Goal: Information Seeking & Learning: Learn about a topic

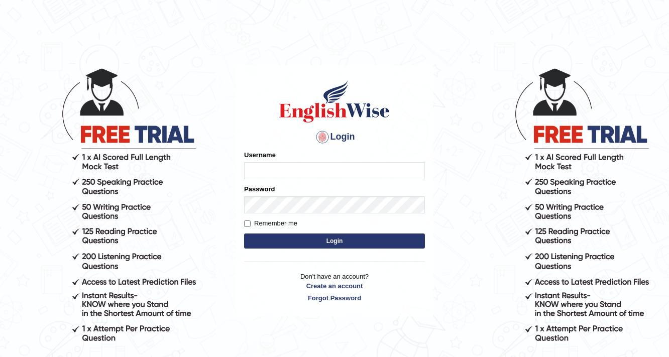
click at [357, 236] on div "Login Please fix the following errors: Username Password Remember me Login Don'…" at bounding box center [335, 191] width 198 height 252
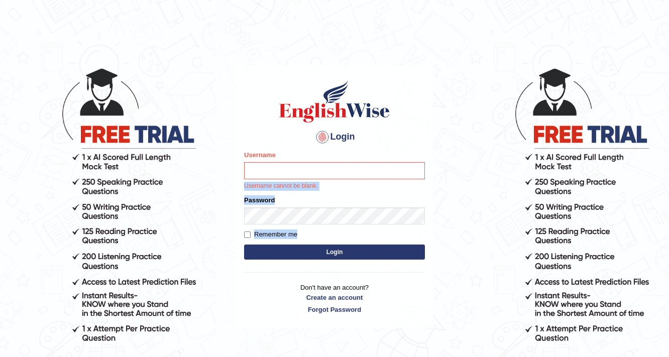
click at [319, 179] on div "Username Username cannot be blank." at bounding box center [334, 170] width 181 height 41
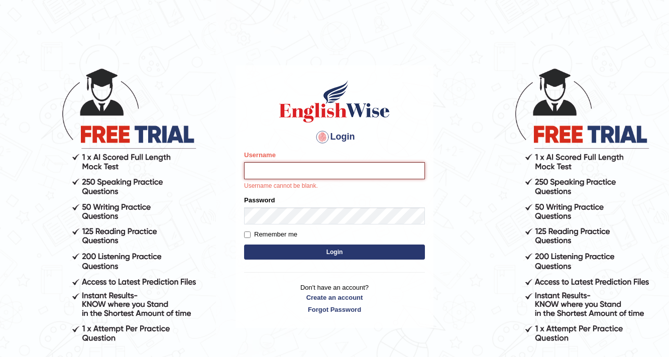
click at [319, 174] on input "Username" at bounding box center [334, 170] width 181 height 17
type input "0452516312"
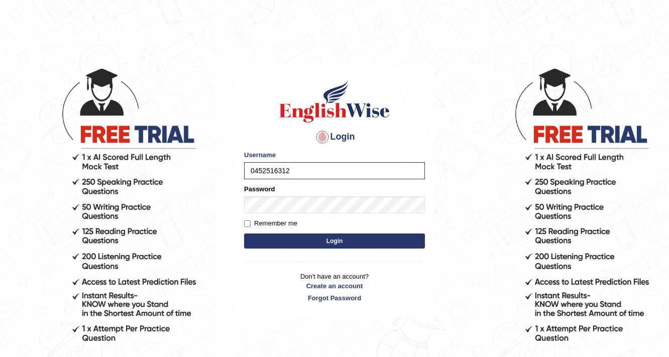
click at [291, 237] on button "Login" at bounding box center [334, 241] width 181 height 15
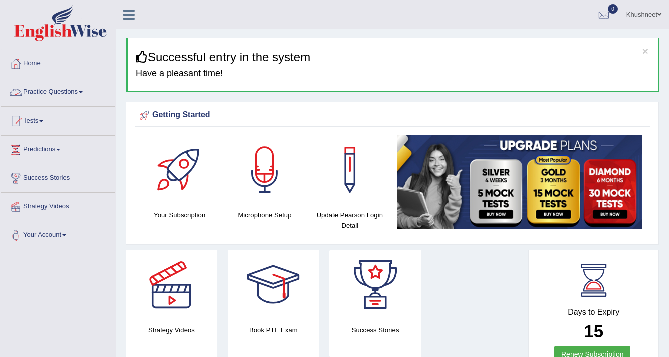
click at [81, 94] on link "Practice Questions" at bounding box center [58, 90] width 115 height 25
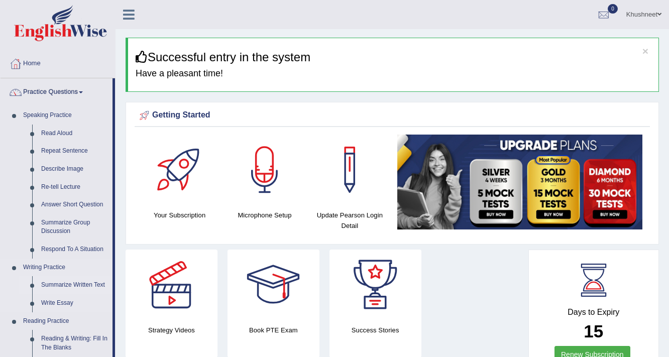
click at [60, 285] on link "Summarize Written Text" at bounding box center [75, 285] width 76 height 18
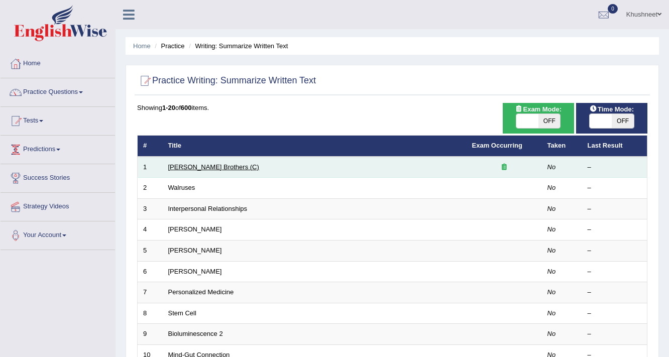
click at [199, 166] on link "[PERSON_NAME] Brothers (C)" at bounding box center [213, 167] width 91 height 8
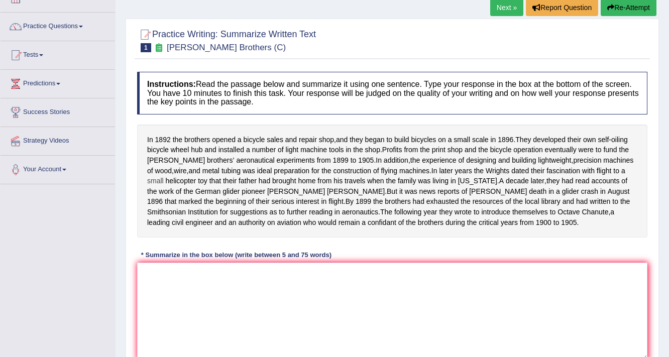
scroll to position [80, 0]
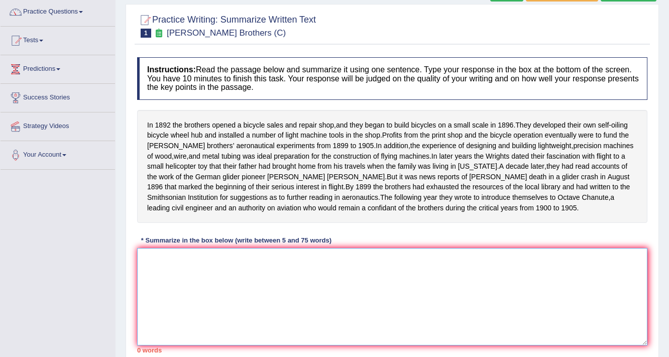
click at [211, 288] on textarea at bounding box center [392, 296] width 511 height 97
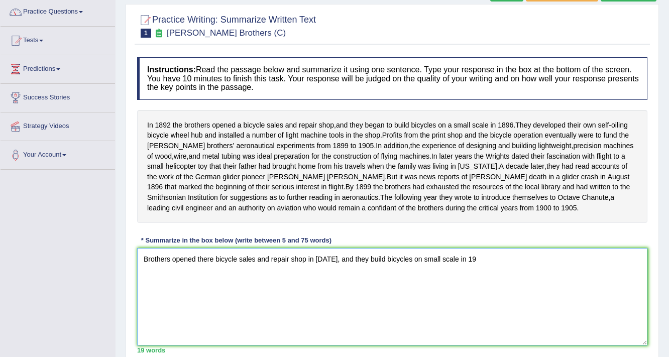
drag, startPoint x: 464, startPoint y: 279, endPoint x: 474, endPoint y: 278, distance: 10.1
click at [474, 278] on textarea "Brothers opened there bicycle sales and repair shop in 1892, and they build bic…" at bounding box center [392, 296] width 511 height 97
drag, startPoint x: 160, startPoint y: 293, endPoint x: 139, endPoint y: 297, distance: 21.0
click at [140, 296] on textarea "Brothers opened there bicycle sales and repair shop in 1892, and they build bic…" at bounding box center [392, 296] width 511 height 97
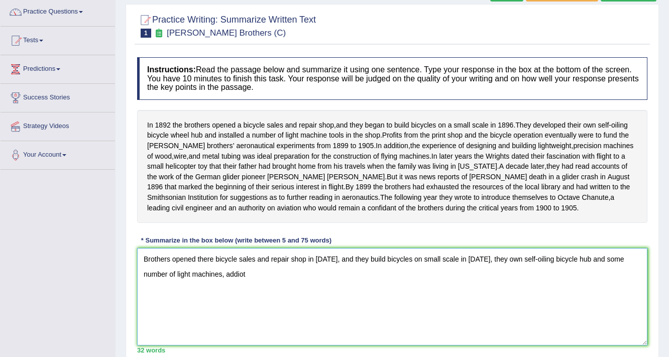
drag, startPoint x: 201, startPoint y: 293, endPoint x: 227, endPoint y: 289, distance: 25.9
click at [227, 289] on textarea "Brothers opened there bicycle sales and repair shop in 1892, and they build bic…" at bounding box center [392, 296] width 511 height 97
drag, startPoint x: 201, startPoint y: 293, endPoint x: 221, endPoint y: 293, distance: 19.6
click at [221, 293] on textarea "Brothers opened there bicycle sales and repair shop in 1892, and they build bic…" at bounding box center [392, 296] width 511 height 97
click at [235, 291] on textarea "Brothers opened there bicycle sales and repair shop in 1892, and they build bic…" at bounding box center [392, 296] width 511 height 97
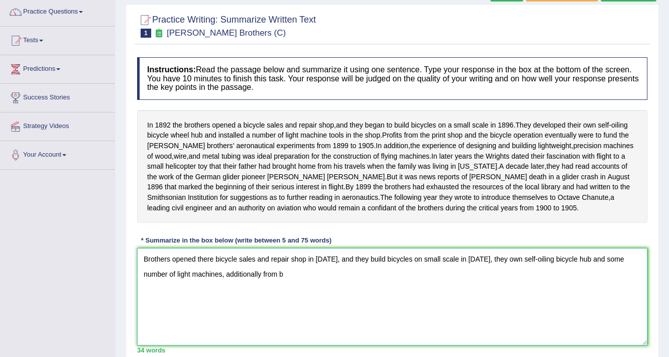
click at [273, 292] on textarea "Brothers opened there bicycle sales and repair shop in 1892, and they build bic…" at bounding box center [392, 296] width 511 height 97
drag, startPoint x: 255, startPoint y: 293, endPoint x: 283, endPoint y: 292, distance: 28.2
click at [283, 292] on textarea "Brothers opened there bicycle sales and repair shop in 1892, and they build bic…" at bounding box center [392, 296] width 511 height 97
drag, startPoint x: 322, startPoint y: 295, endPoint x: 273, endPoint y: 296, distance: 48.8
click at [273, 296] on textarea "Brothers opened there bicycle sales and repair shop in 1892, and they build bic…" at bounding box center [392, 296] width 511 height 97
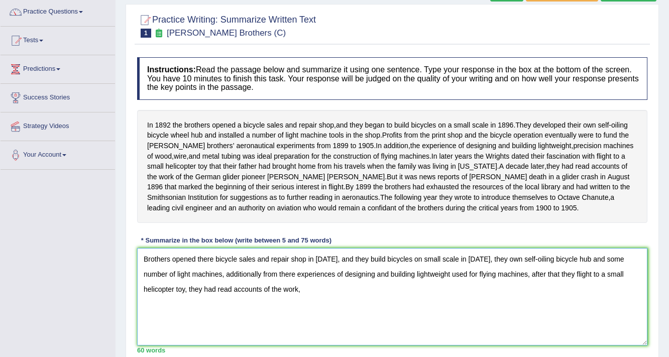
click at [152, 310] on textarea "Brothers opened there bicycle sales and repair shop in 1892, and they build bic…" at bounding box center [392, 296] width 511 height 97
click at [243, 310] on textarea "Brothers opened there bicycle sales and repair shop in 1892, and they build bic…" at bounding box center [392, 296] width 511 height 97
click at [393, 308] on textarea "Brothers opened there bicycle sales and repair shop in 1892, and they build bic…" at bounding box center [392, 296] width 511 height 97
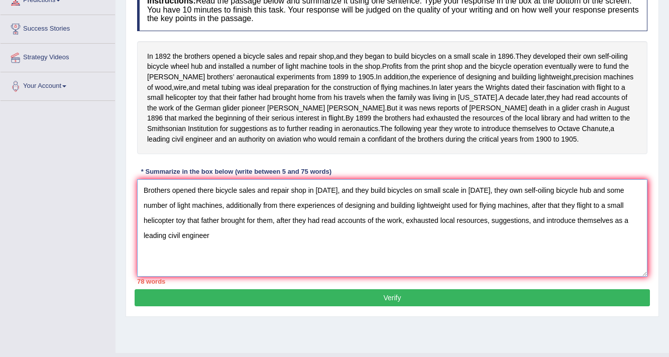
scroll to position [161, 0]
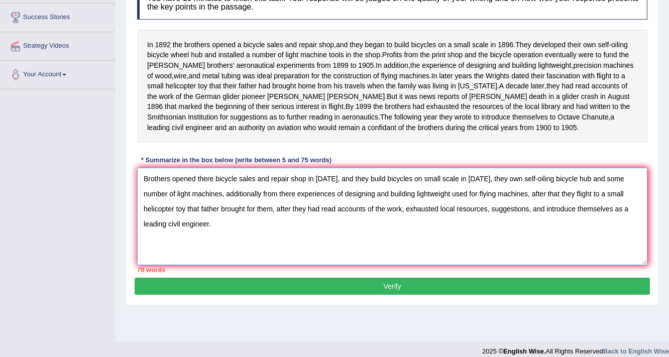
click at [611, 198] on textarea "Brothers opened there bicycle sales and repair shop in 1892, and they build bic…" at bounding box center [392, 216] width 511 height 97
click at [559, 213] on textarea "Brothers opened there bicycle sales and repair shop in 1892, and they build bic…" at bounding box center [392, 216] width 511 height 97
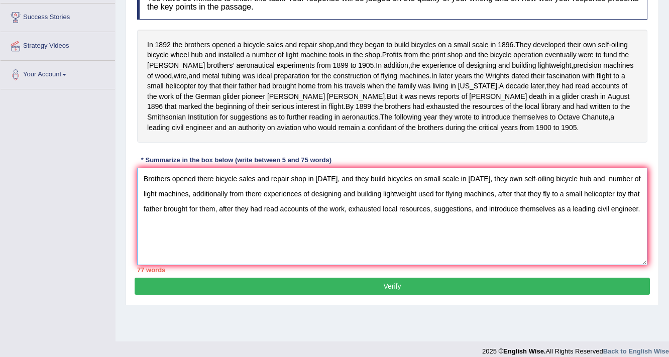
click at [560, 212] on textarea "Brothers opened there bicycle sales and repair shop in 1892, and they build bic…" at bounding box center [392, 216] width 511 height 97
click at [264, 228] on textarea "Brothers opened there bicycle sales and repair shop in 1892, and they build bic…" at bounding box center [392, 216] width 511 height 97
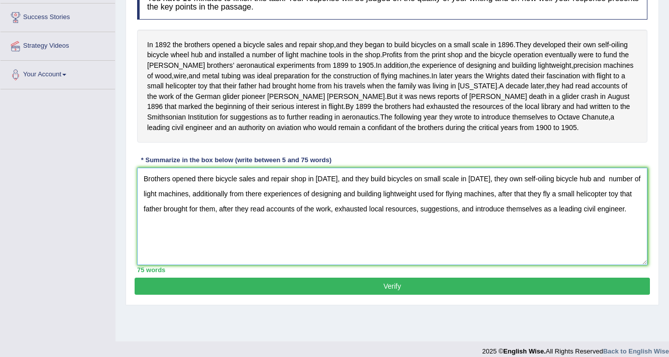
click at [301, 229] on textarea "Brothers opened there bicycle sales and repair shop in 1892, and they build bic…" at bounding box center [392, 216] width 511 height 97
type textarea "Brothers opened there bicycle sales and repair shop in 1892, and they build bic…"
click at [319, 295] on button "Verify" at bounding box center [393, 286] width 516 height 17
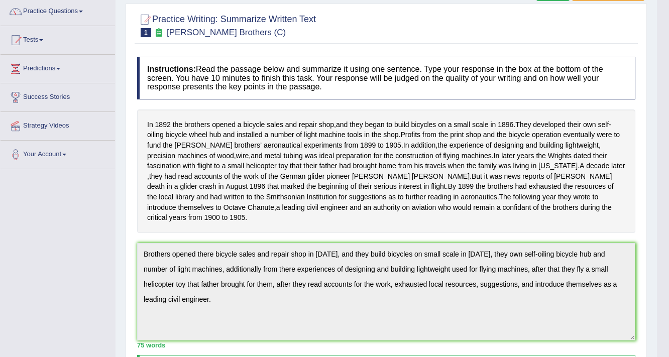
scroll to position [41, 0]
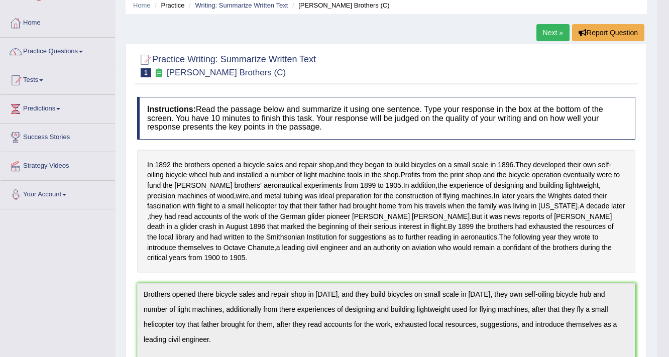
click at [554, 34] on link "Next »" at bounding box center [553, 32] width 33 height 17
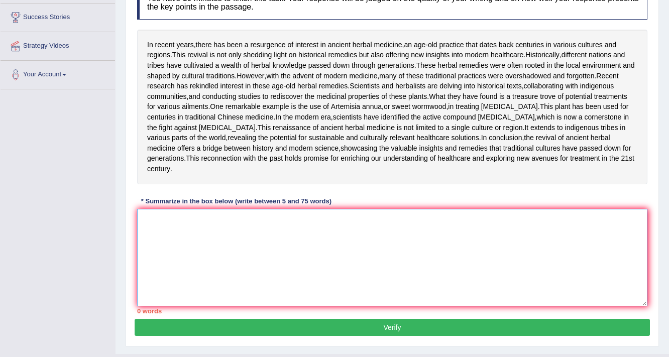
click at [196, 307] on textarea at bounding box center [392, 257] width 511 height 97
click at [155, 291] on textarea "In historical times" at bounding box center [392, 257] width 511 height 97
click at [206, 295] on textarea "In Historical times" at bounding box center [392, 257] width 511 height 97
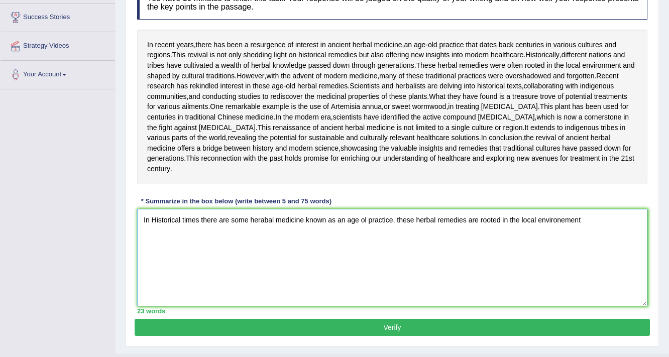
click at [562, 291] on textarea "In Historical times there are some herabal medicine known as an age ol practice…" at bounding box center [392, 257] width 511 height 97
click at [586, 289] on textarea "In Historical times there are some herabal medicine known as an age ol practice…" at bounding box center [392, 257] width 511 height 97
click at [176, 306] on textarea "In Historical times there are some herabal medicine known as an age ol practice…" at bounding box center [392, 257] width 511 height 97
click at [202, 306] on textarea "In Historical times there are some herabal medicine known as an age ol practice…" at bounding box center [392, 257] width 511 height 97
click at [199, 306] on textarea "In Historical times there are some herabal medicine known as an age ol practice…" at bounding box center [392, 257] width 511 height 97
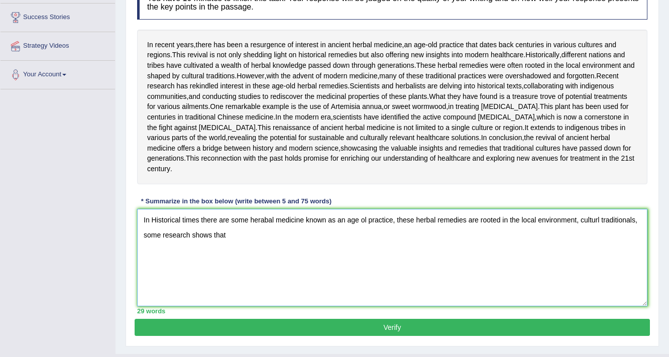
click at [231, 307] on textarea "In Historical times there are some herabal medicine known as an age ol practice…" at bounding box center [392, 257] width 511 height 97
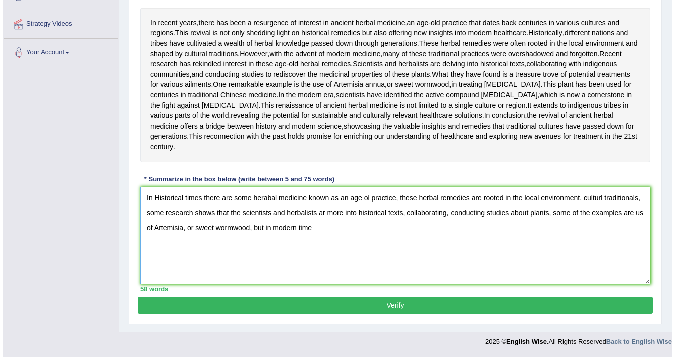
scroll to position [214, 0]
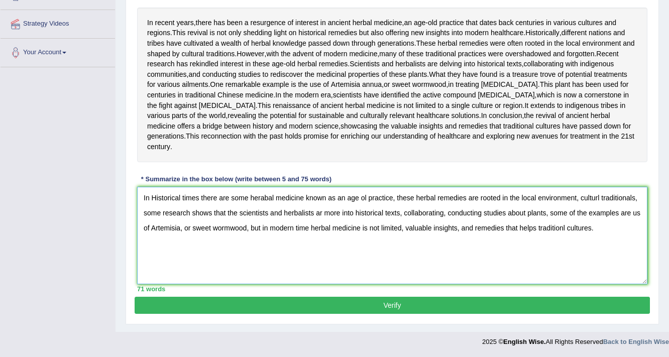
click at [366, 239] on textarea "In Historical times there are some herabal medicine known as an age ol practice…" at bounding box center [392, 235] width 511 height 97
click at [598, 239] on textarea "In Historical times there are some herabal medicine known as an age of practice…" at bounding box center [392, 235] width 511 height 97
click at [177, 253] on textarea "In Historical times there are some herabal medicine known as an age of practice…" at bounding box center [392, 235] width 511 height 97
click at [320, 253] on textarea "In Historical times there are some herabal medicine known as an age of practice…" at bounding box center [392, 235] width 511 height 97
click at [321, 255] on textarea "In Historical times there are some herabal medicine known as an age of practice…" at bounding box center [392, 235] width 511 height 97
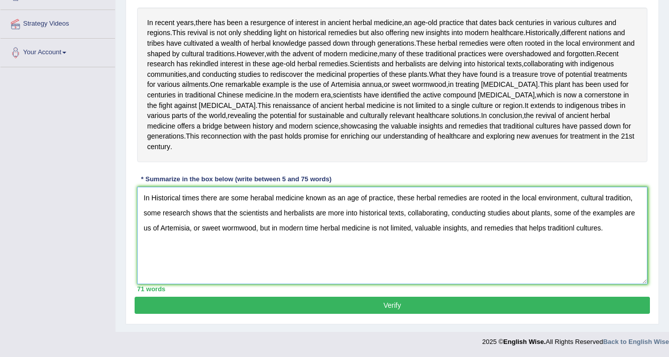
click at [150, 269] on textarea "In Historical times there are some herabal medicine known as an age of practice…" at bounding box center [392, 235] width 511 height 97
click at [283, 270] on textarea "In Historical times there are some herabal medicine known as an age of practice…" at bounding box center [392, 235] width 511 height 97
click at [432, 268] on textarea "In Historical times there are some herabal medicine known as an age of practice…" at bounding box center [392, 235] width 511 height 97
drag, startPoint x: 506, startPoint y: 267, endPoint x: 429, endPoint y: 271, distance: 77.5
click at [429, 271] on textarea "In Historical times there are some herabal medicine known as an age of practice…" at bounding box center [392, 235] width 511 height 97
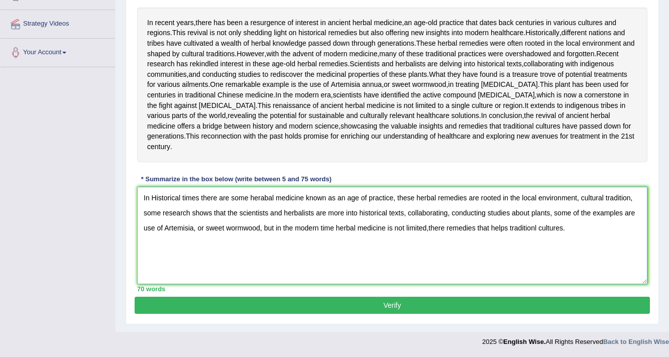
drag, startPoint x: 478, startPoint y: 269, endPoint x: 489, endPoint y: 268, distance: 11.1
click at [489, 268] on textarea "In Historical times there are some herabal medicine known as an age of practice…" at bounding box center [392, 235] width 511 height 97
click at [498, 269] on textarea "In Historical times there are some herabal medicine known as an age of practice…" at bounding box center [392, 235] width 511 height 97
type textarea "In Historical times there are some herabal medicine known as an age of practice…"
click at [452, 314] on button "Verify" at bounding box center [393, 305] width 516 height 17
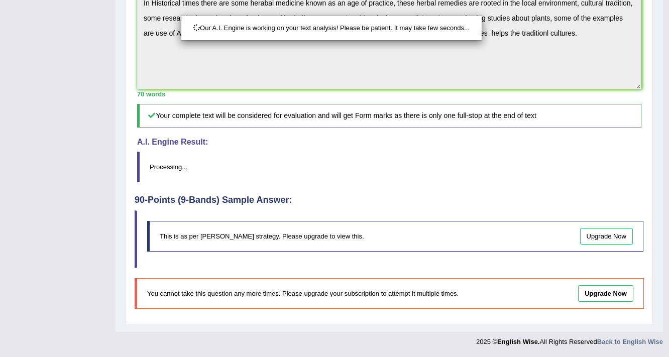
scroll to position [374, 0]
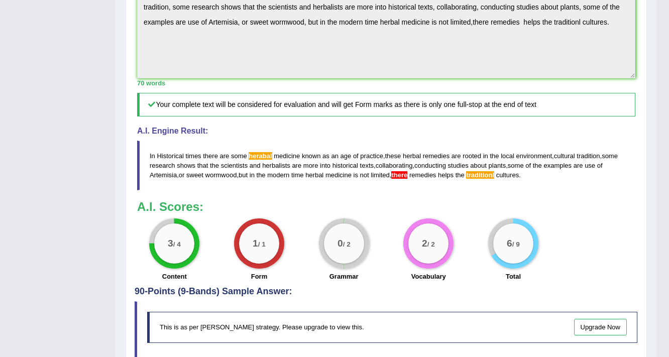
click at [404, 179] on span "there" at bounding box center [399, 175] width 16 height 8
click at [264, 160] on span "herabal" at bounding box center [260, 156] width 23 height 8
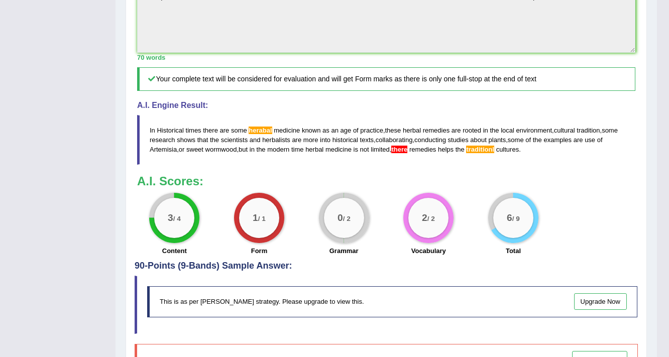
scroll to position [415, 0]
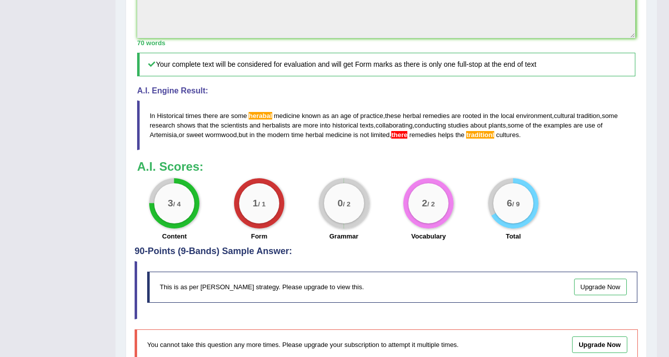
click at [486, 139] on span "traditionl" at bounding box center [480, 135] width 28 height 8
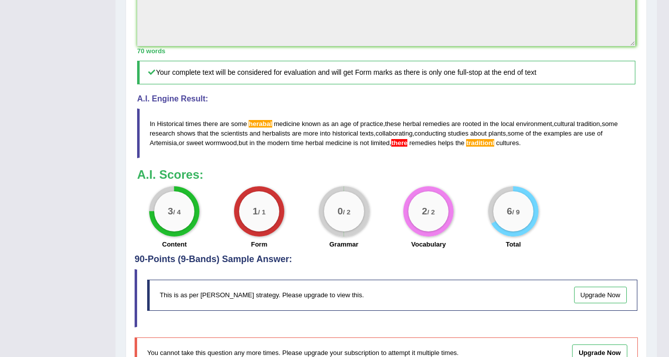
scroll to position [375, 0]
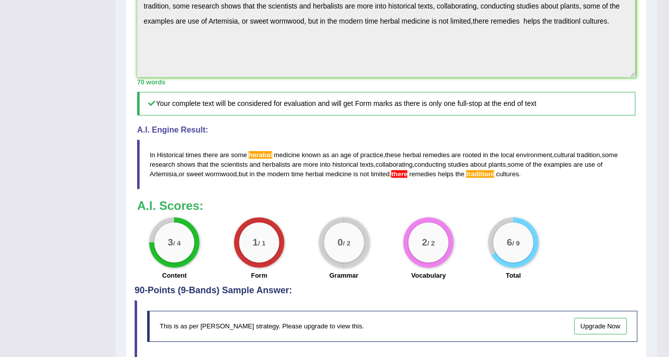
click at [188, 116] on h5 "Your complete text will be considered for evaluation and will get Form marks as…" at bounding box center [386, 104] width 498 height 24
click at [488, 178] on span "traditionl" at bounding box center [480, 174] width 28 height 8
click at [399, 178] on span "there" at bounding box center [399, 174] width 16 height 8
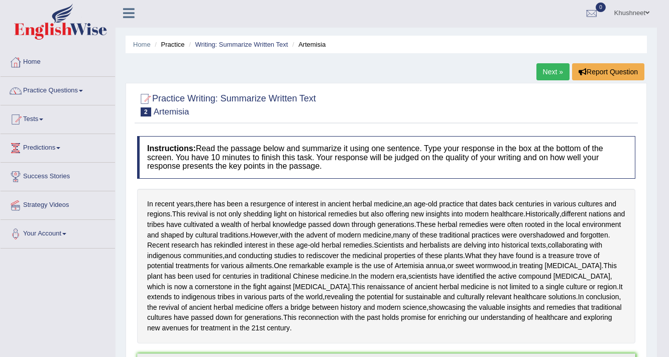
scroll to position [0, 0]
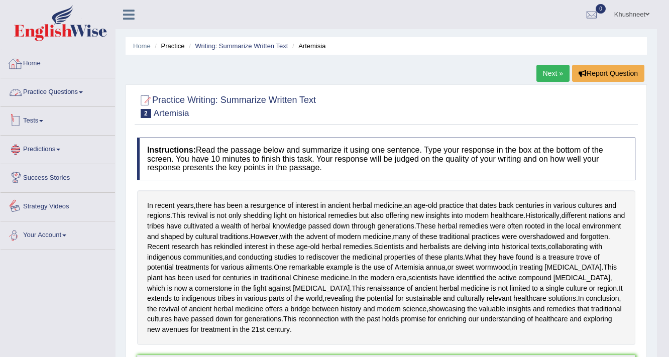
click at [62, 96] on link "Practice Questions" at bounding box center [58, 90] width 115 height 25
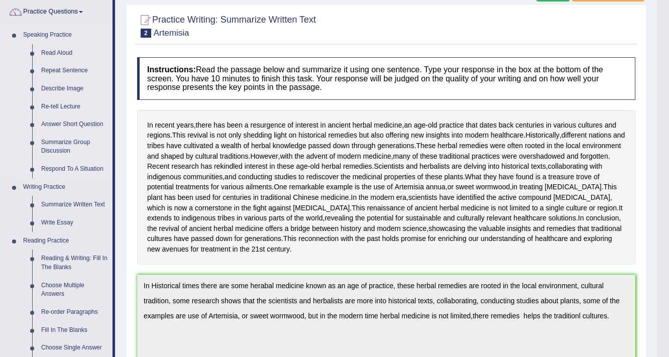
scroll to position [121, 0]
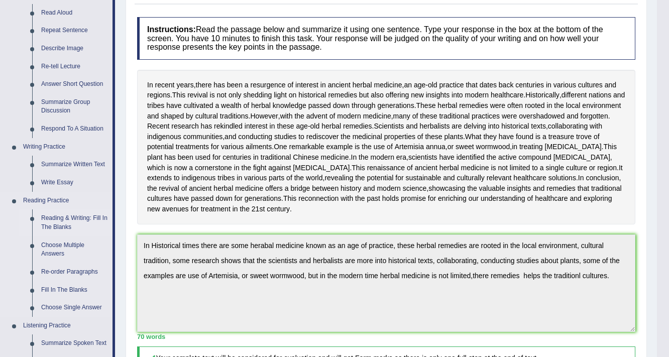
click at [71, 217] on link "Reading & Writing: Fill In The Blanks" at bounding box center [75, 223] width 76 height 27
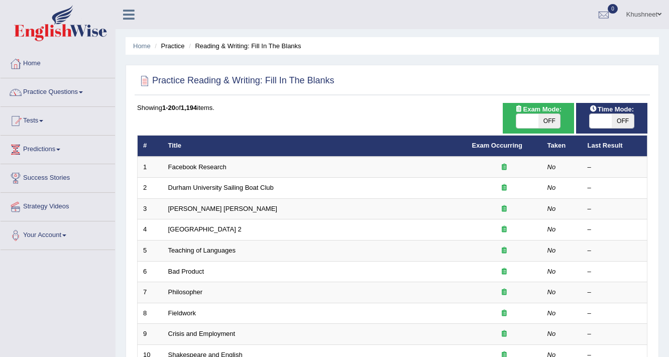
click at [195, 165] on link "Facebook Research" at bounding box center [197, 167] width 58 height 8
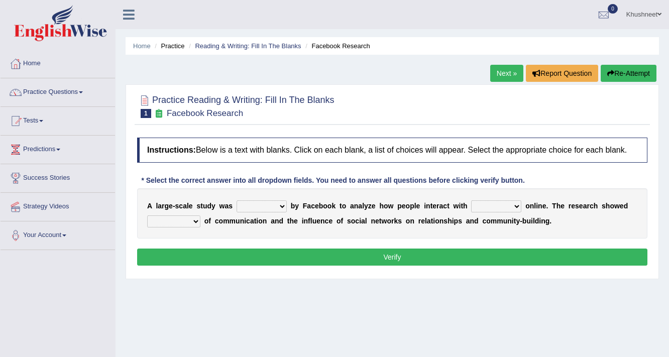
click at [256, 205] on select "surveyed had asked made" at bounding box center [262, 206] width 50 height 12
select select "surveyed"
click at [237, 200] on select "surveyed had asked made" at bounding box center [262, 206] width 50 height 12
click at [489, 202] on select "together all each other another" at bounding box center [496, 206] width 50 height 12
select select "each other"
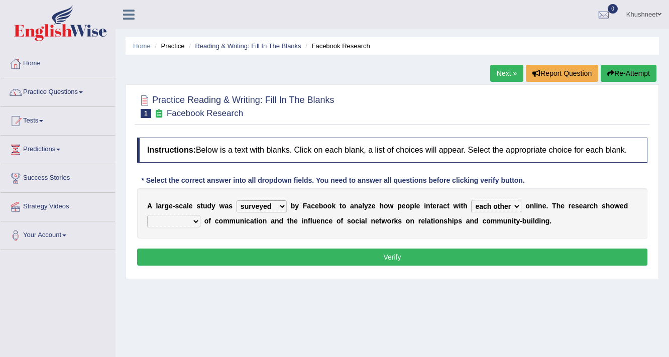
click at [471, 200] on select "together all each other another" at bounding box center [496, 206] width 50 height 12
click at [190, 221] on select "advantages standards fellowships patterns" at bounding box center [173, 222] width 53 height 12
select select "advantages"
click at [147, 216] on select "advantages standards fellowships patterns" at bounding box center [173, 222] width 53 height 12
click at [398, 257] on button "Verify" at bounding box center [392, 257] width 511 height 17
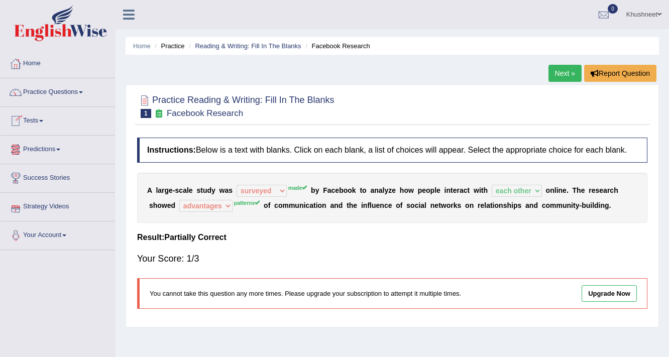
click at [566, 69] on link "Next »" at bounding box center [565, 73] width 33 height 17
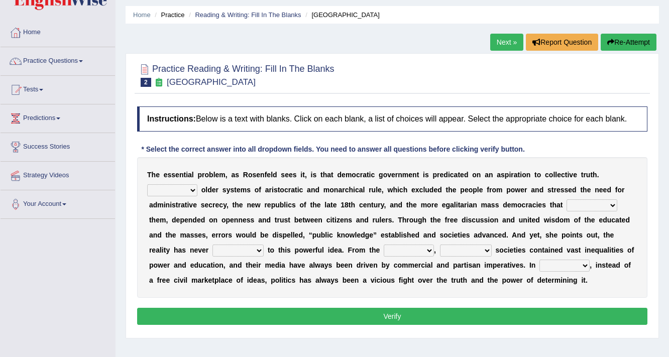
scroll to position [40, 0]
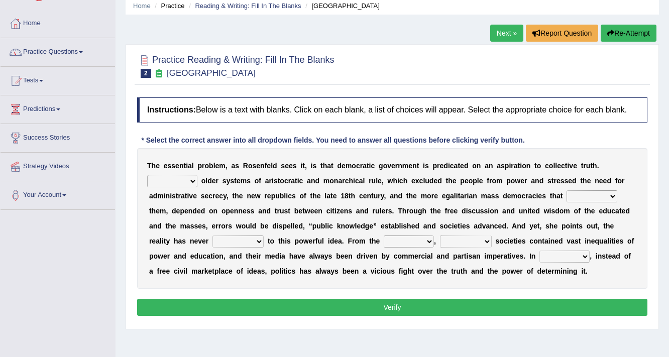
click at [181, 182] on select "Like Unlike Likely Safely" at bounding box center [172, 181] width 50 height 12
select select "Like"
click at [147, 175] on select "Like Unlike Likely Safely" at bounding box center [172, 181] width 50 height 12
click at [575, 196] on select "readed grated succeeded printed" at bounding box center [592, 196] width 51 height 12
select select "grated"
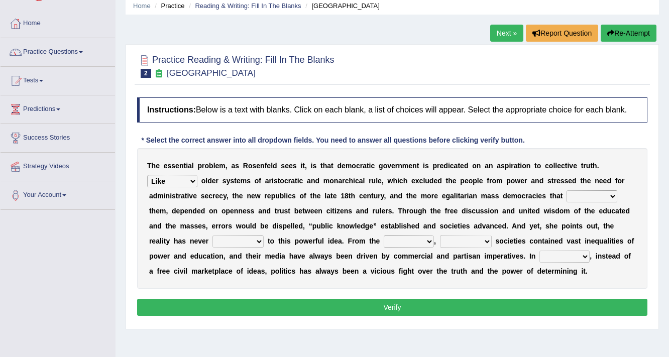
click at [567, 190] on select "readed grated succeeded printed" at bounding box center [592, 196] width 51 height 12
click at [229, 241] on select "saved up stood up brought up lived up" at bounding box center [238, 242] width 51 height 12
select select "brought up"
click at [213, 236] on select "saved up stood up brought up lived up" at bounding box center [238, 242] width 51 height 12
click at [409, 243] on select "outset ranged stood caught" at bounding box center [409, 242] width 50 height 12
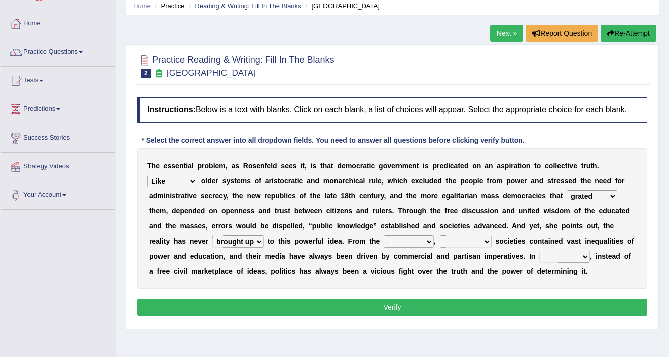
click at [474, 243] on select "freedom democratic media stilled" at bounding box center [466, 242] width 52 height 12
select select "democratic"
click at [440, 236] on select "freedom democratic media stilled" at bounding box center [466, 242] width 52 height 12
click at [414, 237] on select "outset ranged stood caught" at bounding box center [409, 242] width 50 height 12
click at [486, 236] on select "freedom democratic media stilled" at bounding box center [466, 242] width 52 height 12
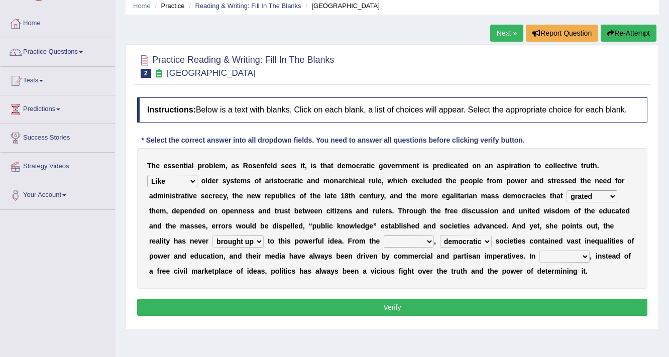
click at [424, 243] on select "outset ranged stood caught" at bounding box center [409, 242] width 50 height 12
click at [490, 242] on select "freedom democratic media stilled" at bounding box center [466, 242] width 52 height 12
click at [404, 242] on select "outset ranged stood caught" at bounding box center [409, 242] width 50 height 12
select select "ranged"
click at [384, 236] on select "outset ranged stood caught" at bounding box center [409, 242] width 50 height 12
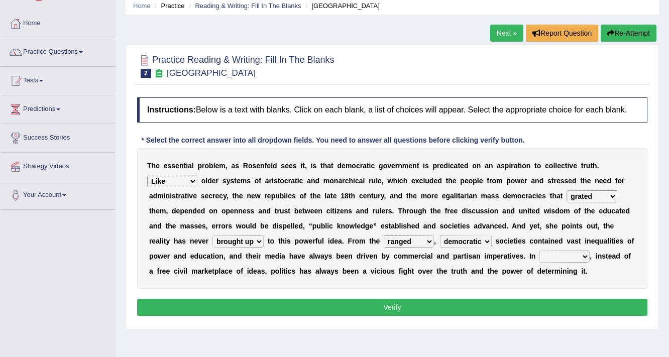
click at [568, 253] on select "power practice ideas fought" at bounding box center [565, 257] width 50 height 12
select select "power"
click at [540, 251] on select "power practice ideas fought" at bounding box center [565, 257] width 50 height 12
click at [476, 305] on button "Verify" at bounding box center [392, 307] width 511 height 17
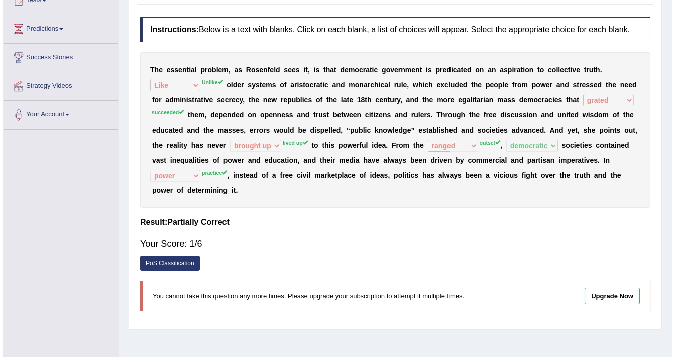
scroll to position [161, 0]
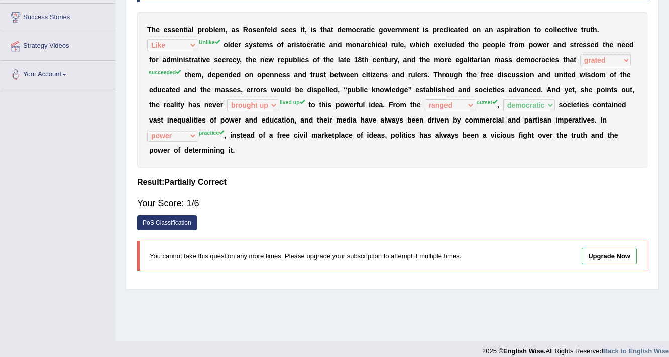
click at [191, 225] on link "PoS Classification" at bounding box center [167, 223] width 60 height 15
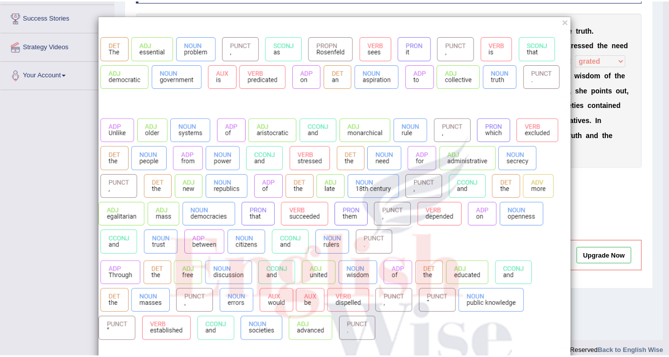
scroll to position [0, 0]
click at [567, 21] on button "×" at bounding box center [570, 21] width 6 height 11
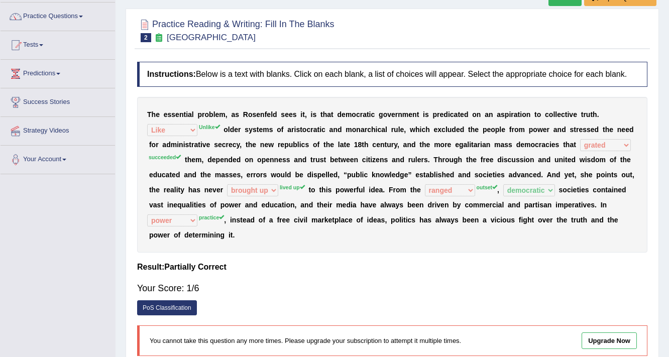
scroll to position [40, 0]
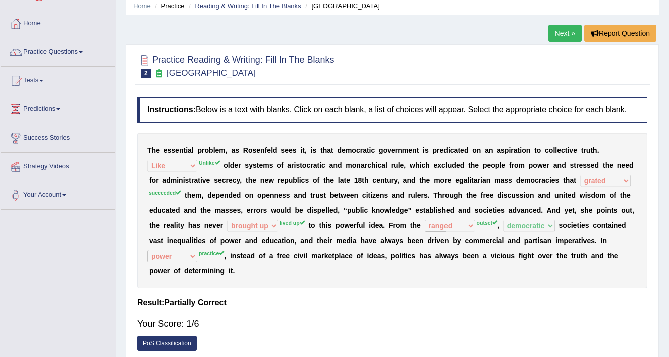
click at [566, 35] on link "Next »" at bounding box center [565, 33] width 33 height 17
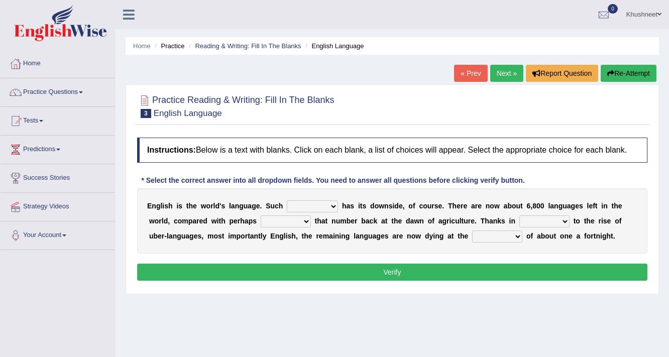
click at [305, 205] on select "power idea subject dominance" at bounding box center [312, 206] width 51 height 12
select select "dominance"
click at [287, 200] on select "power idea subject dominance" at bounding box center [312, 206] width 51 height 12
click at [270, 218] on select "rise twice firstly never" at bounding box center [286, 222] width 50 height 12
select select "twice"
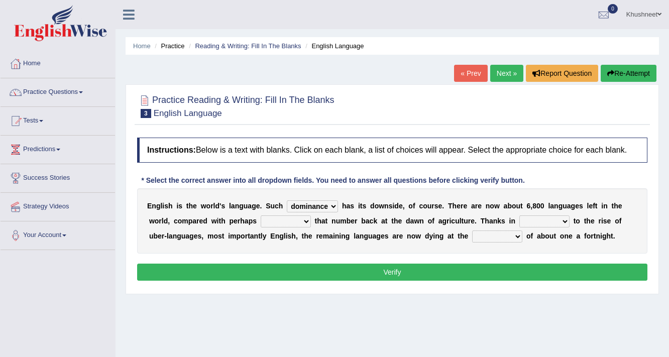
click at [261, 216] on select "rise twice firstly never" at bounding box center [286, 222] width 50 height 12
click at [535, 226] on select "rare start part bother" at bounding box center [545, 222] width 50 height 12
select select "start"
click at [520, 216] on select "rare start part bother" at bounding box center [545, 222] width 50 height 12
click at [485, 237] on select "state rate wait great" at bounding box center [497, 237] width 50 height 12
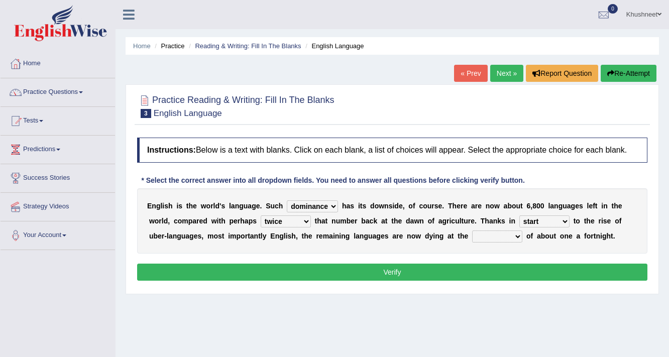
select select "state"
click at [472, 231] on select "state rate wait great" at bounding box center [497, 237] width 50 height 12
click at [563, 223] on select "rare start part bother" at bounding box center [545, 222] width 50 height 12
click at [437, 276] on button "Verify" at bounding box center [392, 272] width 511 height 17
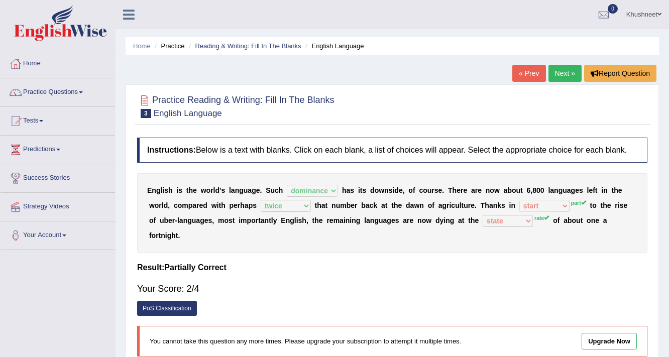
click at [574, 73] on link "Next »" at bounding box center [565, 73] width 33 height 17
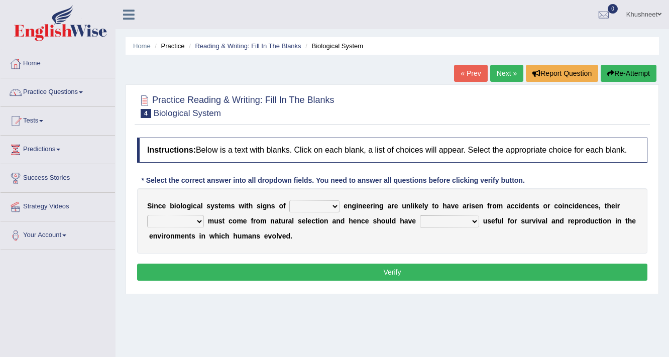
click at [310, 209] on select "system national extra complex" at bounding box center [314, 206] width 50 height 12
click at [254, 197] on div "S i n c e b i o l o g i c a l s y s t e m s w i t h s i g n s o f system nation…" at bounding box center [392, 220] width 511 height 65
click at [299, 208] on select "system national extra complex" at bounding box center [314, 206] width 50 height 12
select select "system"
click at [289, 200] on select "system national extra complex" at bounding box center [314, 206] width 50 height 12
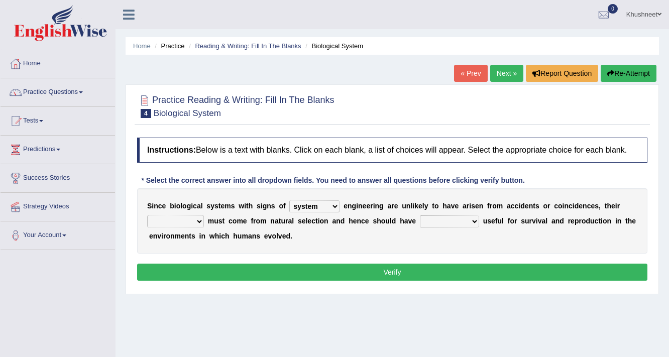
click at [200, 221] on select "presence organisation registration structures" at bounding box center [175, 222] width 57 height 12
click at [147, 216] on select "presence organisation registration structures" at bounding box center [175, 222] width 57 height 12
click at [197, 220] on select "presence organisation registration structures" at bounding box center [175, 222] width 57 height 12
select select "presence"
click at [147, 216] on select "presence organisation registration structures" at bounding box center [175, 222] width 57 height 12
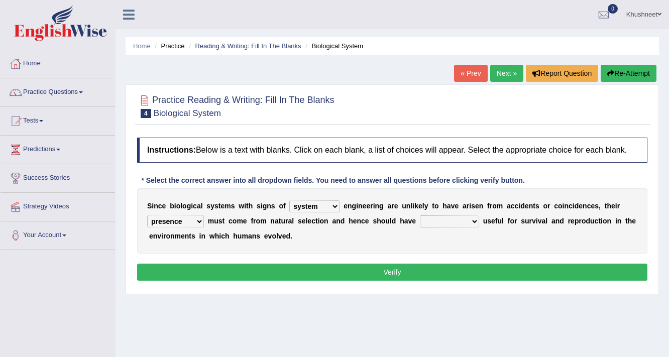
click at [434, 221] on select "functions cultures samples introductions" at bounding box center [449, 222] width 59 height 12
select select "functions"
click at [420, 216] on select "functions cultures samples introductions" at bounding box center [449, 222] width 59 height 12
click at [414, 269] on button "Verify" at bounding box center [392, 272] width 511 height 17
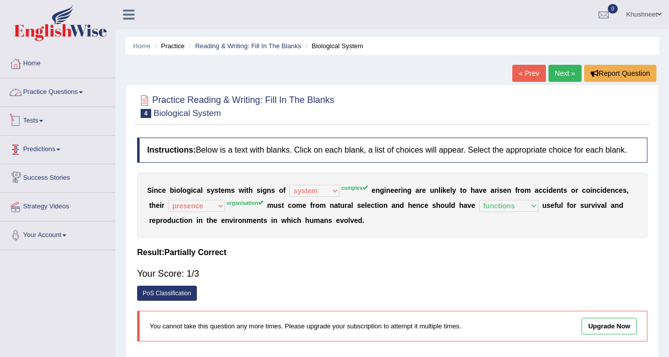
click at [80, 90] on link "Practice Questions" at bounding box center [58, 90] width 115 height 25
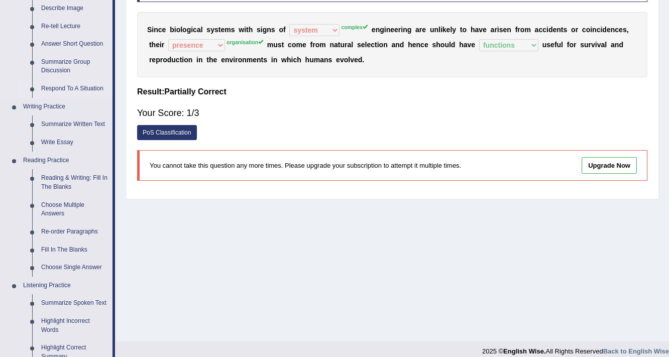
scroll to position [201, 0]
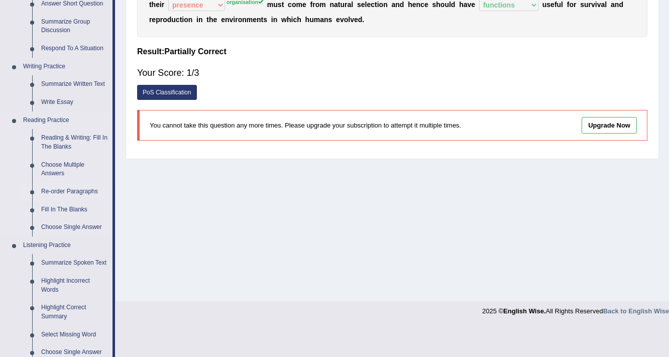
click at [51, 189] on link "Re-order Paragraphs" at bounding box center [75, 192] width 76 height 18
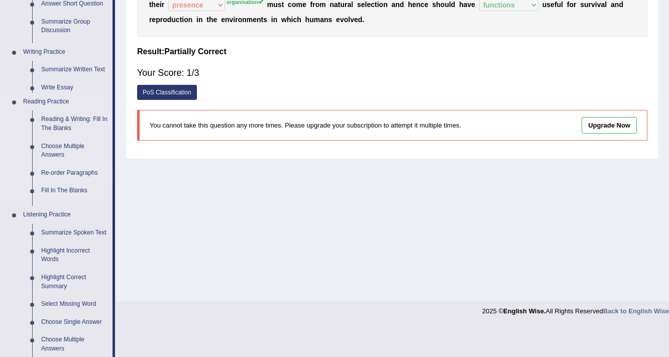
scroll to position [170, 0]
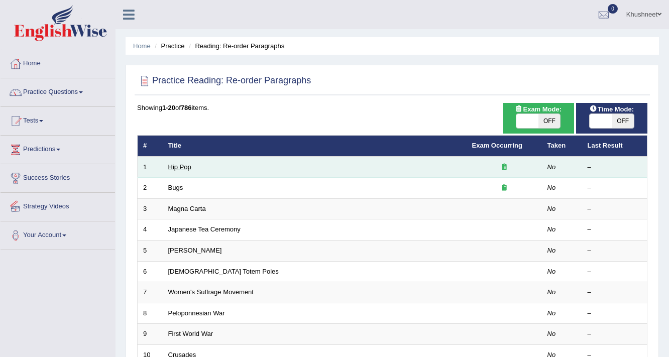
click at [179, 167] on link "Hip Pop" at bounding box center [179, 167] width 23 height 8
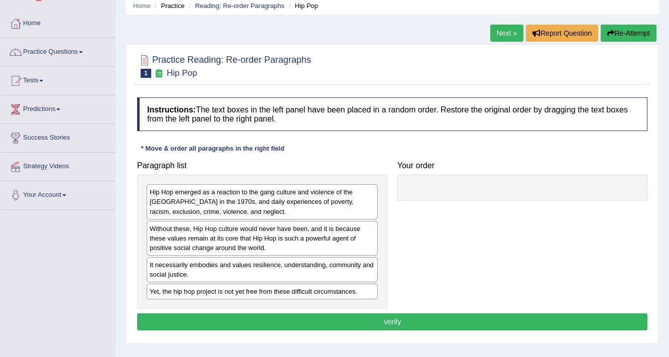
scroll to position [80, 0]
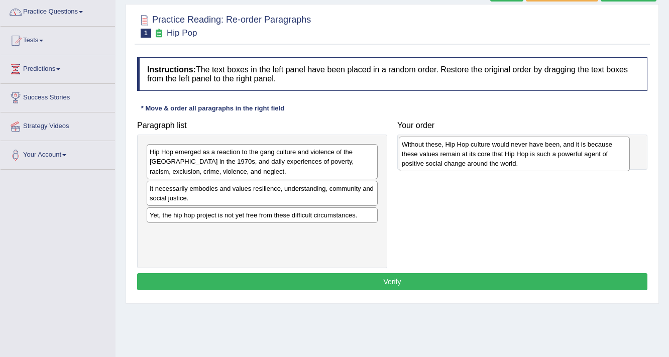
drag, startPoint x: 209, startPoint y: 194, endPoint x: 461, endPoint y: 151, distance: 256.5
click at [461, 151] on div "Without these, Hip Hop culture would never have been, and it is because these v…" at bounding box center [515, 154] width 232 height 35
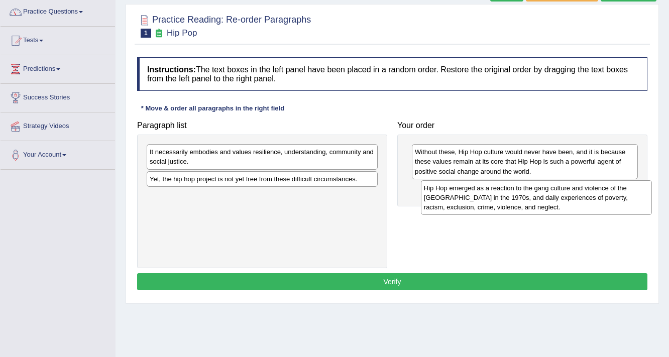
drag, startPoint x: 282, startPoint y: 164, endPoint x: 555, endPoint y: 199, distance: 274.7
click at [555, 199] on div "Hip Hop emerged as a reaction to the gang culture and violence of the [GEOGRAPH…" at bounding box center [537, 197] width 232 height 35
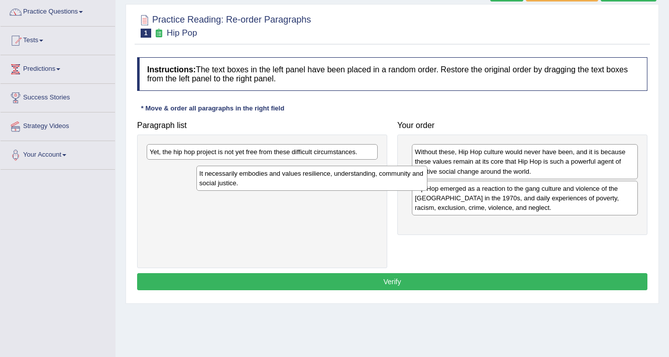
drag, startPoint x: 293, startPoint y: 158, endPoint x: 322, endPoint y: 170, distance: 31.3
click at [341, 180] on div "It necessarily embodies and values resilience, understanding, community and soc…" at bounding box center [312, 178] width 232 height 25
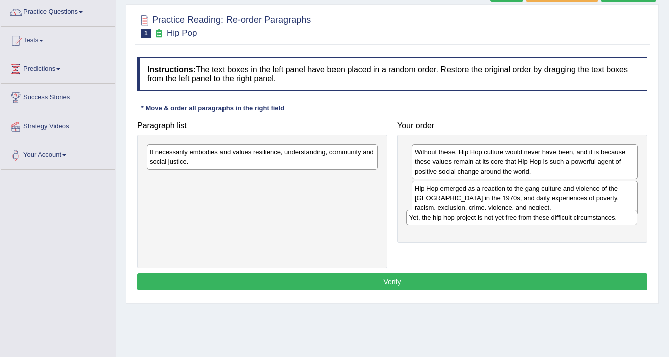
drag, startPoint x: 281, startPoint y: 151, endPoint x: 541, endPoint y: 217, distance: 268.0
click at [541, 217] on div "Yet, the hip hop project is not yet free from these difficult circumstances." at bounding box center [523, 218] width 232 height 16
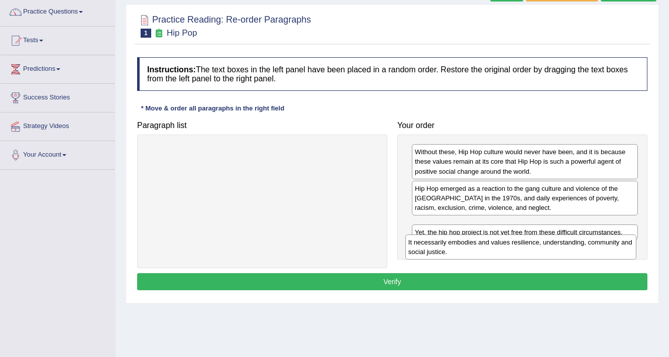
drag, startPoint x: 326, startPoint y: 157, endPoint x: 585, endPoint y: 247, distance: 274.1
click at [585, 247] on div "It necessarily embodies and values resilience, understanding, community and soc…" at bounding box center [521, 247] width 232 height 25
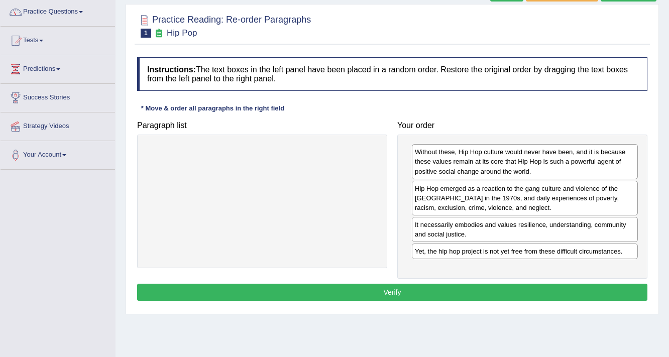
click at [486, 287] on button "Verify" at bounding box center [392, 292] width 511 height 17
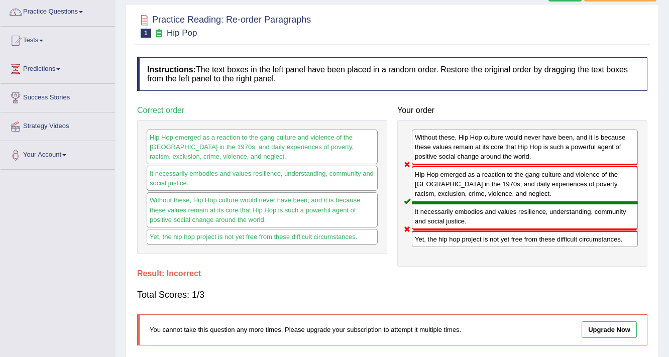
drag, startPoint x: 448, startPoint y: 243, endPoint x: 457, endPoint y: 215, distance: 28.9
click at [457, 217] on div "Without these, Hip Hop culture would never have been, and it is because these v…" at bounding box center [522, 193] width 250 height 147
drag, startPoint x: 438, startPoint y: 151, endPoint x: 496, endPoint y: 194, distance: 72.5
click at [496, 194] on div "Without these, Hip Hop culture would never have been, and it is because these v…" at bounding box center [522, 193] width 250 height 147
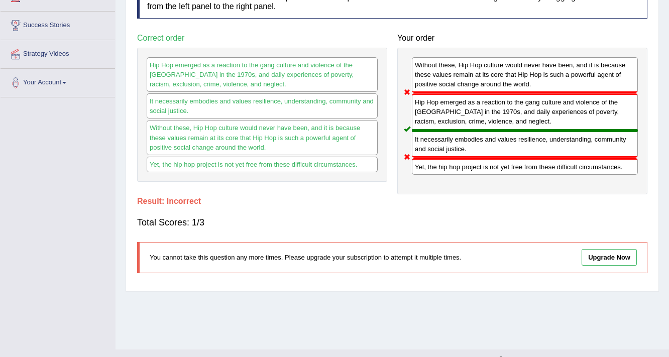
scroll to position [161, 0]
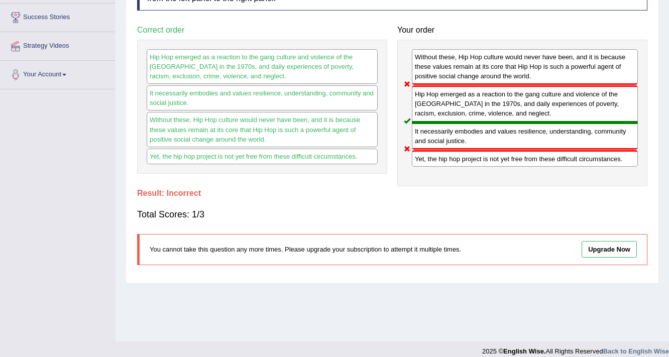
click at [185, 189] on h4 "Result:" at bounding box center [392, 193] width 511 height 9
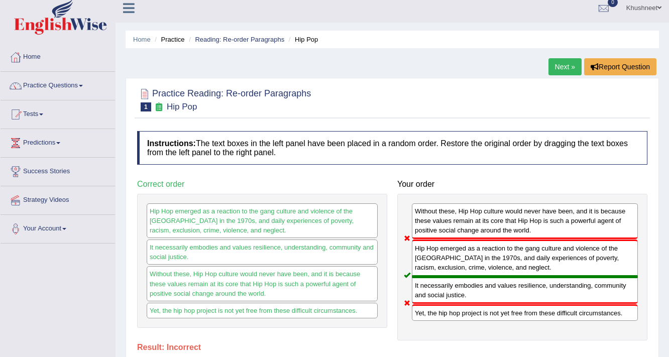
scroll to position [0, 0]
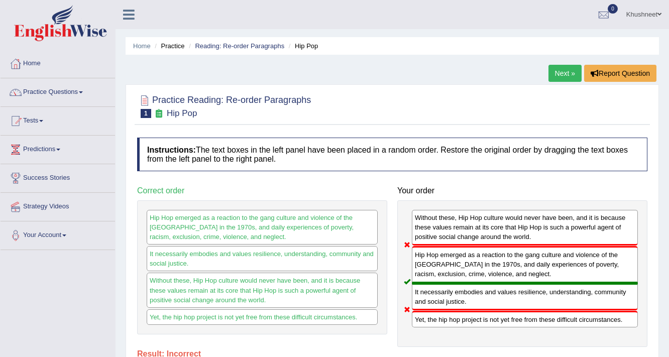
click at [566, 68] on link "Next »" at bounding box center [565, 73] width 33 height 17
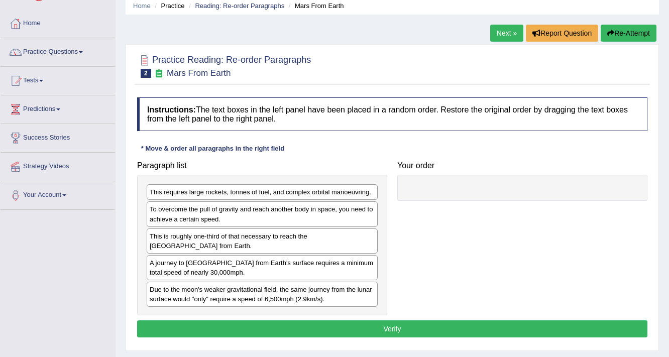
scroll to position [80, 0]
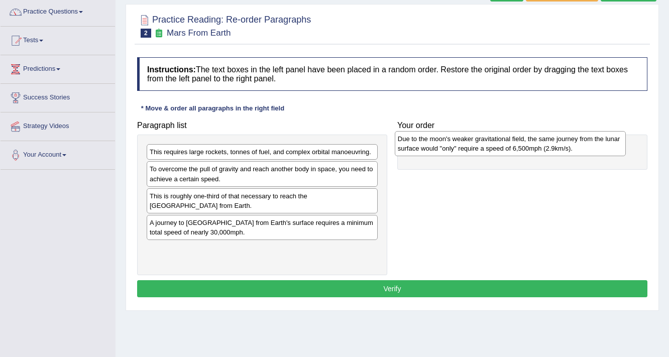
drag, startPoint x: 227, startPoint y: 256, endPoint x: 468, endPoint y: 147, distance: 264.9
click at [468, 147] on div "Due to the moon's weaker gravitational field, the same journey from the lunar s…" at bounding box center [511, 143] width 232 height 25
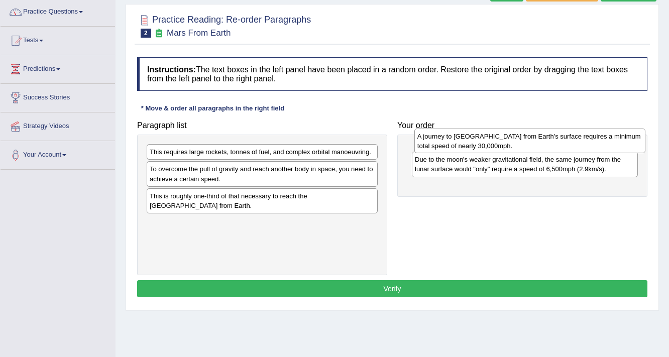
drag, startPoint x: 257, startPoint y: 231, endPoint x: 525, endPoint y: 145, distance: 281.3
click at [525, 145] on div "A journey to Mars from Earth's surface requires a minimum total speed of nearly…" at bounding box center [531, 141] width 232 height 25
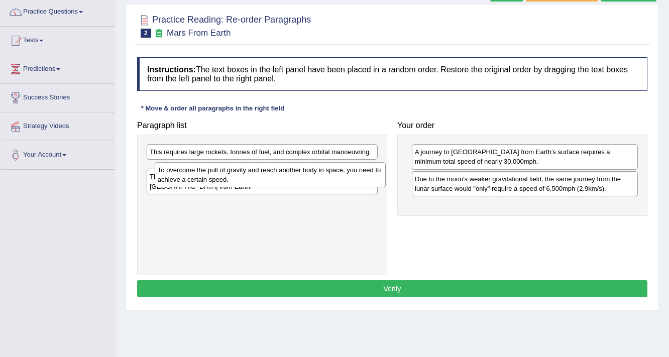
drag, startPoint x: 243, startPoint y: 173, endPoint x: 251, endPoint y: 174, distance: 8.1
click at [251, 174] on div "To overcome the pull of gravity and reach another body in space, you need to ac…" at bounding box center [271, 174] width 232 height 25
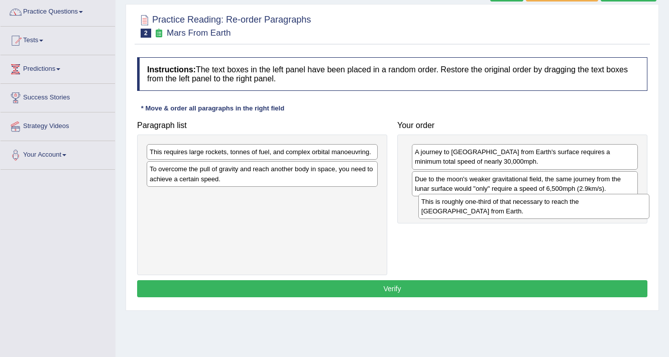
drag, startPoint x: 227, startPoint y: 203, endPoint x: 501, endPoint y: 208, distance: 273.9
click at [501, 208] on div "This is roughly one-third of that necessary to reach the International Space St…" at bounding box center [535, 206] width 232 height 25
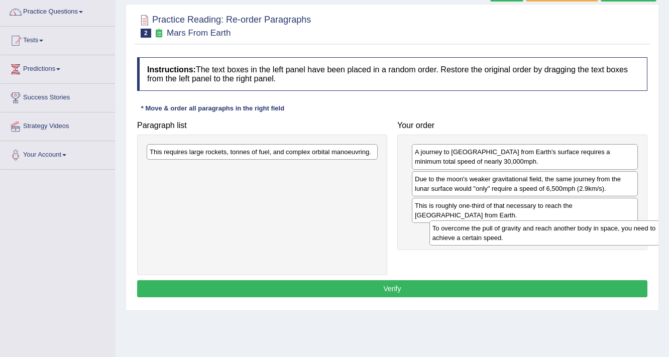
drag, startPoint x: 289, startPoint y: 172, endPoint x: 537, endPoint y: 219, distance: 252.1
click at [563, 232] on div "To overcome the pull of gravity and reach another body in space, you need to ac…" at bounding box center [546, 233] width 232 height 25
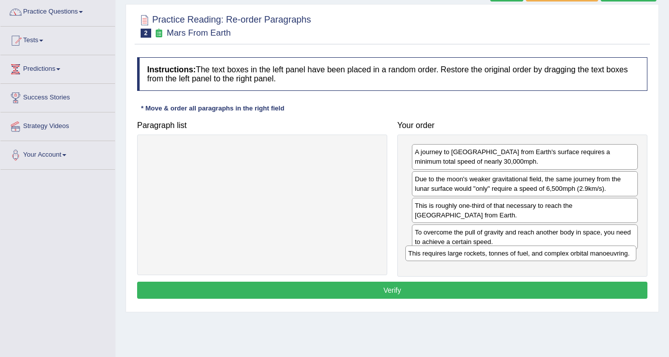
drag, startPoint x: 302, startPoint y: 154, endPoint x: 561, endPoint y: 255, distance: 278.0
click at [561, 255] on div "This requires large rockets, tonnes of fuel, and complex orbital manoeuvring." at bounding box center [521, 254] width 232 height 16
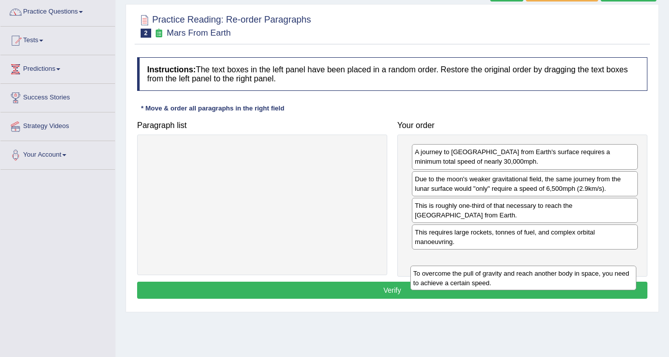
drag, startPoint x: 515, startPoint y: 235, endPoint x: 511, endPoint y: 261, distance: 26.4
click at [511, 266] on div "To overcome the pull of gravity and reach another body in space, you need to ac…" at bounding box center [524, 278] width 227 height 25
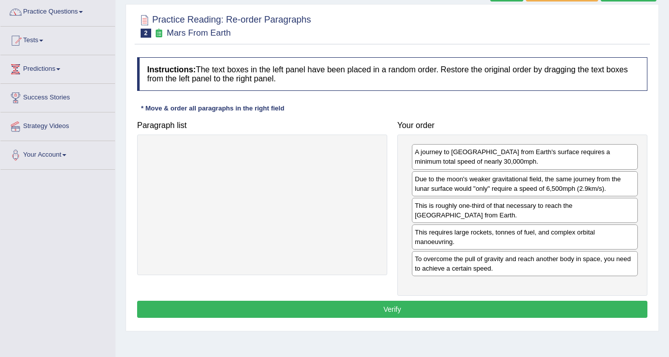
click at [408, 311] on button "Verify" at bounding box center [392, 309] width 511 height 17
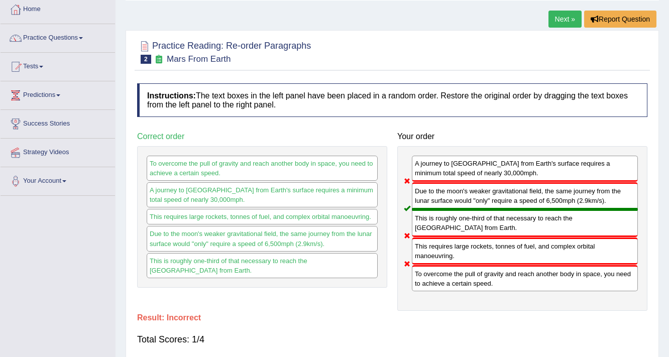
scroll to position [40, 0]
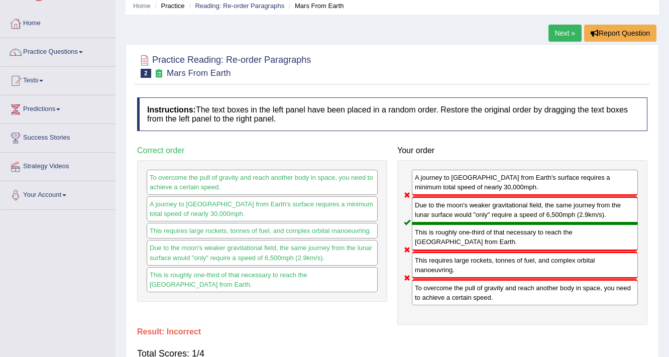
click at [567, 30] on link "Next »" at bounding box center [565, 33] width 33 height 17
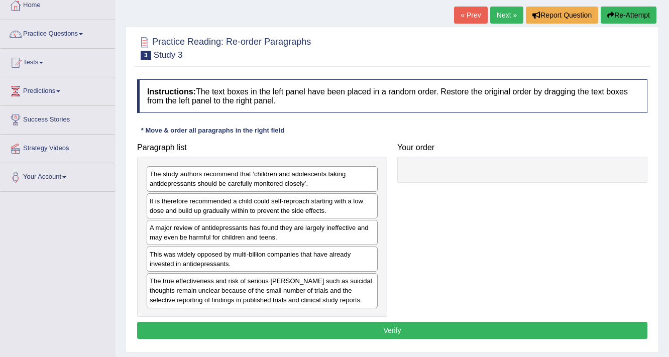
scroll to position [40, 0]
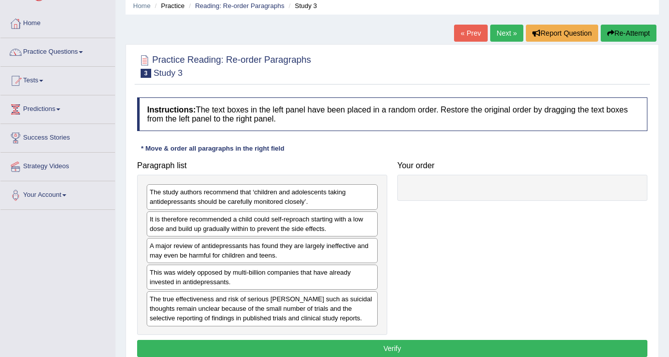
click at [466, 37] on link "« Prev" at bounding box center [470, 33] width 33 height 17
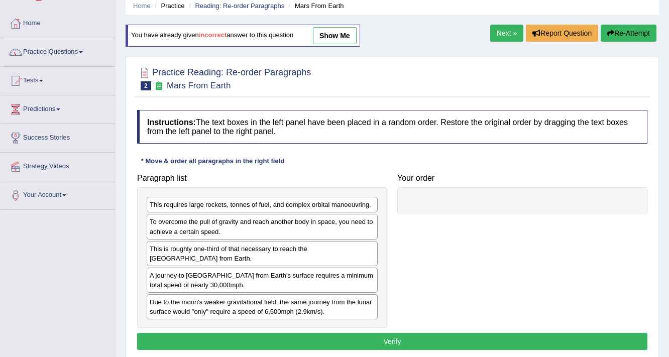
click at [617, 35] on button "Re-Attempt" at bounding box center [629, 33] width 56 height 17
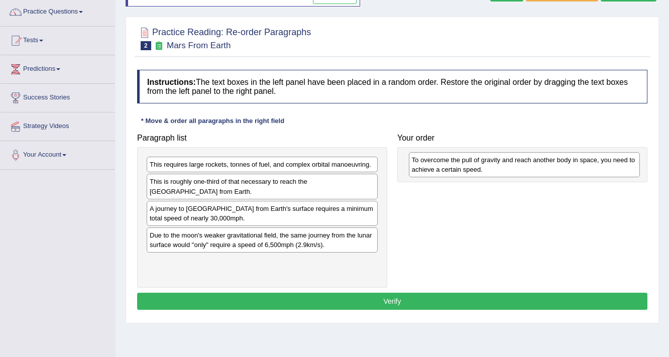
drag, startPoint x: 211, startPoint y: 187, endPoint x: 473, endPoint y: 166, distance: 263.2
click at [473, 166] on div "To overcome the pull of gravity and reach another body in space, you need to ac…" at bounding box center [525, 164] width 232 height 25
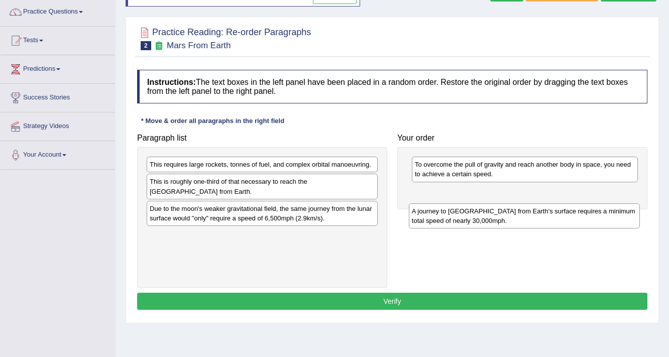
drag, startPoint x: 200, startPoint y: 211, endPoint x: 462, endPoint y: 218, distance: 262.4
click at [462, 218] on div "A journey to Mars from Earth's surface requires a minimum total speed of nearly…" at bounding box center [525, 216] width 232 height 25
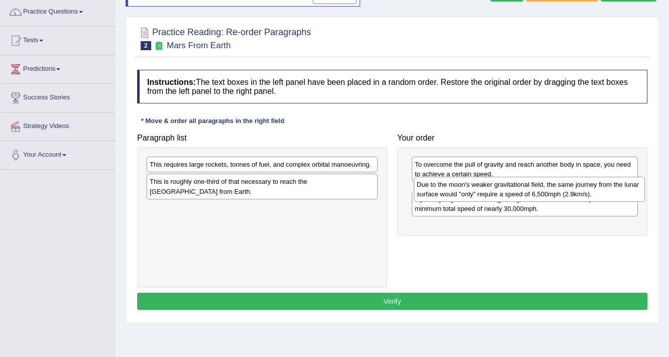
drag, startPoint x: 259, startPoint y: 219, endPoint x: 525, endPoint y: 195, distance: 267.4
click at [525, 195] on div "Due to the moon's weaker gravitational field, the same journey from the lunar s…" at bounding box center [530, 189] width 232 height 25
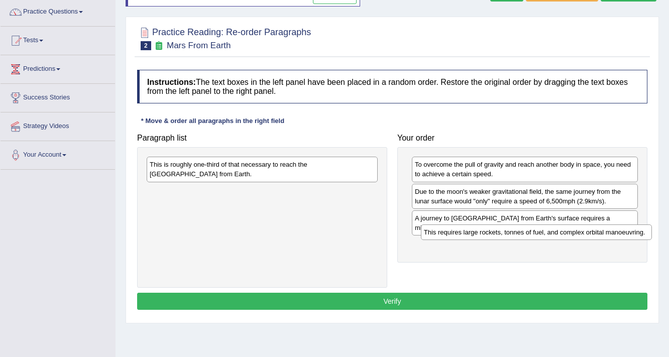
drag, startPoint x: 199, startPoint y: 163, endPoint x: 468, endPoint y: 235, distance: 278.3
click at [468, 235] on div "This requires large rockets, tonnes of fuel, and complex orbital manoeuvring." at bounding box center [537, 233] width 232 height 16
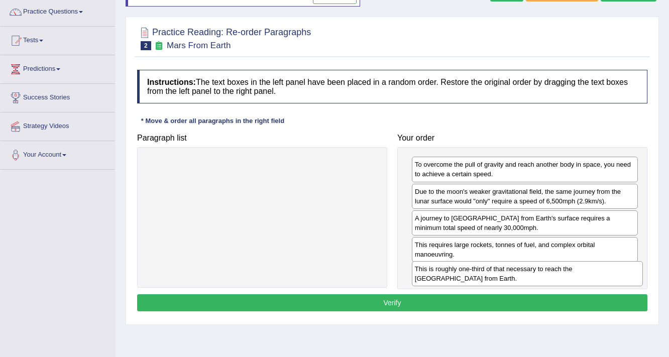
drag, startPoint x: 294, startPoint y: 169, endPoint x: 560, endPoint y: 273, distance: 285.0
click at [560, 273] on div "This is roughly one-third of that necessary to reach the International Space St…" at bounding box center [528, 273] width 232 height 25
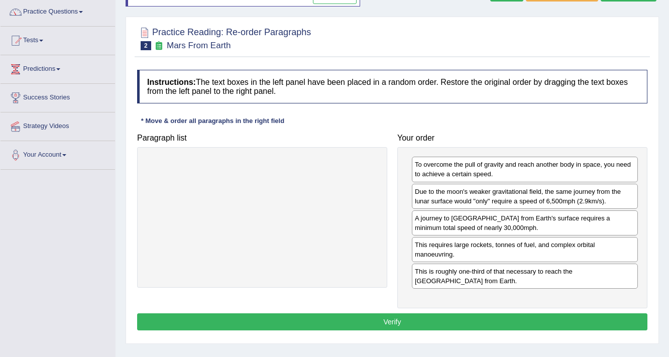
click at [424, 321] on button "Verify" at bounding box center [392, 322] width 511 height 17
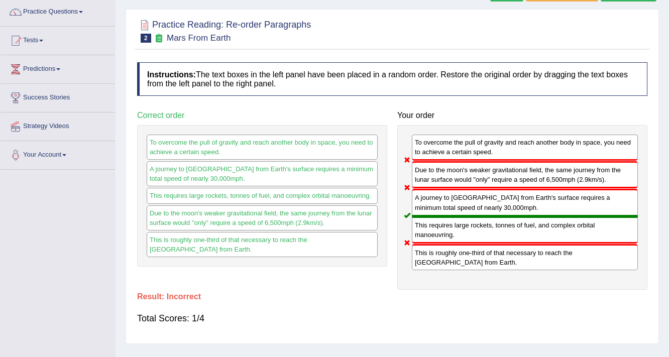
drag, startPoint x: 452, startPoint y: 177, endPoint x: 475, endPoint y: 201, distance: 33.4
click at [475, 201] on div "To overcome the pull of gravity and reach another body in space, you need to ac…" at bounding box center [522, 207] width 250 height 165
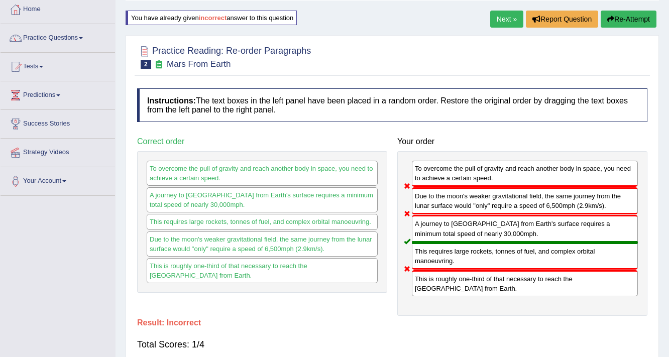
scroll to position [40, 0]
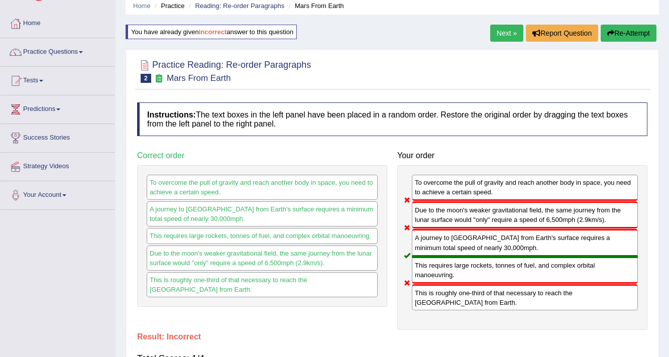
click at [506, 34] on link "Next »" at bounding box center [506, 33] width 33 height 17
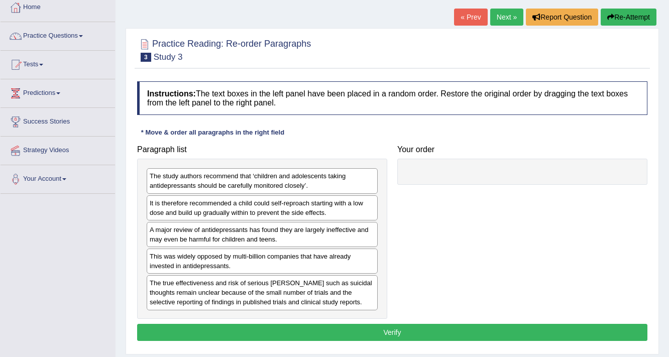
scroll to position [80, 0]
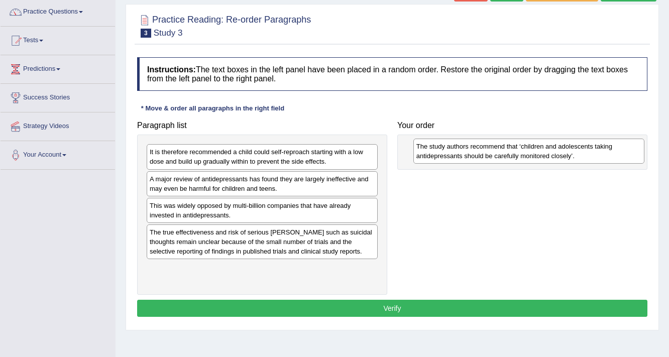
drag, startPoint x: 199, startPoint y: 161, endPoint x: 466, endPoint y: 155, distance: 266.9
click at [466, 155] on div "The study authors recommend that ‘children and adolescents taking antidepressan…" at bounding box center [530, 151] width 232 height 25
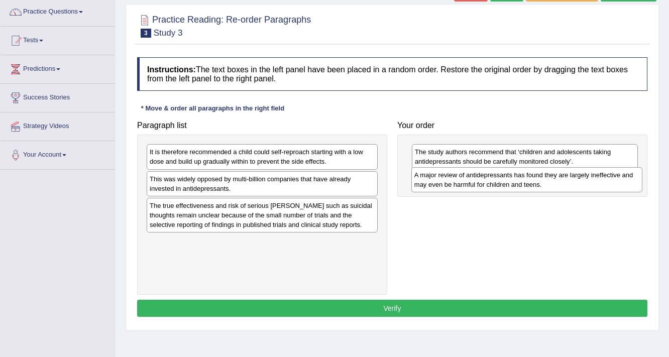
drag, startPoint x: 168, startPoint y: 182, endPoint x: 433, endPoint y: 179, distance: 264.8
click at [433, 179] on div "A major review of antidepressants has found they are largely ineffective and ma…" at bounding box center [528, 179] width 232 height 25
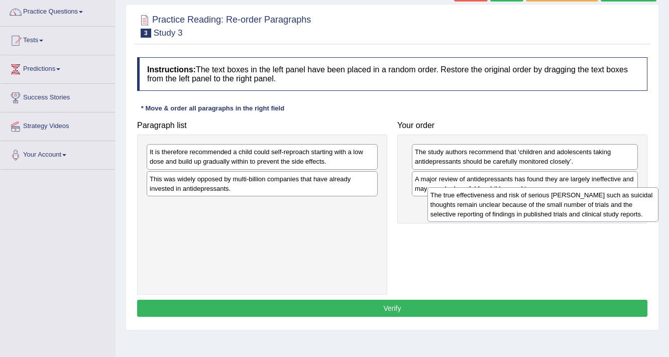
drag, startPoint x: 269, startPoint y: 219, endPoint x: 550, endPoint y: 209, distance: 281.1
click at [550, 209] on div "The true effectiveness and risk of serious harms such as suicidal thoughts rema…" at bounding box center [544, 204] width 232 height 35
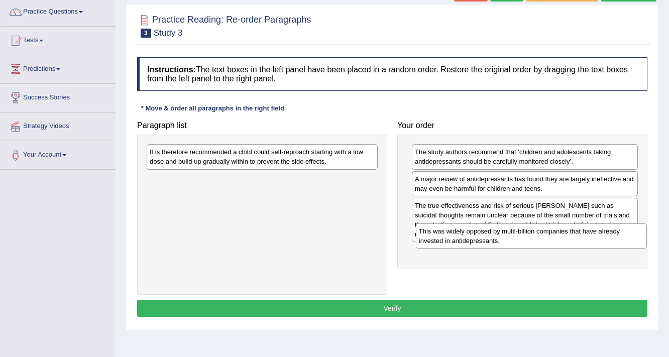
drag, startPoint x: 220, startPoint y: 188, endPoint x: 475, endPoint y: 241, distance: 260.8
click at [475, 241] on div "This was widely opposed by multi-billion companies that have already invested i…" at bounding box center [532, 236] width 232 height 25
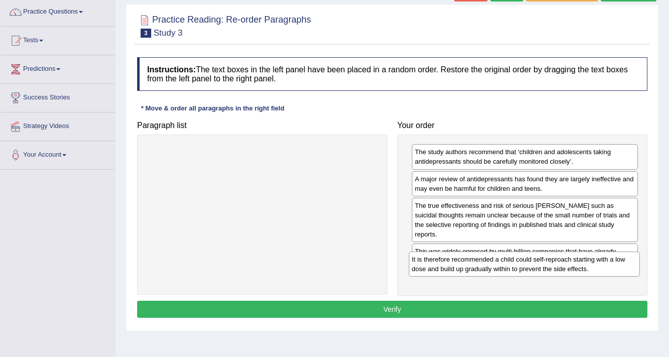
drag, startPoint x: 228, startPoint y: 157, endPoint x: 490, endPoint y: 265, distance: 283.7
click at [490, 265] on div "It is therefore recommended a child could self-reproach starting with a low dos…" at bounding box center [525, 264] width 232 height 25
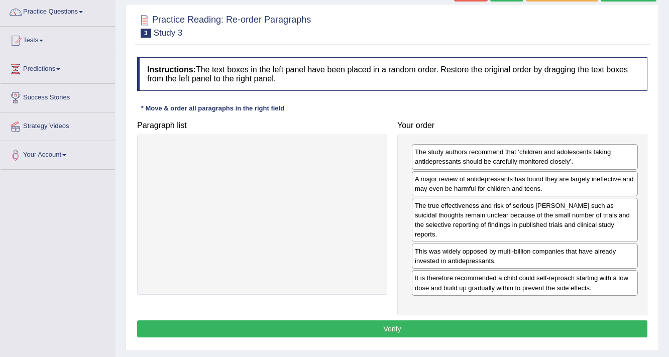
click at [364, 321] on button "Verify" at bounding box center [392, 329] width 511 height 17
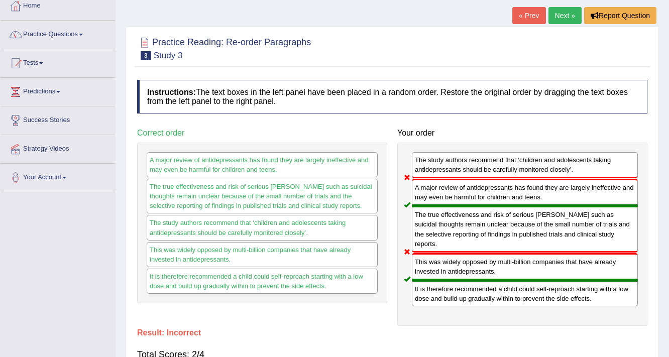
scroll to position [40, 0]
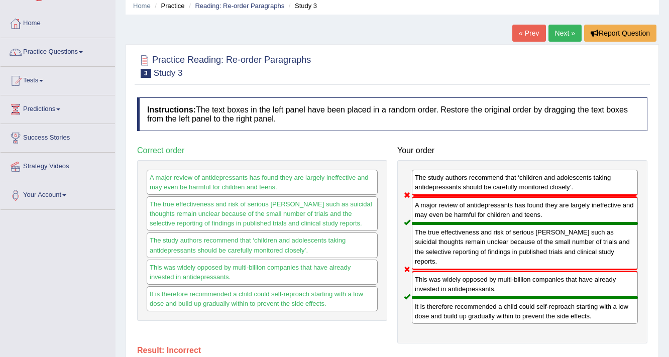
click at [569, 35] on link "Next »" at bounding box center [565, 33] width 33 height 17
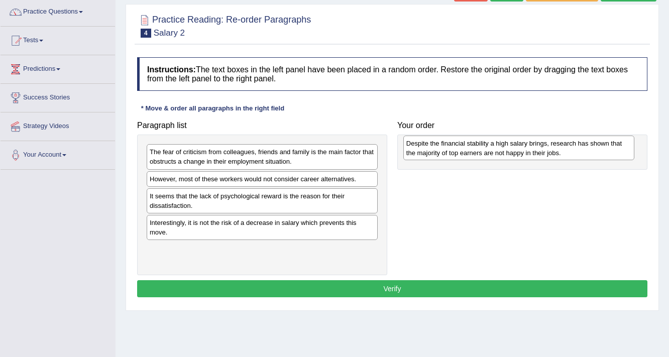
drag, startPoint x: 218, startPoint y: 233, endPoint x: 475, endPoint y: 154, distance: 268.6
click at [475, 154] on div "Despite the financial stability a high salary brings, research has shown that t…" at bounding box center [519, 148] width 232 height 25
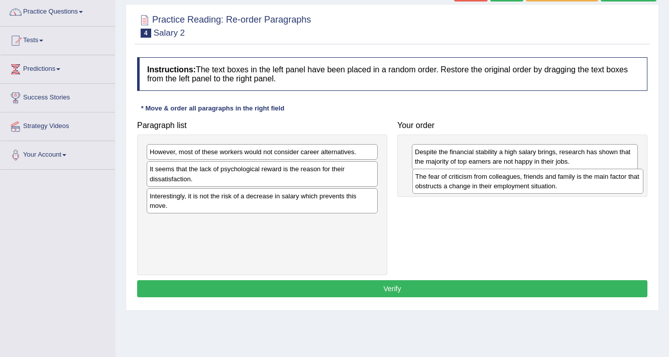
drag, startPoint x: 215, startPoint y: 158, endPoint x: 481, endPoint y: 182, distance: 266.9
click at [481, 182] on div "The fear of criticism from colleagues, friends and family is the main factor th…" at bounding box center [529, 181] width 232 height 25
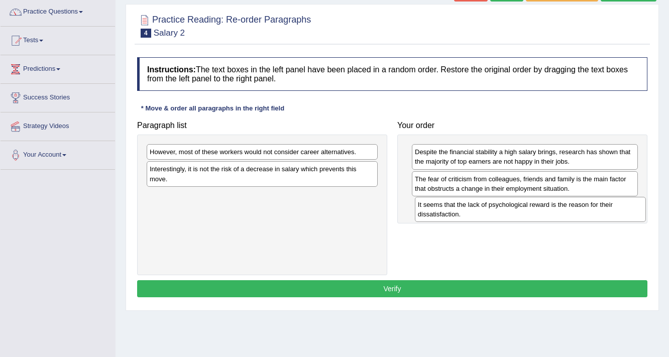
drag, startPoint x: 230, startPoint y: 177, endPoint x: 499, endPoint y: 211, distance: 271.4
click at [499, 211] on div "It seems that the lack of psychological reward is the reason for their dissatis…" at bounding box center [531, 209] width 232 height 25
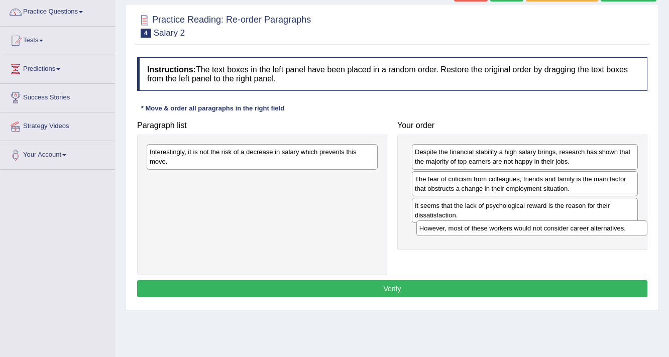
drag, startPoint x: 229, startPoint y: 150, endPoint x: 491, endPoint y: 225, distance: 272.8
click at [494, 226] on div "However, most of these workers would not consider career alternatives." at bounding box center [533, 229] width 232 height 16
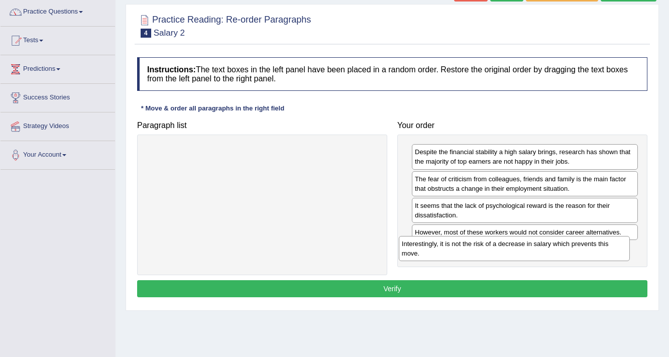
drag, startPoint x: 310, startPoint y: 157, endPoint x: 564, endPoint y: 249, distance: 270.4
click at [564, 249] on div "Interestingly, it is not the risk of a decrease in salary which prevents this m…" at bounding box center [515, 248] width 232 height 25
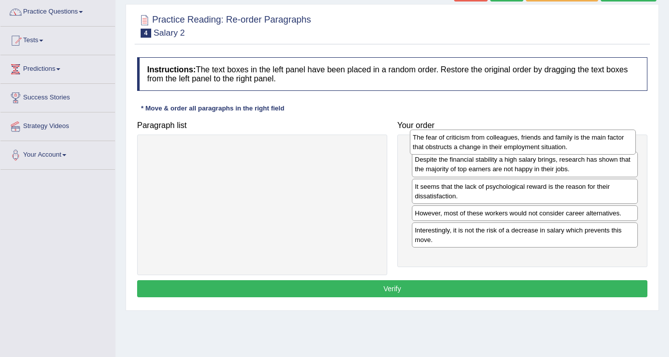
drag, startPoint x: 486, startPoint y: 184, endPoint x: 484, endPoint y: 143, distance: 41.3
click at [484, 143] on div "The fear of criticism from colleagues, friends and family is the main factor th…" at bounding box center [523, 142] width 227 height 25
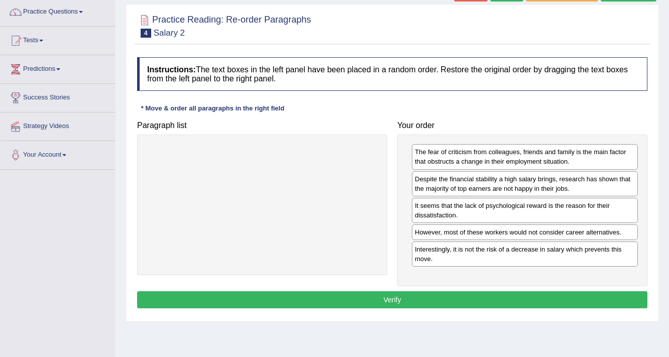
click at [427, 298] on button "Verify" at bounding box center [392, 299] width 511 height 17
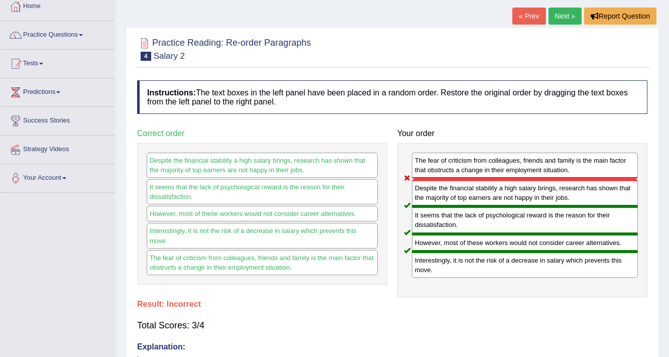
scroll to position [17, 0]
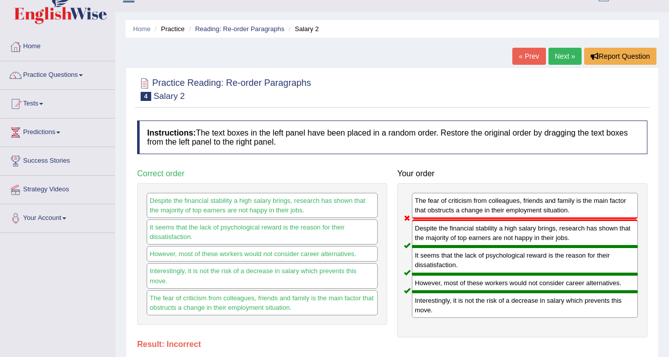
click at [558, 58] on link "Next »" at bounding box center [565, 56] width 33 height 17
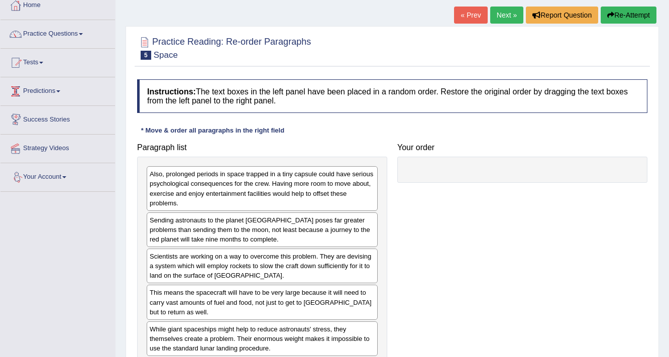
scroll to position [40, 0]
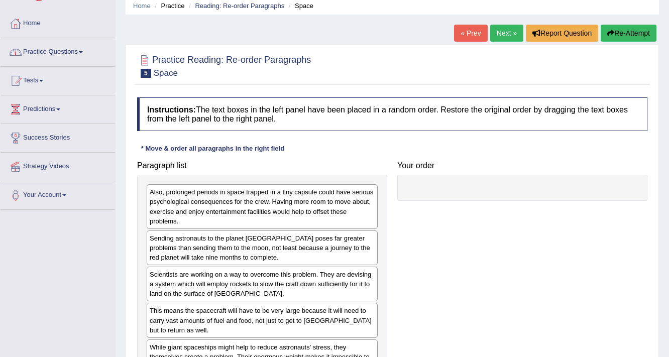
click at [50, 59] on link "Practice Questions" at bounding box center [58, 50] width 115 height 25
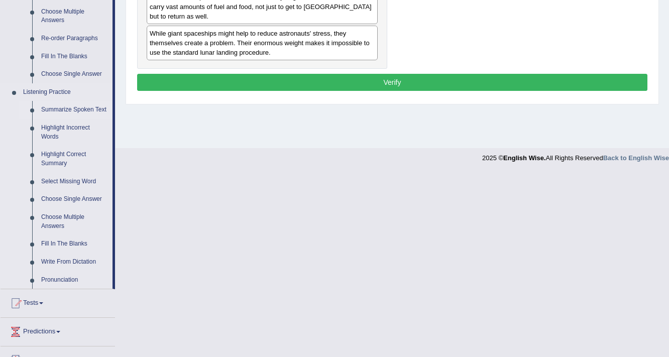
scroll to position [402, 0]
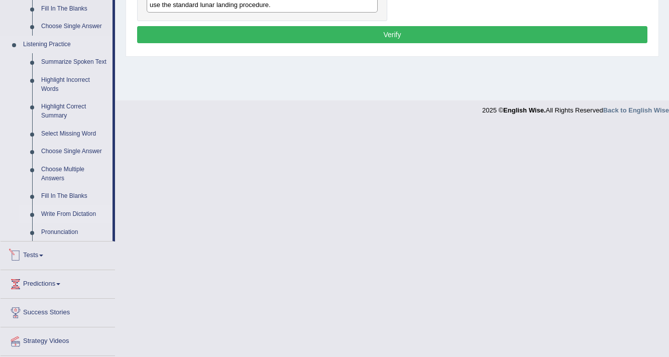
click at [63, 211] on link "Write From Dictation" at bounding box center [75, 215] width 76 height 18
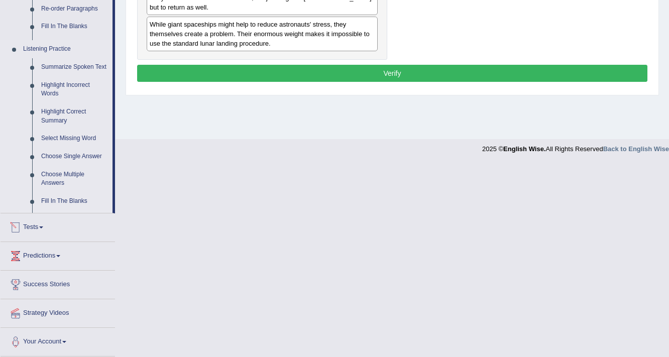
scroll to position [253, 0]
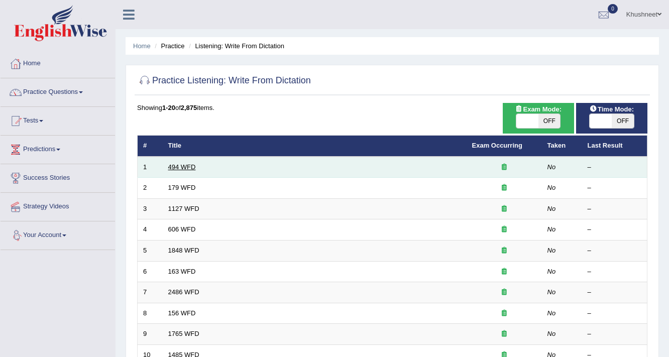
click at [179, 167] on link "494 WFD" at bounding box center [182, 167] width 28 height 8
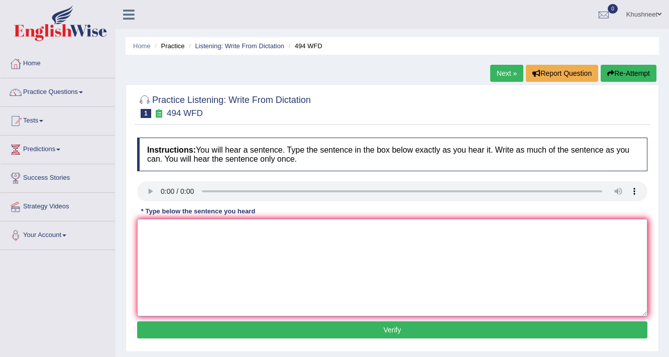
click at [164, 243] on textarea at bounding box center [392, 267] width 511 height 97
click at [314, 231] on textarea "The vocbulary is in particular or specific way it is called Jargon Jorgan" at bounding box center [392, 267] width 511 height 97
click at [187, 229] on textarea "The vocbulary is in particular or specific way it is called calls Jargon Jorgan" at bounding box center [392, 267] width 511 height 97
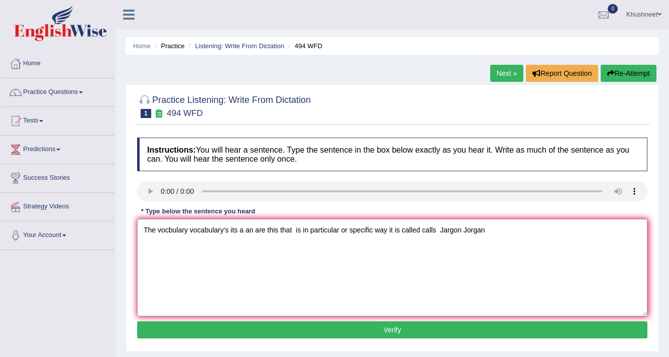
click at [374, 230] on textarea "The vocbulary vocabulary's its a an are this that is in particular or specific …" at bounding box center [392, 267] width 511 height 97
click at [579, 230] on textarea "The vocbulary vocabulary's its a an are this that is in particular or specific …" at bounding box center [392, 267] width 511 height 97
click at [604, 230] on textarea "The vocbulary vocabulary's its a an are this that is in particular or specific …" at bounding box center [392, 267] width 511 height 97
type textarea "The vocbulary vocabulary's its a an are this that is in particular or specific …"
click at [432, 333] on button "Verify" at bounding box center [392, 330] width 511 height 17
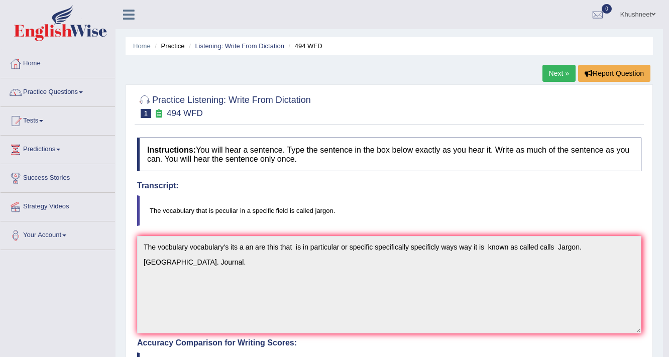
click at [564, 74] on link "Next »" at bounding box center [559, 73] width 33 height 17
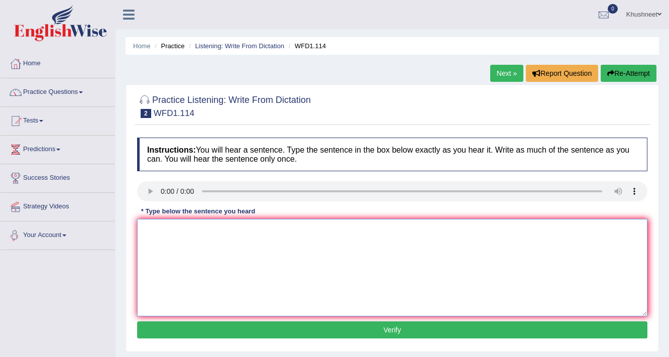
click at [228, 300] on textarea at bounding box center [392, 267] width 511 height 97
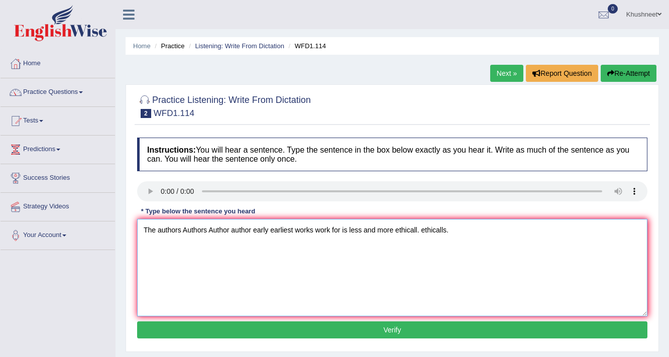
click at [349, 229] on textarea "The authors Authors Author author early earliest works work for is less and mor…" at bounding box center [392, 267] width 511 height 97
click at [348, 229] on textarea "The authors Authors Author author early earliest works work for is am are that …" at bounding box center [392, 267] width 511 height 97
type textarea "The authors Authors Author author early earliest works work for is leuissary am…"
click at [310, 329] on button "Verify" at bounding box center [392, 330] width 511 height 17
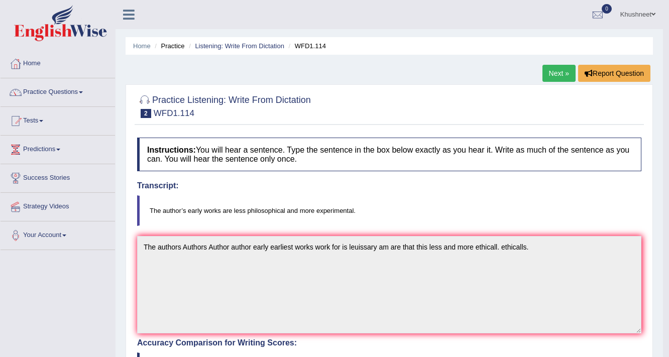
click at [555, 72] on link "Next »" at bounding box center [559, 73] width 33 height 17
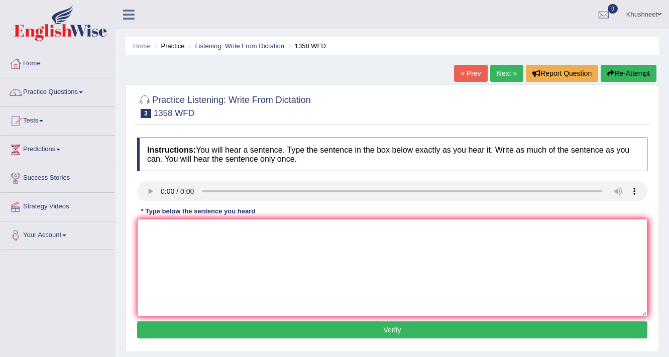
click at [256, 270] on textarea at bounding box center [392, 267] width 511 height 97
click at [174, 228] on textarea "The the Communications" at bounding box center [392, 267] width 511 height 97
click at [309, 223] on textarea "The the communications" at bounding box center [392, 267] width 511 height 97
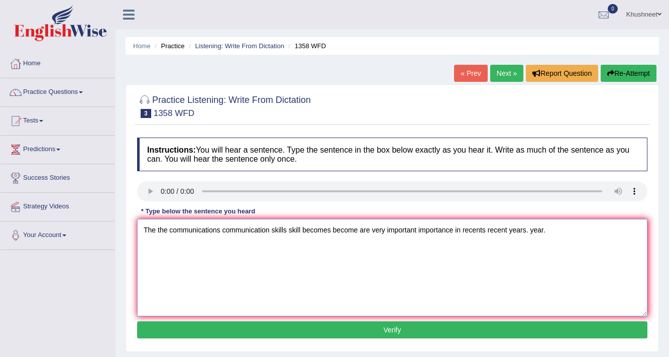
click at [302, 232] on textarea "The the communications communication skills skill becomes become are very impor…" at bounding box center [392, 267] width 511 height 97
type textarea "The the communications communication skills skill are all these that becomes be…"
click at [337, 329] on button "Verify" at bounding box center [392, 330] width 511 height 17
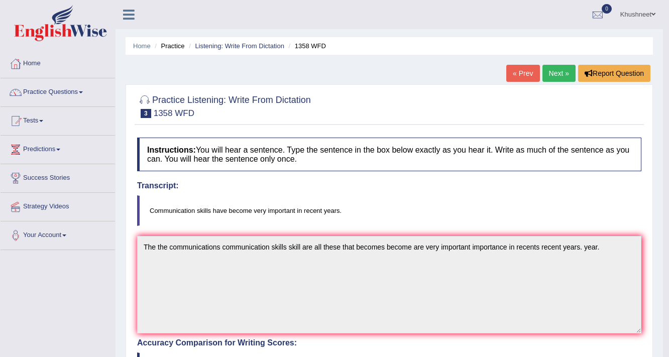
click at [559, 68] on link "Next »" at bounding box center [559, 73] width 33 height 17
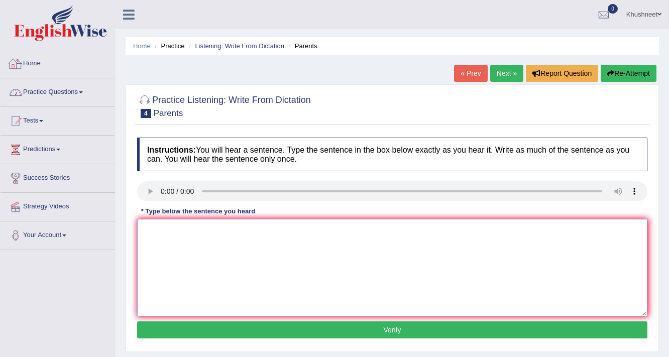
click at [238, 310] on textarea at bounding box center [392, 267] width 511 height 97
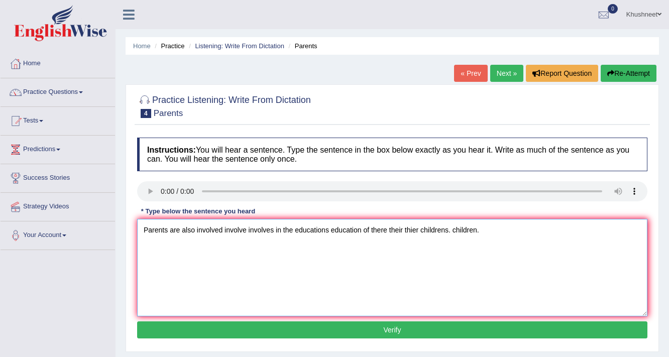
click at [195, 229] on textarea "Parents are also involved involve involves in the educations education of there…" at bounding box center [392, 267] width 511 height 97
type textarea "Parents are also envolved envolve envolves are in involved involve involves in …"
click at [384, 328] on button "Verify" at bounding box center [392, 330] width 511 height 17
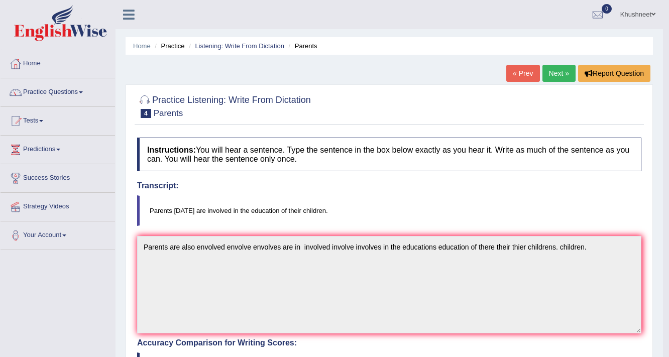
click at [563, 78] on link "Next »" at bounding box center [559, 73] width 33 height 17
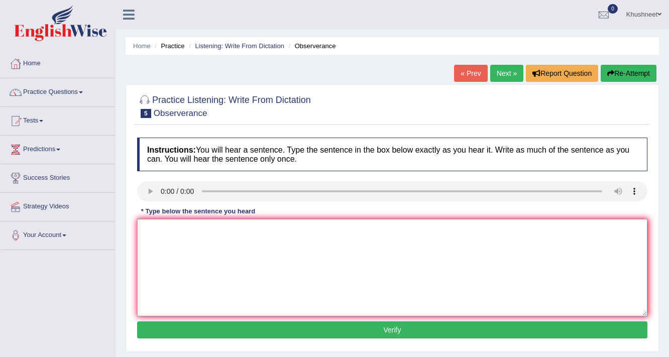
click at [208, 281] on textarea at bounding box center [392, 267] width 511 height 97
click at [270, 229] on textarea "Observers Observer waited waits nervousally" at bounding box center [392, 267] width 511 height 97
click at [301, 231] on textarea "Observers Observer waited waits nervoursally" at bounding box center [392, 267] width 511 height 97
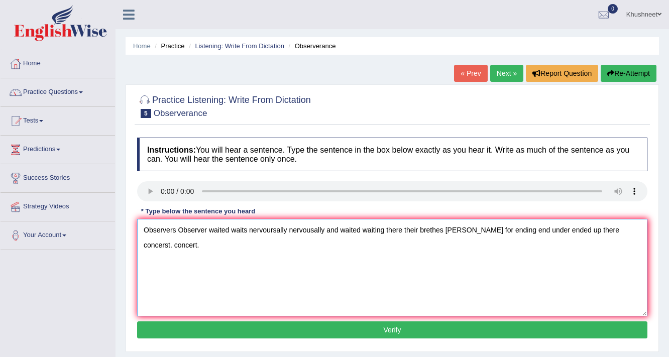
click at [326, 229] on textarea "Observers Observer waited waits nervoursally nervousally and waited waiting the…" at bounding box center [392, 267] width 511 height 97
click at [455, 231] on textarea "Observers Observer waited waits nervoursally nervousally and waited waiting the…" at bounding box center [392, 267] width 511 height 97
click at [467, 231] on textarea "Observers Observer waited waits nervoursally nervousally and waited waiting the…" at bounding box center [392, 267] width 511 height 97
click at [430, 231] on textarea "Observers Observer waited waits nervoursally nervousally and waited waiting the…" at bounding box center [392, 267] width 511 height 97
click at [470, 231] on textarea "Observers Observer waited waits nervoursally nervousally and waited waiting the…" at bounding box center [392, 267] width 511 height 97
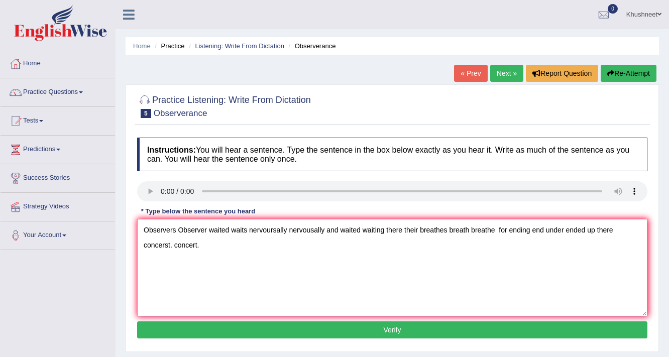
click at [167, 245] on textarea "Observers Observer waited waits nervoursally nervousally and waited waiting the…" at bounding box center [392, 267] width 511 height 97
type textarea "Observers Observer waited waits nervoursally nervousally and waited waiting the…"
click at [270, 320] on div "Instructions: You will hear a sentence. Type the sentence in the box below exac…" at bounding box center [393, 240] width 516 height 214
click at [271, 326] on button "Verify" at bounding box center [392, 330] width 511 height 17
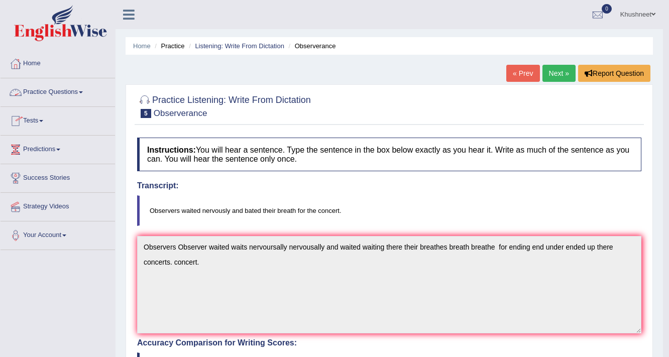
click at [89, 93] on link "Practice Questions" at bounding box center [58, 90] width 115 height 25
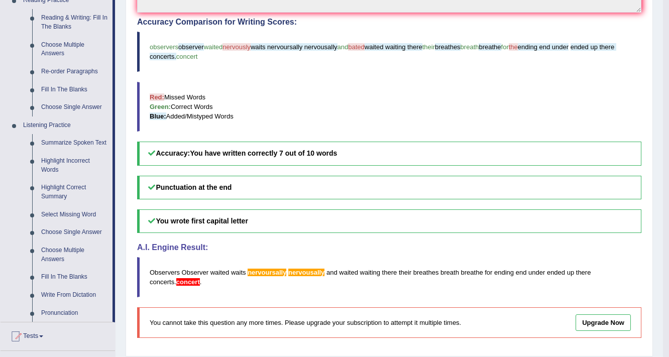
scroll to position [322, 0]
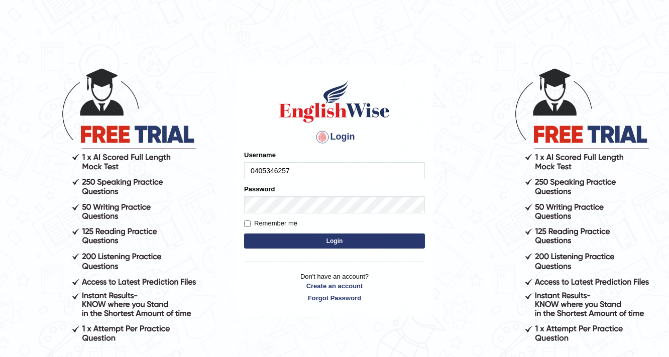
type input "0405346257"
click at [286, 237] on button "Login" at bounding box center [334, 241] width 181 height 15
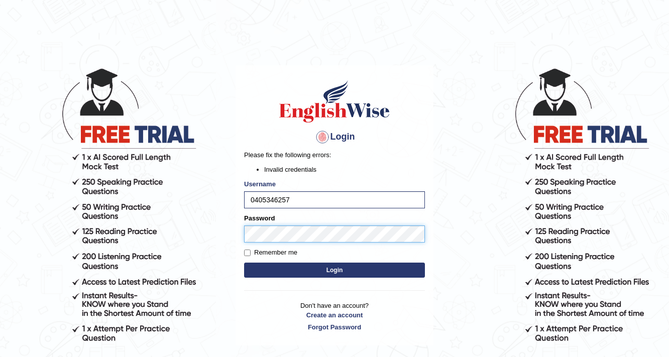
click at [244, 263] on button "Login" at bounding box center [334, 270] width 181 height 15
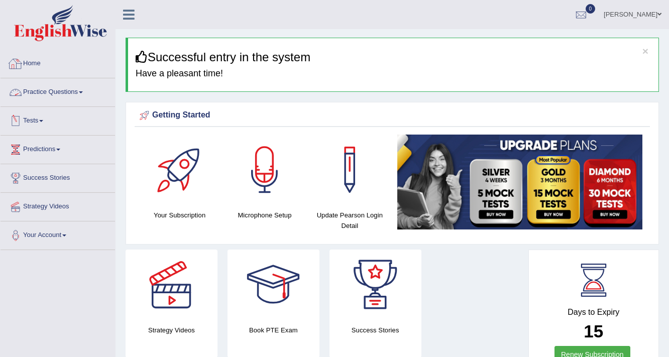
click at [60, 88] on link "Practice Questions" at bounding box center [58, 90] width 115 height 25
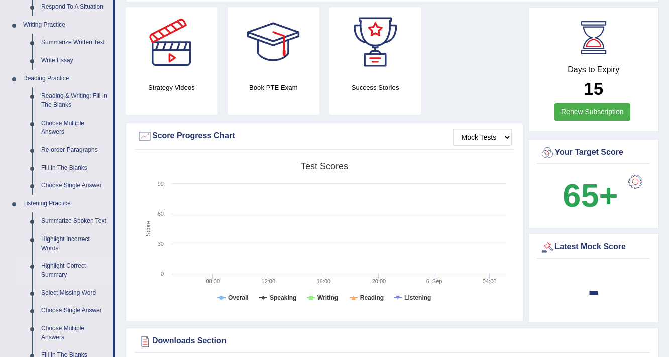
scroll to position [241, 0]
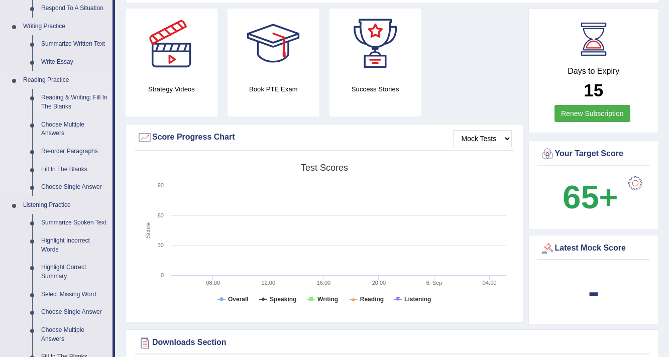
click at [72, 98] on link "Reading & Writing: Fill In The Blanks" at bounding box center [75, 102] width 76 height 27
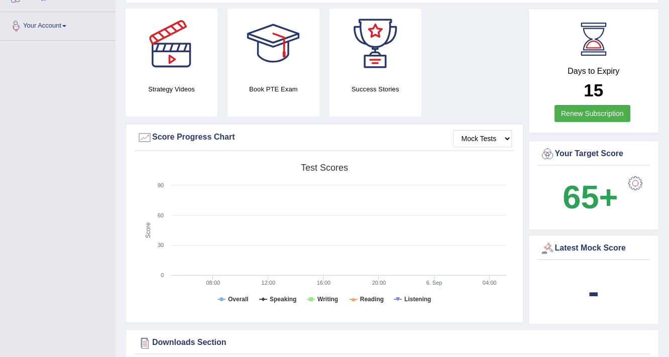
scroll to position [316, 0]
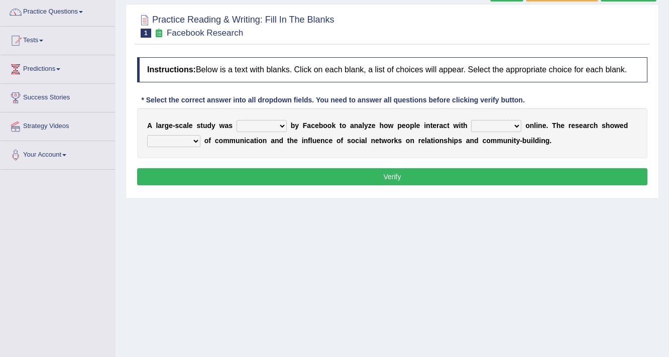
scroll to position [80, 0]
click at [268, 129] on select "surveyed had asked made" at bounding box center [262, 126] width 50 height 12
select select "surveyed"
click at [237, 120] on select "surveyed had asked made" at bounding box center [262, 126] width 50 height 12
click at [469, 126] on b at bounding box center [470, 126] width 4 height 8
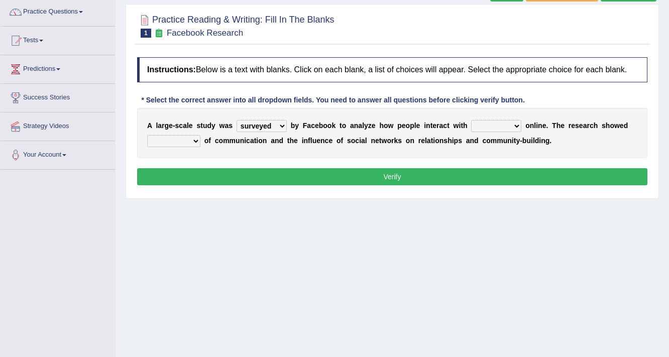
click at [480, 126] on select "together all each other another" at bounding box center [496, 126] width 50 height 12
click at [281, 121] on select "surveyed had asked made" at bounding box center [262, 126] width 50 height 12
click at [237, 120] on select "surveyed had asked made" at bounding box center [262, 126] width 50 height 12
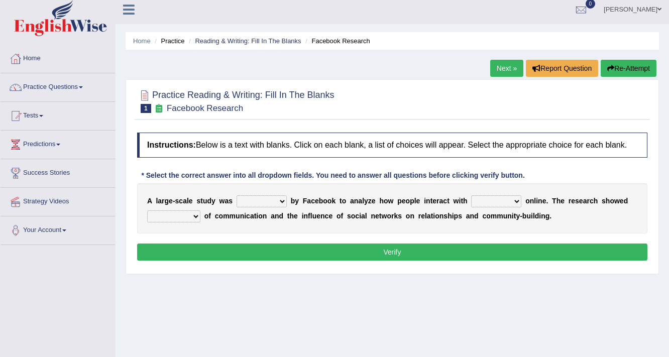
scroll to position [0, 0]
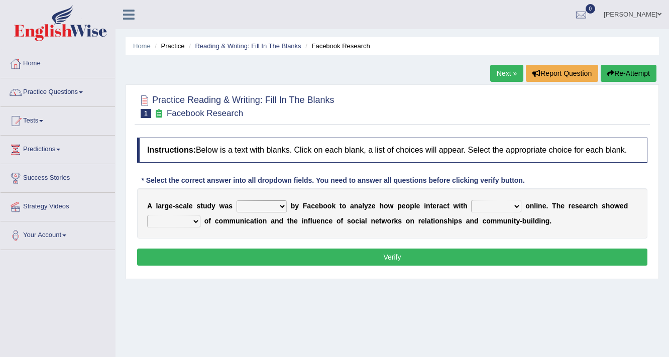
click at [262, 203] on select "surveyed had asked made" at bounding box center [262, 206] width 50 height 12
select select "made"
click at [237, 200] on select "surveyed had asked made" at bounding box center [262, 206] width 50 height 12
click at [494, 207] on select "together all each other another" at bounding box center [496, 206] width 50 height 12
select select "each other"
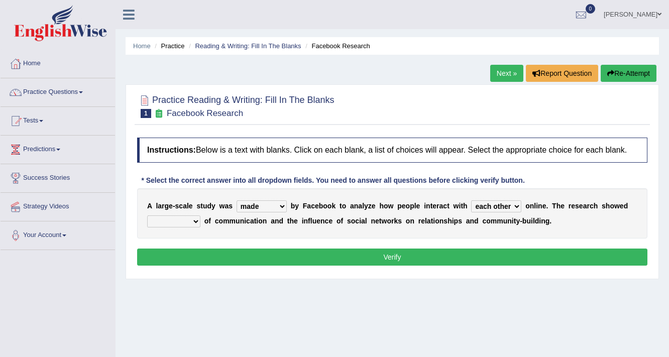
click at [471, 200] on select "together all each other another" at bounding box center [496, 206] width 50 height 12
click at [173, 225] on select "advantages standards fellowships patterns" at bounding box center [173, 222] width 53 height 12
click at [268, 209] on select "surveyed had asked made" at bounding box center [262, 206] width 50 height 12
click at [309, 233] on div "A l a r g e - s c a l e s t u d y w a s surveyed had asked made b y F a c e b o…" at bounding box center [392, 213] width 511 height 50
click at [500, 204] on select "together all each other another" at bounding box center [496, 206] width 50 height 12
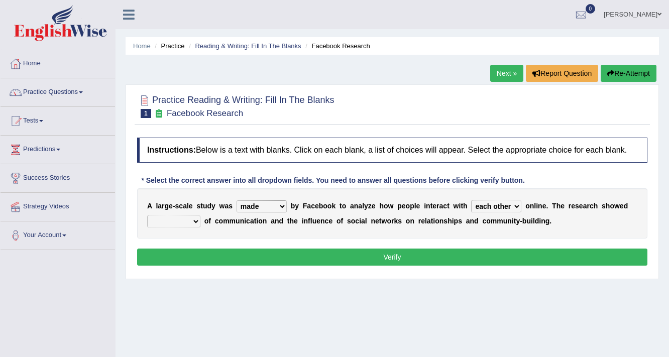
click at [590, 228] on div "A l a r g e - s c a l e s t u d y w a s surveyed had asked made b y F a c e b o…" at bounding box center [392, 213] width 511 height 50
click at [181, 221] on select "advantages standards fellowships patterns" at bounding box center [173, 222] width 53 height 12
select select "advantages"
click at [147, 216] on select "advantages standards fellowships patterns" at bounding box center [173, 222] width 53 height 12
click at [283, 257] on button "Verify" at bounding box center [392, 257] width 511 height 17
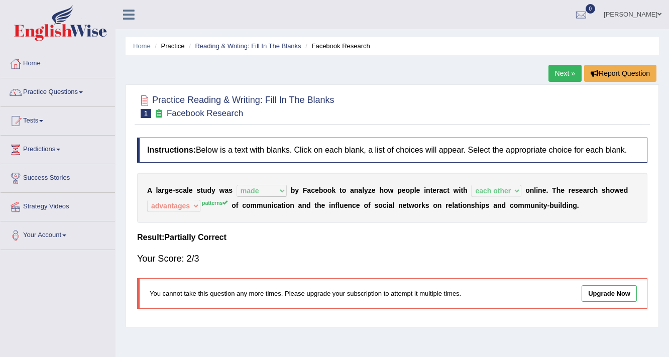
click at [557, 72] on link "Next »" at bounding box center [565, 73] width 33 height 17
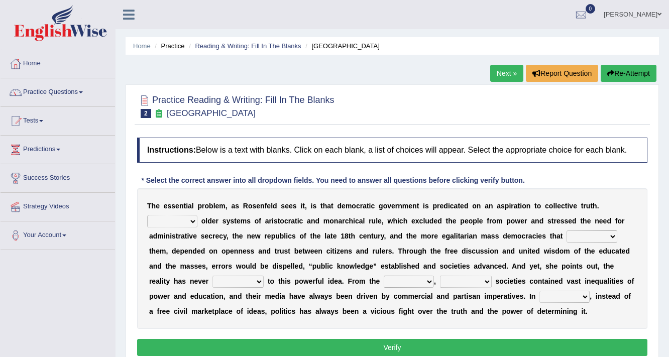
click at [176, 220] on select "Like Unlike Likely Safely" at bounding box center [172, 222] width 50 height 12
select select "Likely"
click at [147, 216] on select "Like Unlike Likely Safely" at bounding box center [172, 222] width 50 height 12
click at [595, 234] on select "readed grated succeeded printed" at bounding box center [592, 237] width 51 height 12
select select "succeeded"
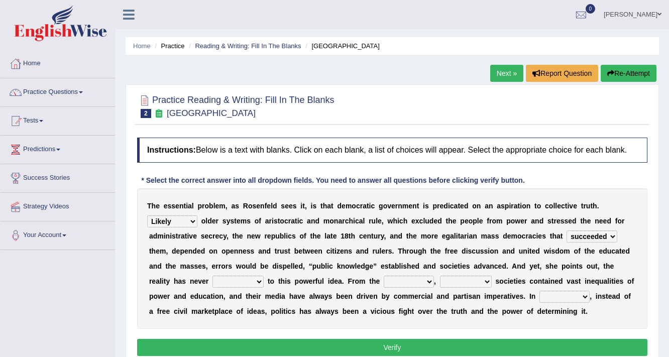
click at [567, 231] on select "readed grated succeeded printed" at bounding box center [592, 237] width 51 height 12
click at [589, 235] on select "readed grated succeeded printed" at bounding box center [592, 237] width 51 height 12
click at [255, 280] on select "saved up stood up brought up lived up" at bounding box center [238, 282] width 51 height 12
select select "stood up"
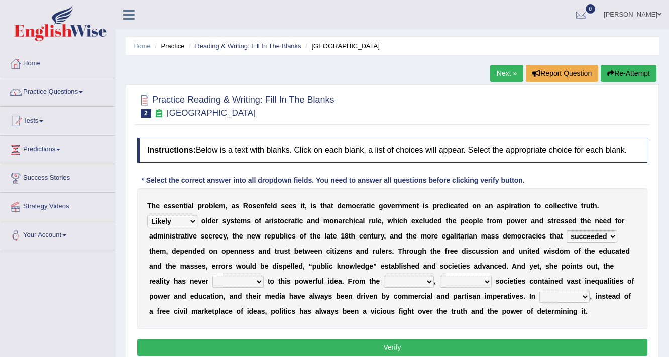
click at [213, 276] on select "saved up stood up brought up lived up" at bounding box center [238, 282] width 51 height 12
click at [401, 279] on select "outset ranged stood caught" at bounding box center [409, 282] width 50 height 12
click at [470, 278] on select "freedom democratic media stilled" at bounding box center [466, 282] width 52 height 12
click at [392, 281] on select "outset ranged stood caught" at bounding box center [409, 282] width 50 height 12
select select "ranged"
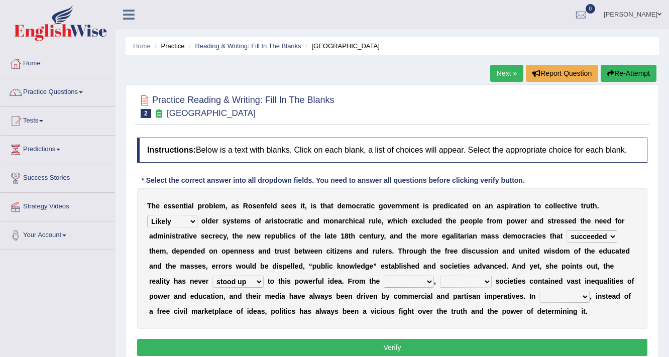
click at [384, 276] on select "outset ranged stood caught" at bounding box center [409, 282] width 50 height 12
click at [457, 279] on select "freedom democratic media stilled" at bounding box center [466, 282] width 52 height 12
click at [440, 276] on select "freedom democratic media stilled" at bounding box center [466, 282] width 52 height 12
click at [448, 278] on select "freedom democratic media stilled" at bounding box center [466, 282] width 52 height 12
select select "democratic"
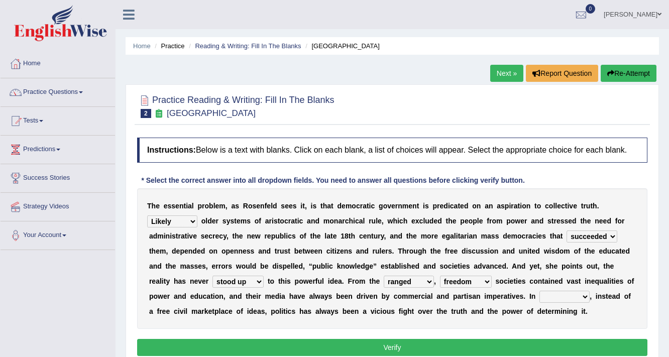
click at [440, 276] on select "freedom democratic media stilled" at bounding box center [466, 282] width 52 height 12
click at [397, 282] on select "outset ranged stood caught" at bounding box center [409, 282] width 50 height 12
click at [545, 295] on select "power practice ideas fought" at bounding box center [565, 297] width 50 height 12
select select "practice"
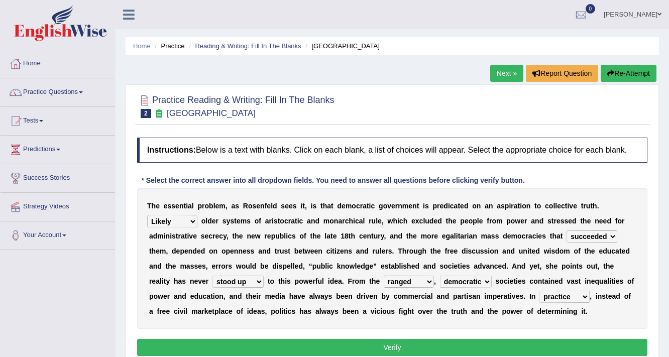
click at [540, 291] on select "power practice ideas fought" at bounding box center [565, 297] width 50 height 12
click at [396, 345] on button "Verify" at bounding box center [392, 347] width 511 height 17
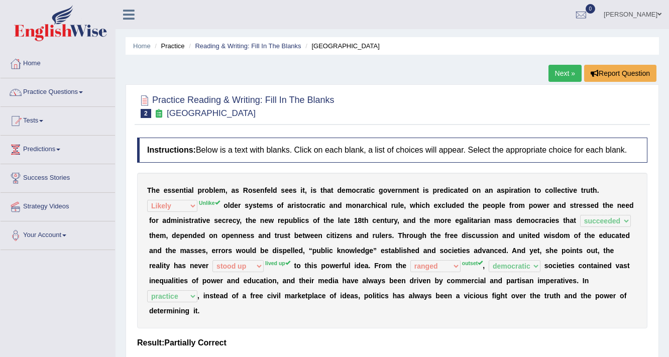
click at [558, 72] on link "Next »" at bounding box center [565, 73] width 33 height 17
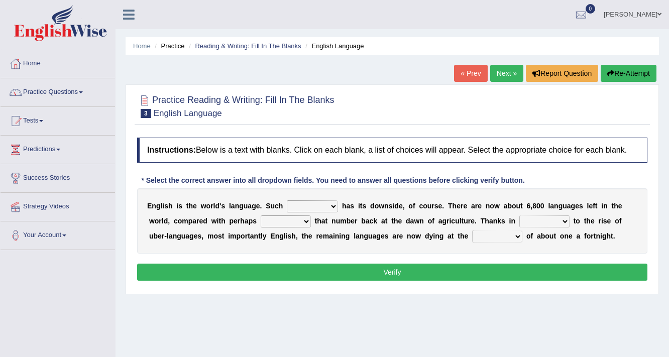
click at [303, 205] on select "power idea subject dominance" at bounding box center [312, 206] width 51 height 12
select select "power"
click at [287, 200] on select "power idea subject dominance" at bounding box center [312, 206] width 51 height 12
click at [273, 220] on select "rise twice firstly never" at bounding box center [286, 222] width 50 height 12
select select "twice"
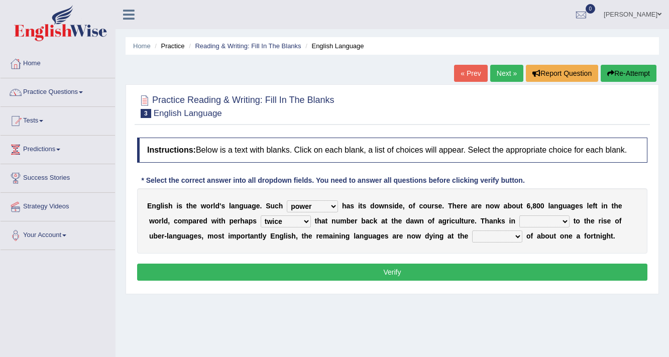
click at [261, 216] on select "rise twice firstly never" at bounding box center [286, 222] width 50 height 12
click at [531, 221] on select "rare start part bother" at bounding box center [545, 222] width 50 height 12
select select "part"
click at [520, 216] on select "rare start part bother" at bounding box center [545, 222] width 50 height 12
click at [502, 234] on select "state rate wait great" at bounding box center [497, 237] width 50 height 12
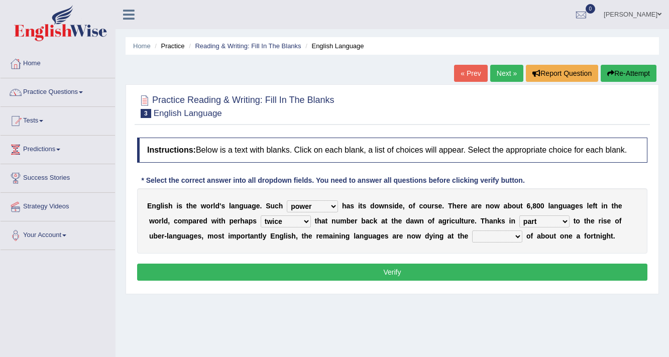
select select "wait"
click at [472, 231] on select "state rate wait great" at bounding box center [497, 237] width 50 height 12
click at [398, 267] on button "Verify" at bounding box center [392, 272] width 511 height 17
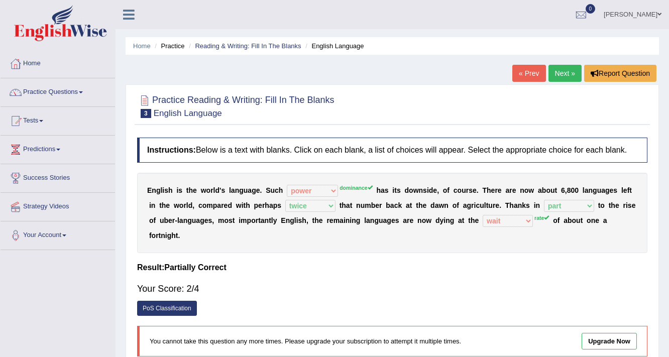
click at [572, 69] on link "Next »" at bounding box center [565, 73] width 33 height 17
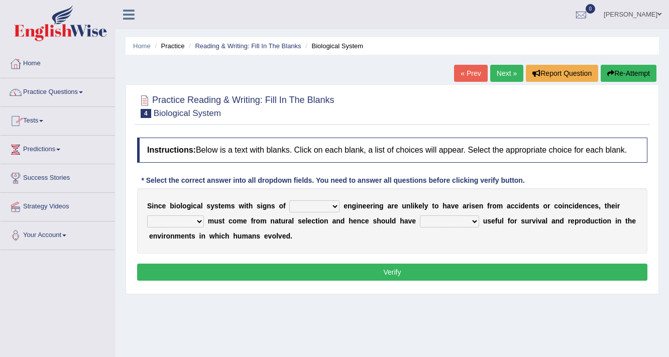
click at [79, 88] on link "Practice Questions" at bounding box center [58, 90] width 115 height 25
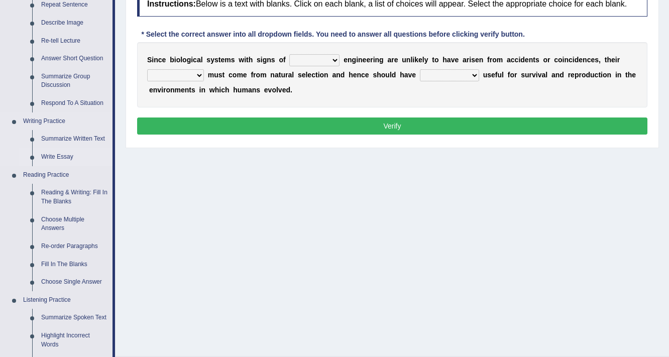
scroll to position [161, 0]
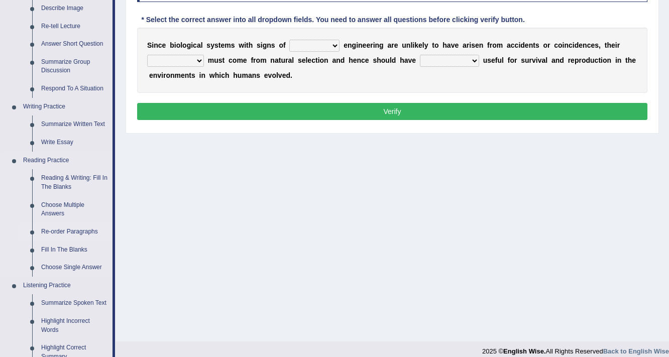
click at [70, 231] on link "Re-order Paragraphs" at bounding box center [75, 232] width 76 height 18
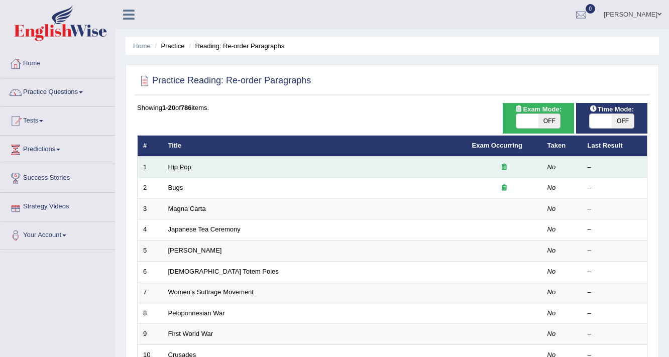
click at [177, 164] on link "Hip Pop" at bounding box center [179, 167] width 23 height 8
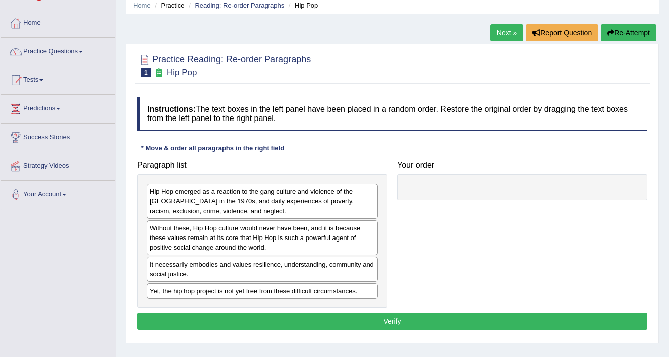
scroll to position [80, 0]
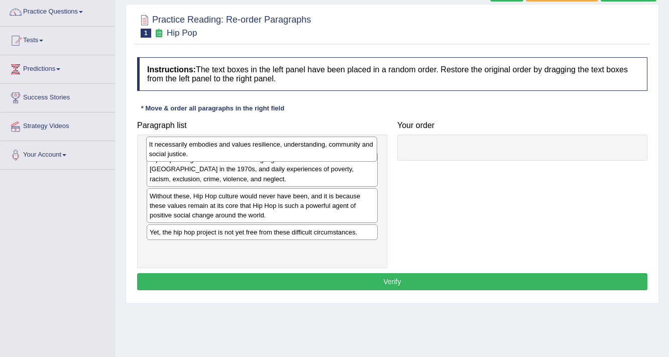
drag, startPoint x: 243, startPoint y: 235, endPoint x: 243, endPoint y: 155, distance: 79.9
click at [243, 155] on div "It necessarily embodies and values resilience, understanding, community and soc…" at bounding box center [262, 149] width 232 height 25
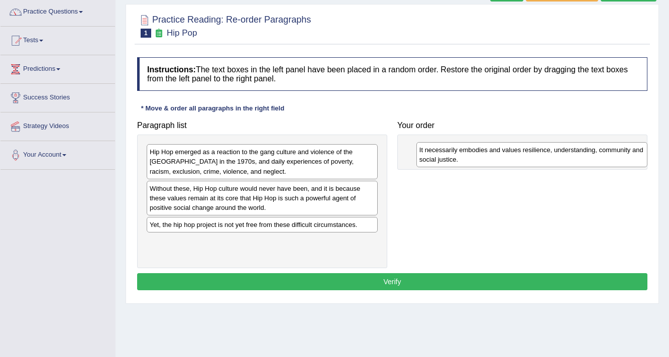
drag, startPoint x: 222, startPoint y: 157, endPoint x: 491, endPoint y: 155, distance: 269.8
click at [491, 155] on div "It necessarily embodies and values resilience, understanding, community and soc…" at bounding box center [533, 154] width 232 height 25
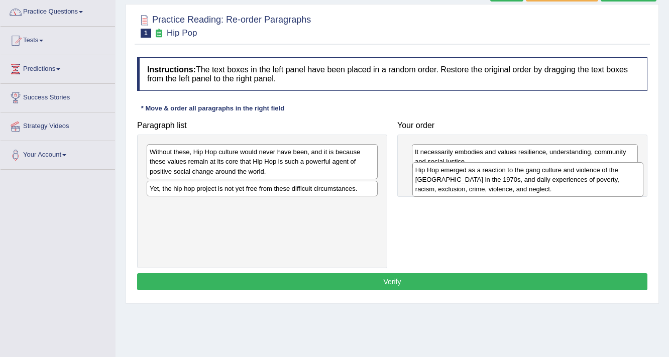
drag, startPoint x: 220, startPoint y: 167, endPoint x: 486, endPoint y: 185, distance: 266.4
click at [486, 185] on div "Hip Hop emerged as a reaction to the gang culture and violence of the [GEOGRAPH…" at bounding box center [529, 179] width 232 height 35
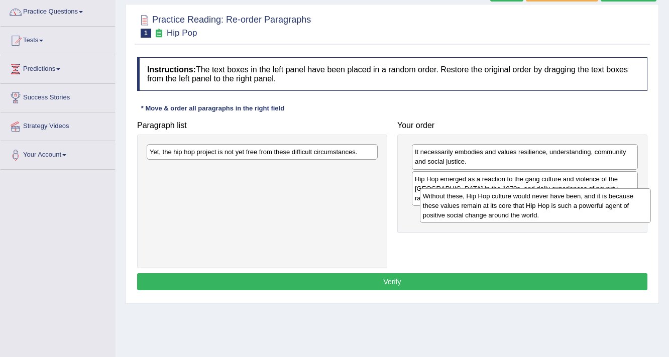
drag, startPoint x: 185, startPoint y: 170, endPoint x: 458, endPoint y: 214, distance: 276.9
click at [458, 214] on div "Without these, Hip Hop culture would never have been, and it is because these v…" at bounding box center [536, 205] width 232 height 35
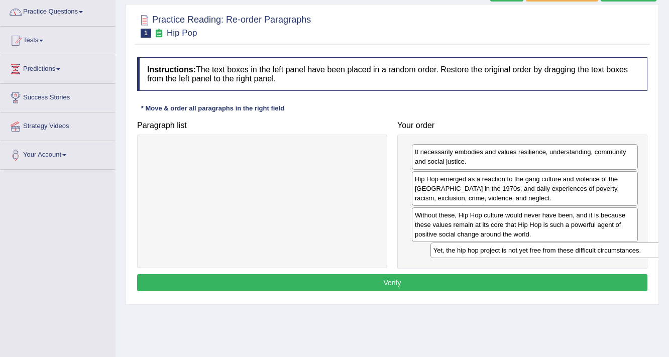
drag, startPoint x: 177, startPoint y: 154, endPoint x: 461, endPoint y: 252, distance: 300.5
click at [461, 252] on div "Yet, the hip hop project is not yet free from these difficult circumstances." at bounding box center [547, 251] width 232 height 16
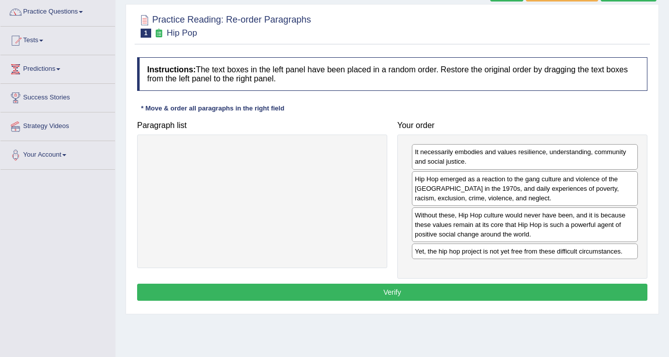
click at [416, 288] on button "Verify" at bounding box center [392, 292] width 511 height 17
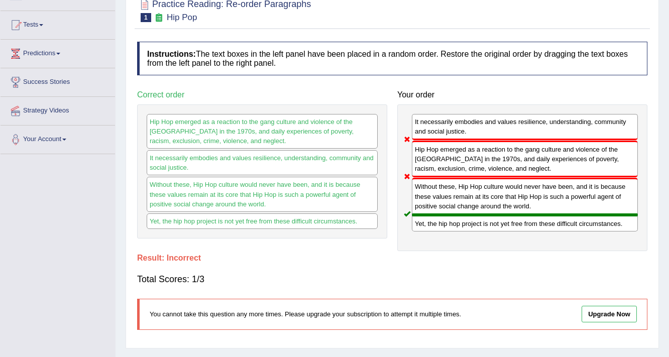
scroll to position [50, 0]
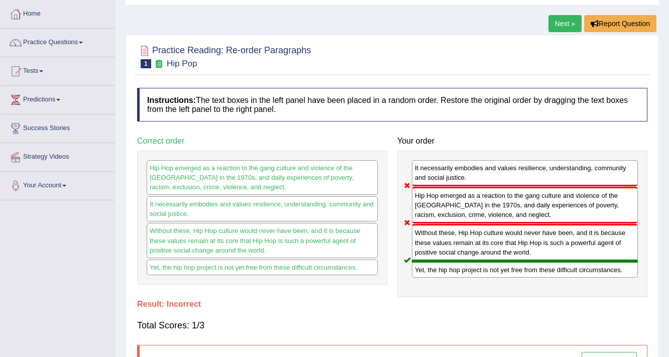
click at [549, 24] on link "Next »" at bounding box center [565, 23] width 33 height 17
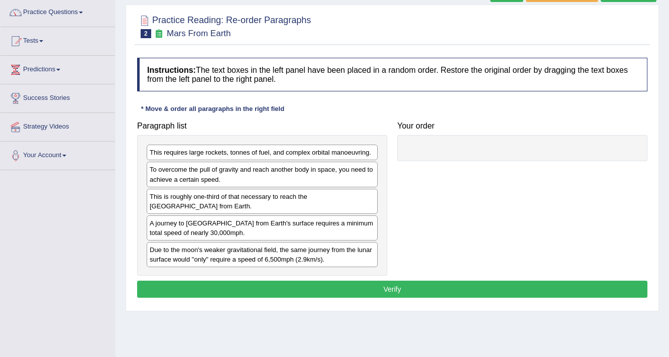
scroll to position [80, 0]
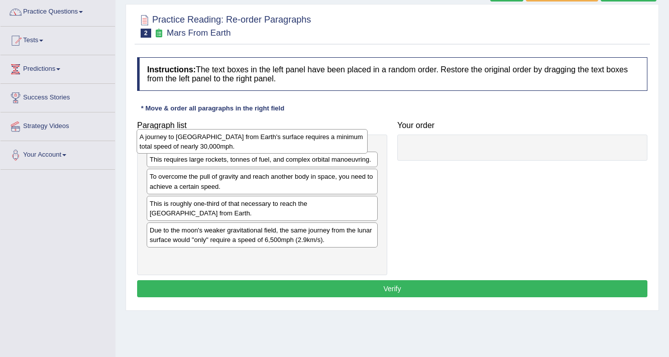
drag, startPoint x: 184, startPoint y: 233, endPoint x: 174, endPoint y: 148, distance: 86.0
click at [174, 148] on div "A journey to Mars from Earth's surface requires a minimum total speed of nearly…" at bounding box center [253, 141] width 232 height 25
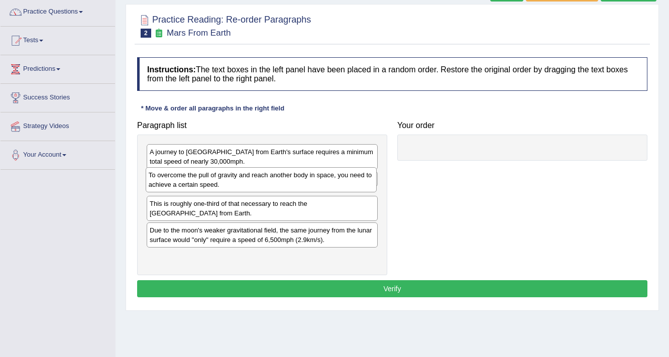
drag, startPoint x: 204, startPoint y: 201, endPoint x: 202, endPoint y: 180, distance: 20.6
click at [202, 180] on div "To overcome the pull of gravity and reach another body in space, you need to ac…" at bounding box center [262, 179] width 232 height 25
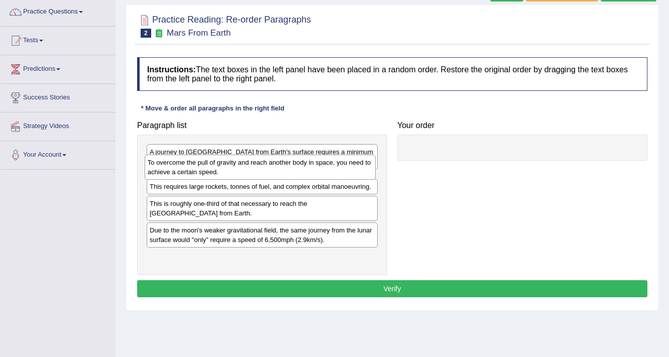
drag, startPoint x: 193, startPoint y: 208, endPoint x: 191, endPoint y: 175, distance: 33.2
click at [191, 175] on div "To overcome the pull of gravity and reach another body in space, you need to ac…" at bounding box center [261, 167] width 232 height 25
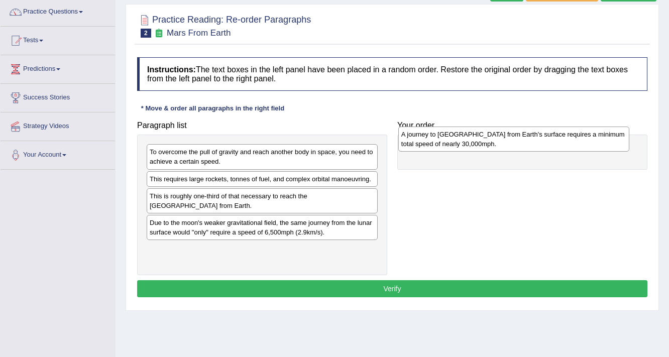
drag, startPoint x: 262, startPoint y: 155, endPoint x: 511, endPoint y: 144, distance: 248.4
click at [511, 144] on div "A journey to Mars from Earth's surface requires a minimum total speed of nearly…" at bounding box center [514, 139] width 232 height 25
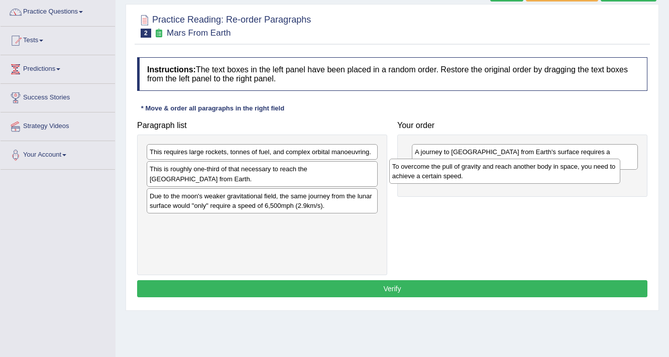
drag, startPoint x: 282, startPoint y: 165, endPoint x: 525, endPoint y: 179, distance: 243.1
click at [525, 179] on div "To overcome the pull of gravity and reach another body in space, you need to ac…" at bounding box center [505, 171] width 232 height 25
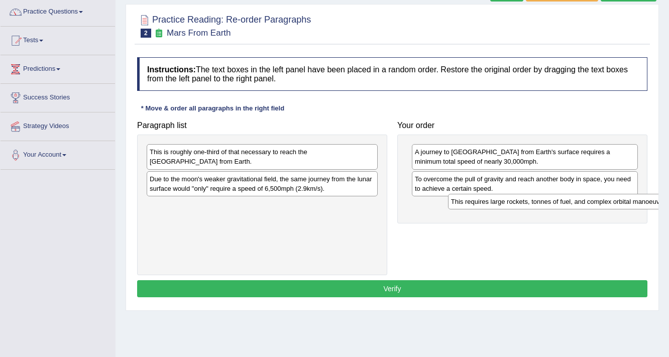
drag, startPoint x: 190, startPoint y: 154, endPoint x: 486, endPoint y: 204, distance: 300.1
click at [486, 204] on div "This requires large rockets, tonnes of fuel, and complex orbital manoeuvring." at bounding box center [564, 202] width 232 height 16
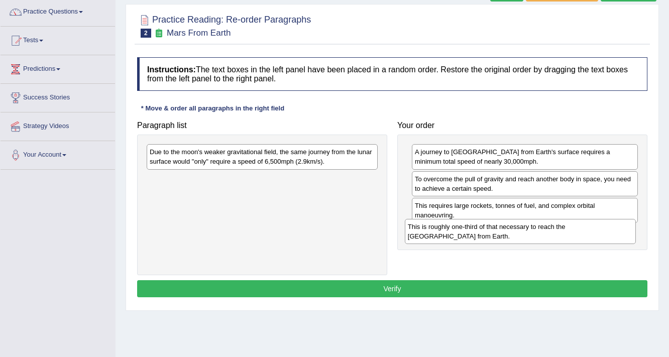
drag, startPoint x: 169, startPoint y: 159, endPoint x: 428, endPoint y: 234, distance: 268.9
click at [428, 234] on div "This is roughly one-third of that necessary to reach the International Space St…" at bounding box center [521, 231] width 232 height 25
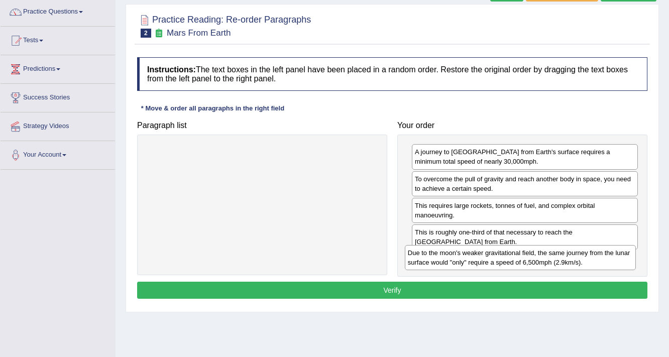
drag, startPoint x: 180, startPoint y: 158, endPoint x: 438, endPoint y: 259, distance: 277.3
click at [438, 259] on div "Due to the moon's weaker gravitational field, the same journey from the lunar s…" at bounding box center [521, 257] width 232 height 25
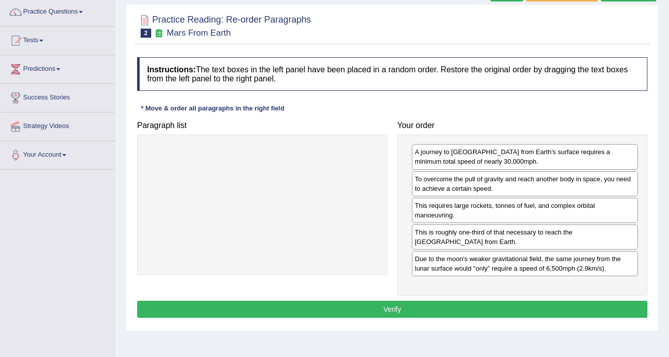
click at [363, 302] on button "Verify" at bounding box center [392, 309] width 511 height 17
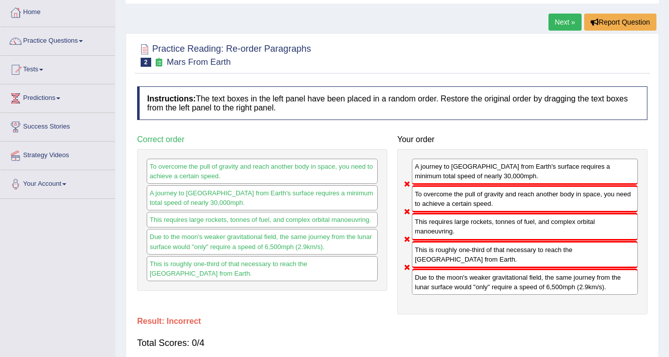
scroll to position [50, 0]
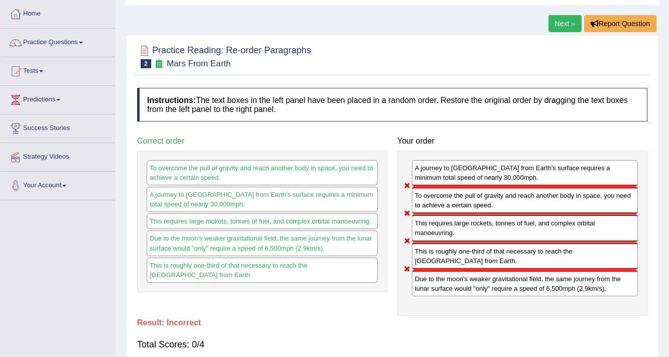
click at [569, 20] on link "Next »" at bounding box center [565, 23] width 33 height 17
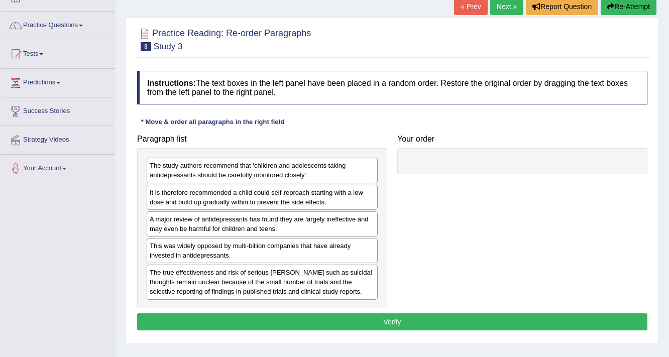
scroll to position [80, 0]
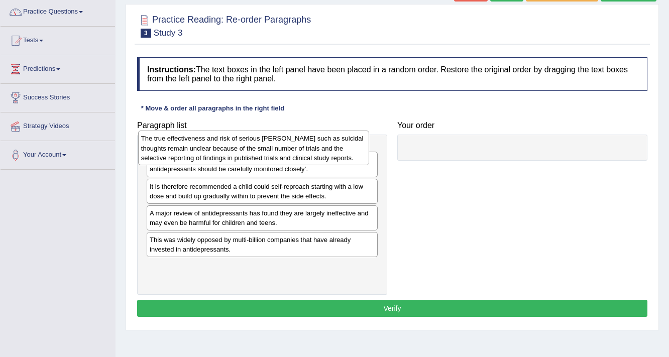
drag, startPoint x: 238, startPoint y: 272, endPoint x: 229, endPoint y: 153, distance: 119.9
click at [229, 153] on div "The true effectiveness and risk of serious [PERSON_NAME] such as suicidal thoug…" at bounding box center [254, 148] width 232 height 35
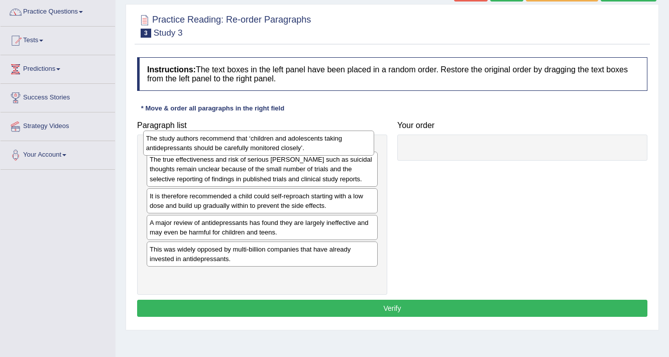
drag, startPoint x: 235, startPoint y: 195, endPoint x: 231, endPoint y: 146, distance: 49.9
click at [231, 146] on div "The study authors recommend that ‘children and adolescents taking antidepressan…" at bounding box center [259, 143] width 232 height 25
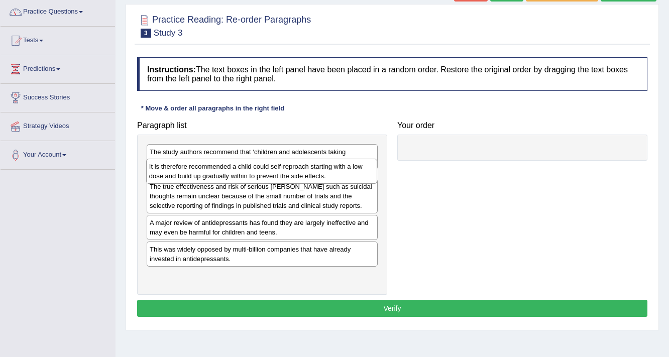
drag, startPoint x: 227, startPoint y: 223, endPoint x: 227, endPoint y: 175, distance: 48.2
click at [227, 175] on div "It is therefore recommended a child could self-reproach starting with a low dos…" at bounding box center [262, 171] width 232 height 25
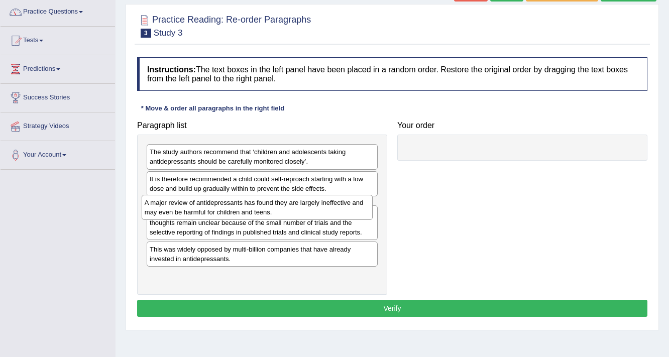
drag, startPoint x: 194, startPoint y: 245, endPoint x: 189, endPoint y: 207, distance: 39.0
click at [189, 207] on div "A major review of antidepressants has found they are largely ineffective and ma…" at bounding box center [258, 207] width 232 height 25
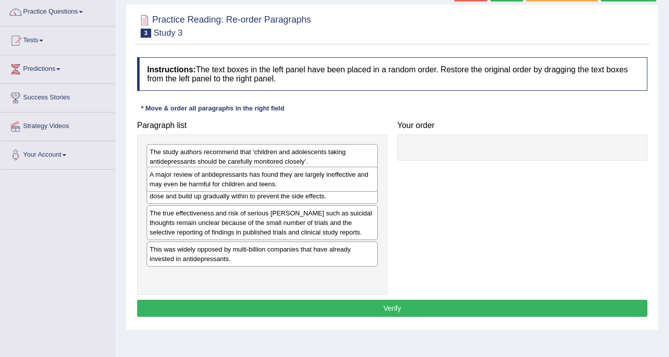
drag, startPoint x: 189, startPoint y: 207, endPoint x: 189, endPoint y: 176, distance: 30.7
click at [189, 176] on div "A major review of antidepressants has found they are largely ineffective and ma…" at bounding box center [263, 179] width 232 height 25
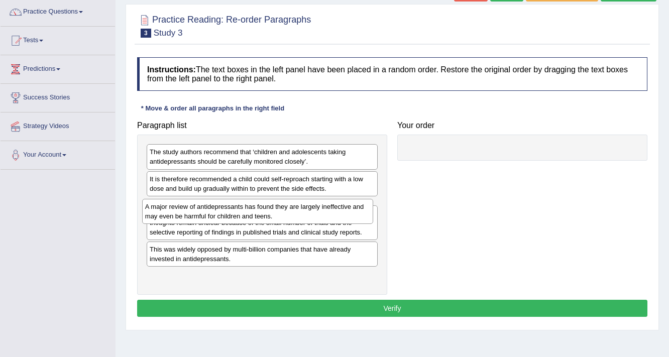
drag, startPoint x: 221, startPoint y: 183, endPoint x: 216, endPoint y: 211, distance: 28.5
click at [216, 211] on div "A major review of antidepressants has found they are largely ineffective and ma…" at bounding box center [258, 211] width 232 height 25
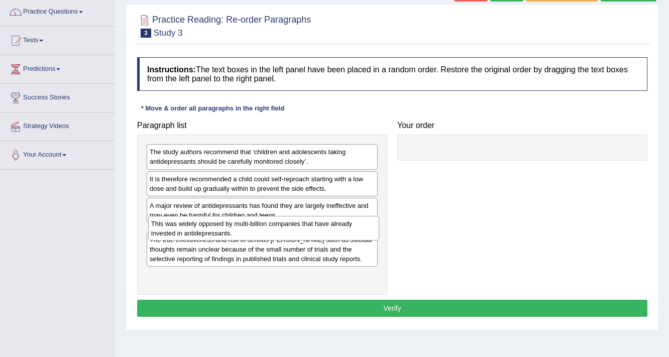
drag, startPoint x: 189, startPoint y: 273, endPoint x: 191, endPoint y: 229, distance: 44.2
click at [191, 229] on div "This was widely opposed by multi-billion companies that have already invested i…" at bounding box center [264, 228] width 232 height 25
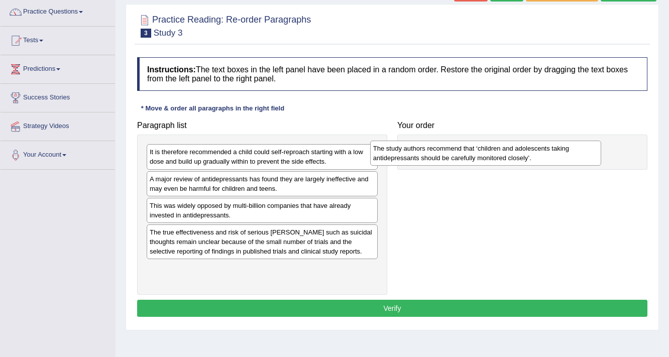
drag, startPoint x: 235, startPoint y: 156, endPoint x: 459, endPoint y: 150, distance: 224.7
click at [459, 150] on div "The study authors recommend that ‘children and adolescents taking antidepressan…" at bounding box center [486, 153] width 232 height 25
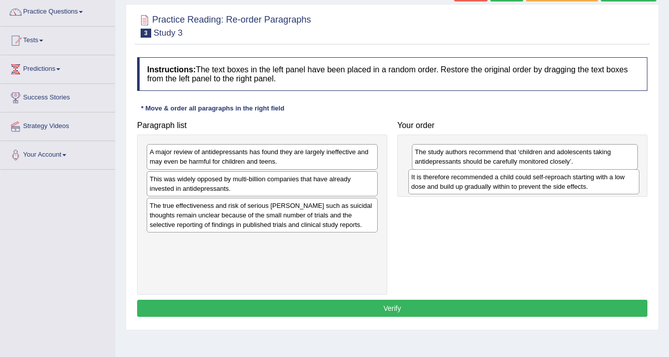
drag, startPoint x: 256, startPoint y: 161, endPoint x: 518, endPoint y: 186, distance: 263.0
click at [518, 186] on div "It is therefore recommended a child could self-reproach starting with a low dos…" at bounding box center [525, 181] width 232 height 25
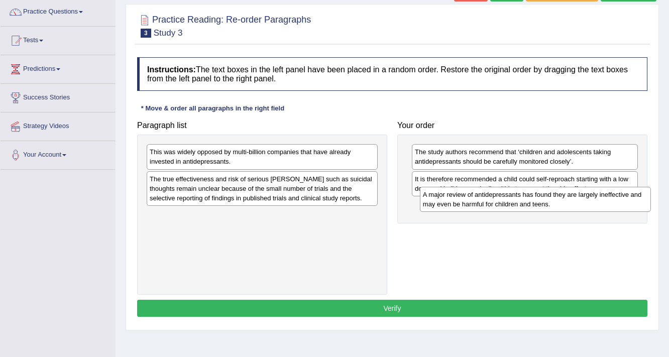
drag, startPoint x: 153, startPoint y: 159, endPoint x: 426, endPoint y: 201, distance: 276.7
click at [426, 201] on div "A major review of antidepressants has found they are largely ineffective and ma…" at bounding box center [536, 199] width 232 height 25
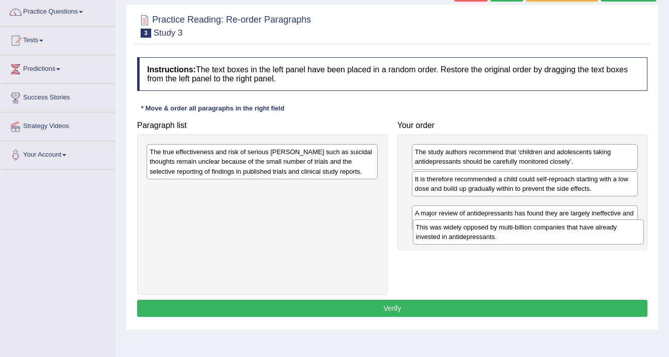
drag, startPoint x: 150, startPoint y: 158, endPoint x: 413, endPoint y: 233, distance: 273.4
click at [413, 233] on div "This was widely opposed by multi-billion companies that have already invested i…" at bounding box center [529, 232] width 232 height 25
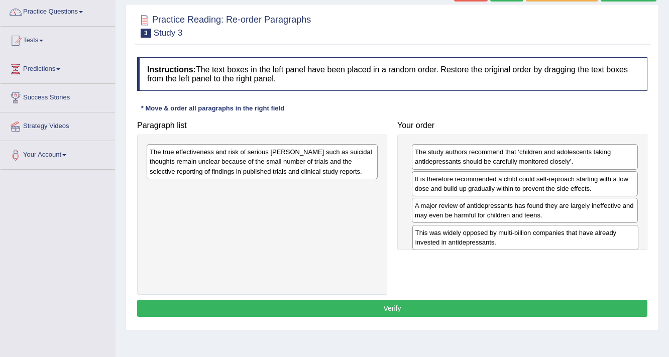
drag, startPoint x: 426, startPoint y: 212, endPoint x: 427, endPoint y: 239, distance: 27.6
click at [427, 239] on div "This was widely opposed by multi-billion companies that have already invested i…" at bounding box center [526, 237] width 227 height 25
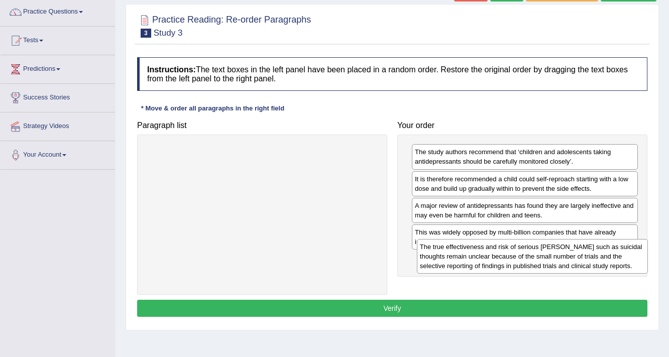
drag, startPoint x: 182, startPoint y: 165, endPoint x: 453, endPoint y: 260, distance: 286.5
click at [453, 260] on div "The true effectiveness and risk of serious harms such as suicidal thoughts rema…" at bounding box center [533, 256] width 232 height 35
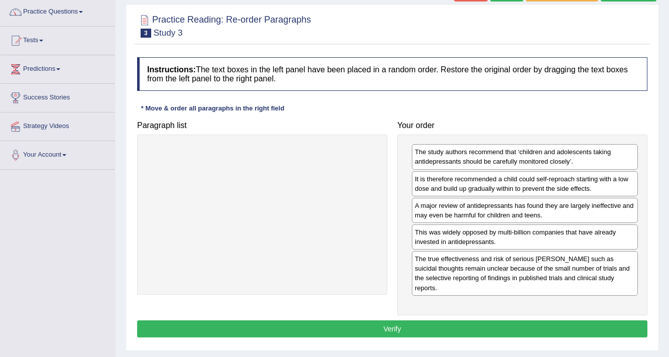
click at [385, 321] on button "Verify" at bounding box center [392, 329] width 511 height 17
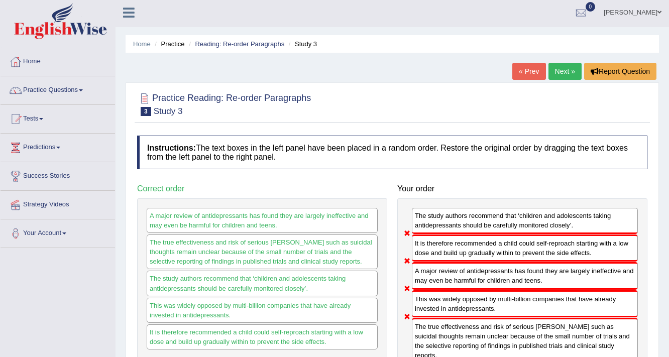
scroll to position [0, 0]
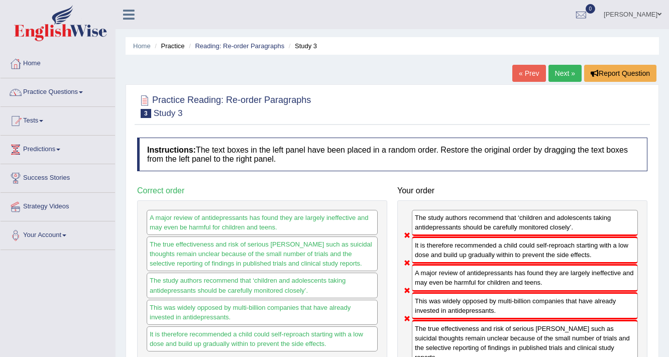
click at [557, 74] on link "Next »" at bounding box center [565, 73] width 33 height 17
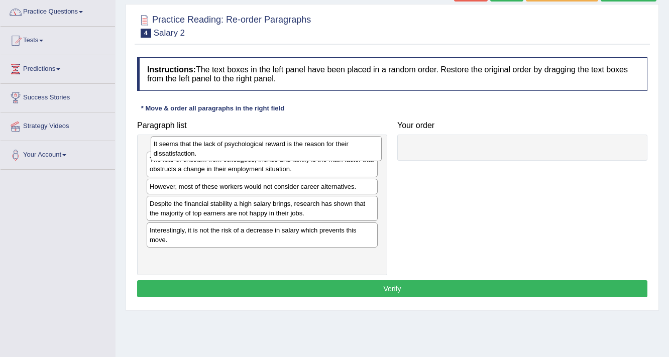
drag, startPoint x: 229, startPoint y: 206, endPoint x: 233, endPoint y: 154, distance: 51.9
click at [233, 154] on div "It seems that the lack of psychological reward is the reason for their dissatis…" at bounding box center [267, 148] width 232 height 25
drag, startPoint x: 180, startPoint y: 190, endPoint x: 180, endPoint y: 155, distance: 35.7
click at [180, 155] on div "The fear of criticism from colleagues, friends and family is the main factor th…" at bounding box center [262, 147] width 232 height 25
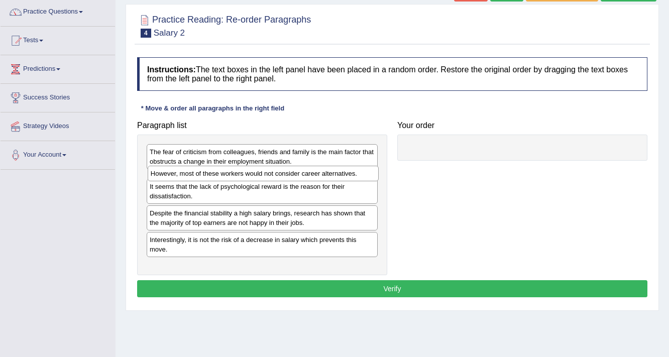
drag, startPoint x: 207, startPoint y: 207, endPoint x: 208, endPoint y: 175, distance: 31.7
click at [208, 175] on div "However, most of these workers would not consider career alternatives." at bounding box center [264, 174] width 232 height 16
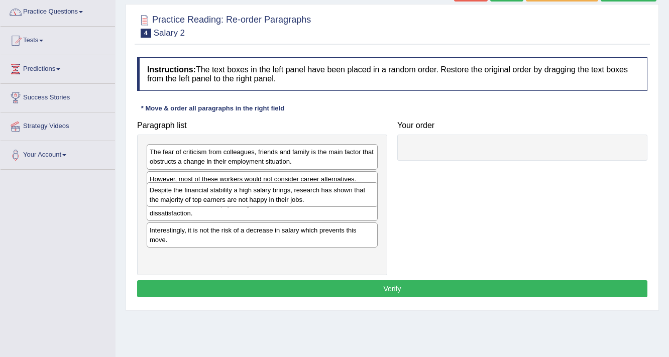
drag, startPoint x: 181, startPoint y: 230, endPoint x: 181, endPoint y: 198, distance: 32.2
click at [181, 198] on div "Despite the financial stability a high salary brings, research has shown that t…" at bounding box center [263, 194] width 232 height 25
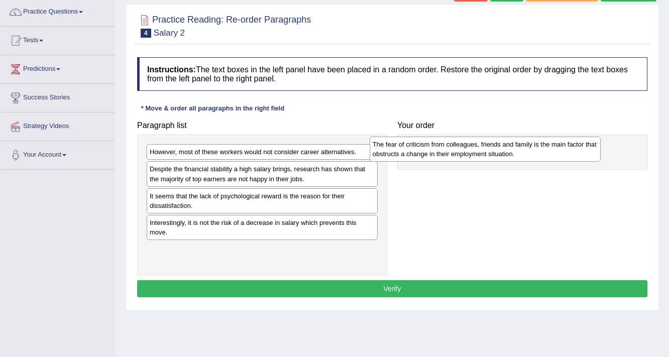
drag, startPoint x: 221, startPoint y: 155, endPoint x: 444, endPoint y: 147, distance: 223.2
click at [444, 147] on div "The fear of criticism from colleagues, friends and family is the main factor th…" at bounding box center [486, 149] width 232 height 25
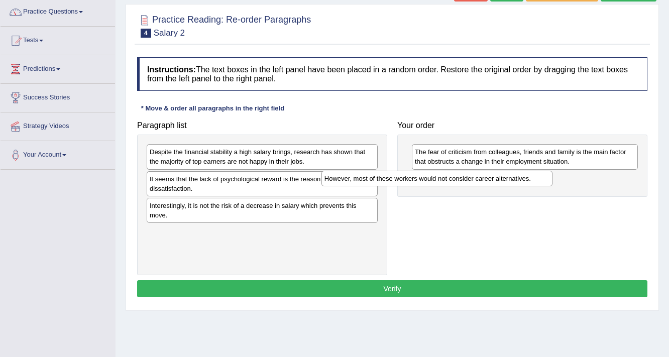
drag, startPoint x: 312, startPoint y: 154, endPoint x: 486, endPoint y: 181, distance: 176.9
click at [486, 181] on div "However, most of these workers would not consider career alternatives." at bounding box center [438, 179] width 232 height 16
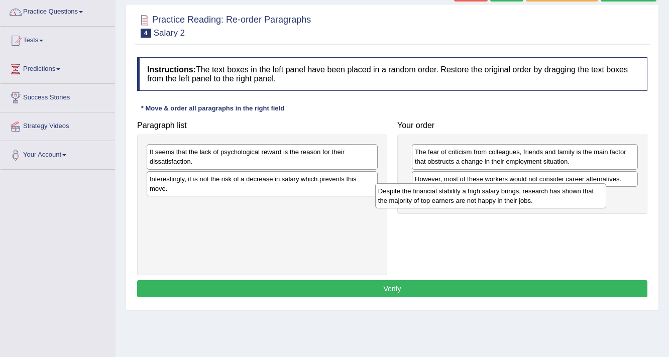
drag, startPoint x: 296, startPoint y: 160, endPoint x: 525, endPoint y: 199, distance: 232.0
click at [525, 199] on div "Despite the financial stability a high salary brings, research has shown that t…" at bounding box center [491, 195] width 232 height 25
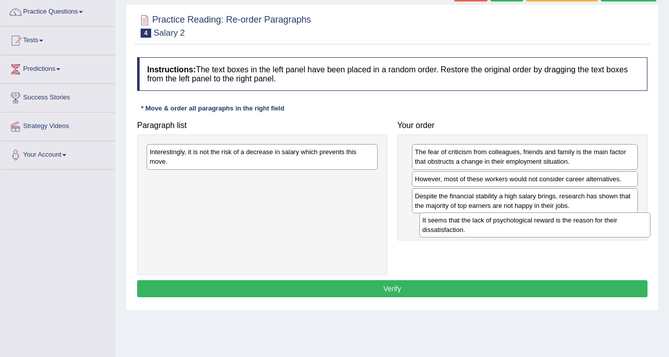
drag, startPoint x: 225, startPoint y: 153, endPoint x: 498, endPoint y: 221, distance: 281.3
click at [498, 221] on div "It seems that the lack of psychological reward is the reason for their dissatis…" at bounding box center [536, 225] width 232 height 25
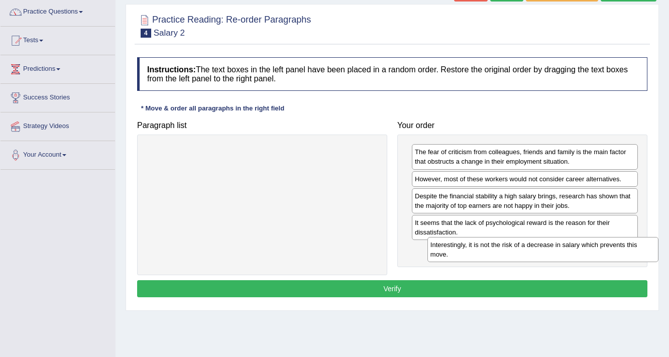
drag, startPoint x: 156, startPoint y: 157, endPoint x: 437, endPoint y: 250, distance: 295.9
click at [437, 250] on div "Interestingly, it is not the risk of a decrease in salary which prevents this m…" at bounding box center [544, 249] width 232 height 25
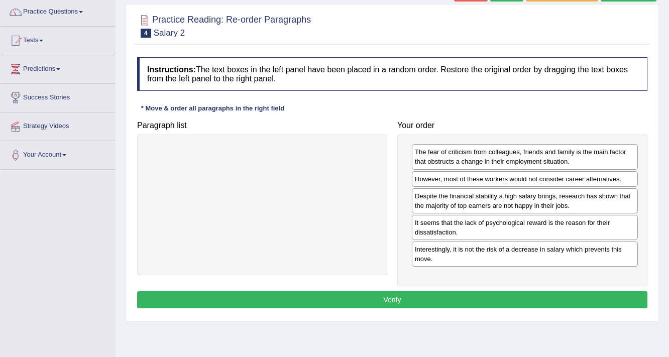
click at [394, 298] on button "Verify" at bounding box center [392, 299] width 511 height 17
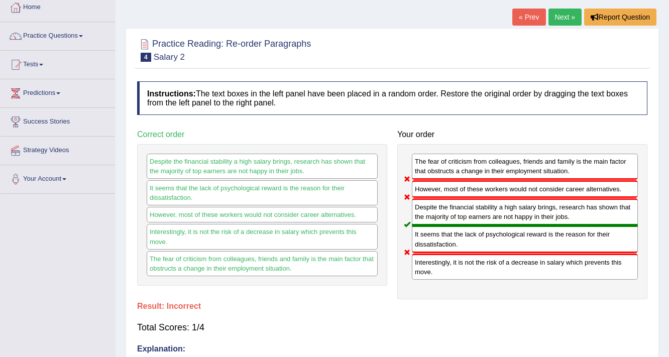
scroll to position [40, 0]
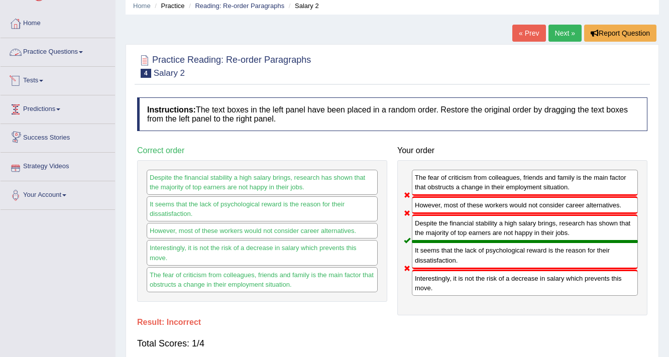
click at [81, 55] on link "Practice Questions" at bounding box center [58, 50] width 115 height 25
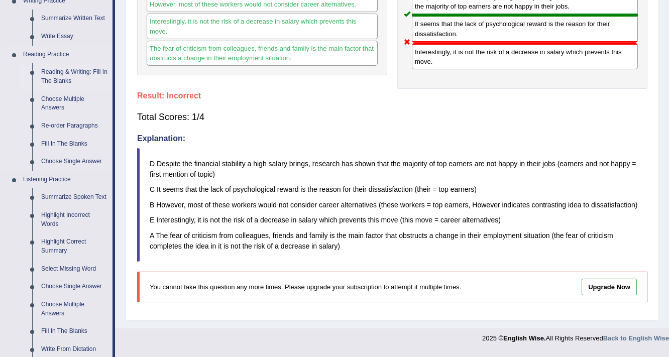
scroll to position [281, 0]
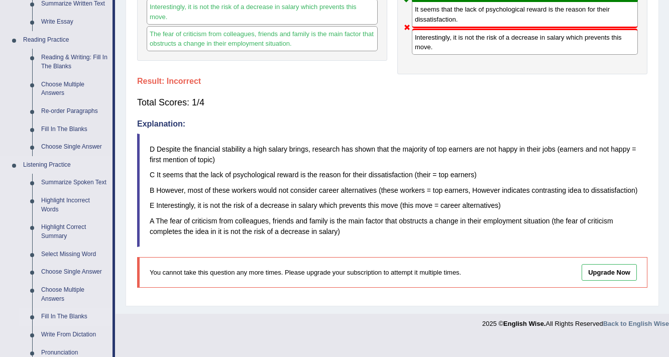
click at [78, 313] on link "Fill In The Blanks" at bounding box center [75, 317] width 76 height 18
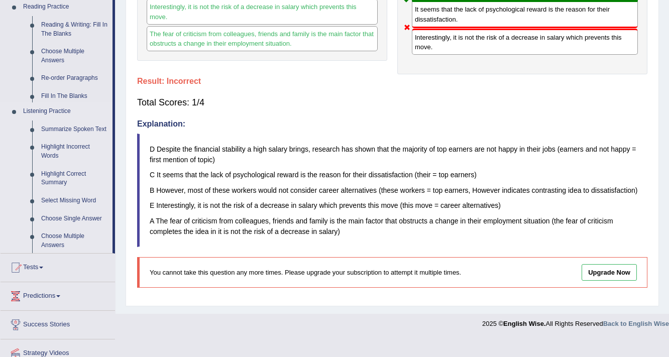
scroll to position [259, 0]
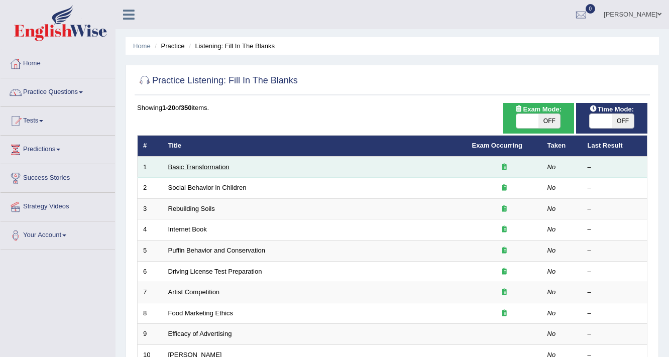
click at [183, 167] on link "Basic Transformation" at bounding box center [198, 167] width 61 height 8
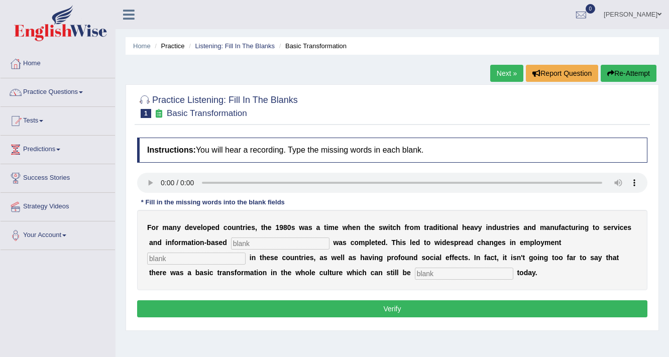
click at [208, 310] on button "Verify" at bounding box center [392, 308] width 511 height 17
click at [306, 238] on input "text" at bounding box center [280, 244] width 98 height 12
type input "enterprise"
click at [221, 244] on b "e" at bounding box center [221, 243] width 4 height 8
click at [211, 258] on input "text" at bounding box center [196, 259] width 98 height 12
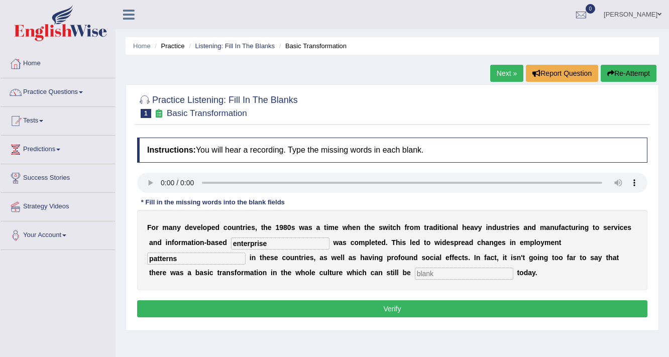
type input "patterns"
click at [457, 272] on input "text" at bounding box center [464, 274] width 98 height 12
type input "absorve"
click at [368, 303] on button "Verify" at bounding box center [392, 308] width 511 height 17
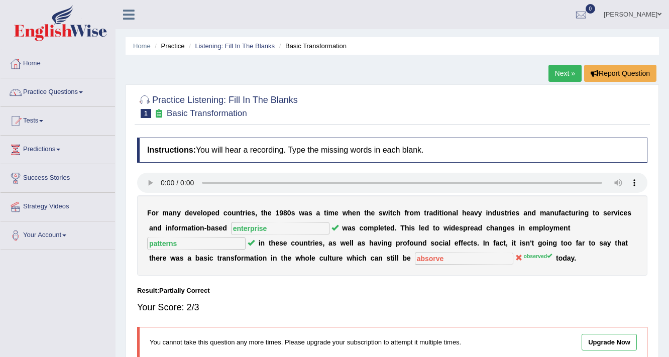
click at [557, 72] on link "Next »" at bounding box center [565, 73] width 33 height 17
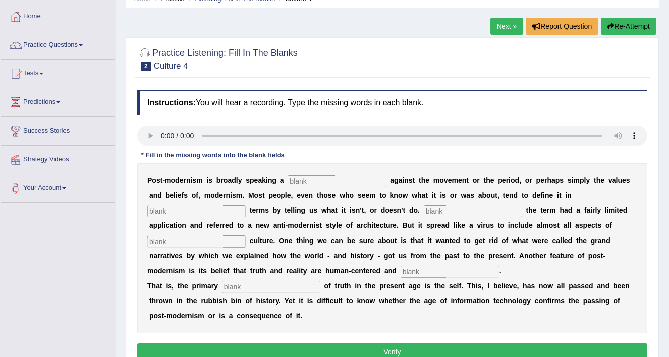
scroll to position [40, 0]
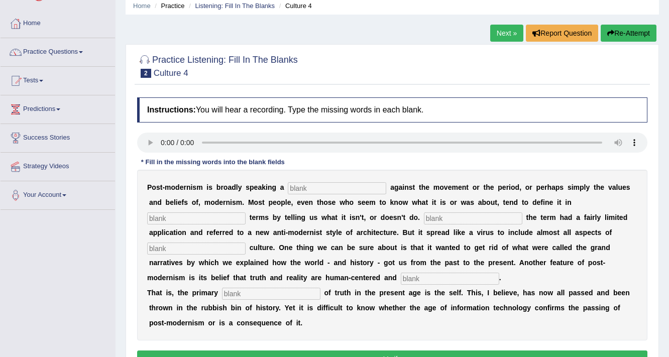
click at [318, 186] on input "text" at bounding box center [337, 188] width 98 height 12
type input "reaction"
click at [185, 218] on input "text" at bounding box center [196, 219] width 98 height 12
type input "negative"
click at [442, 215] on input "text" at bounding box center [473, 219] width 98 height 12
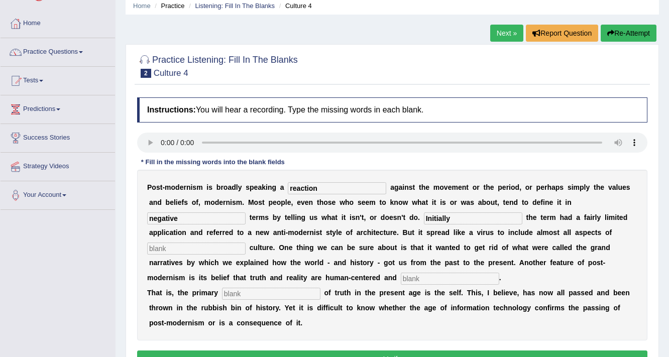
type input "Initially"
click at [180, 243] on input "text" at bounding box center [196, 249] width 98 height 12
type input "contemporay"
click at [409, 276] on input "text" at bounding box center [450, 279] width 98 height 12
type input "internal"
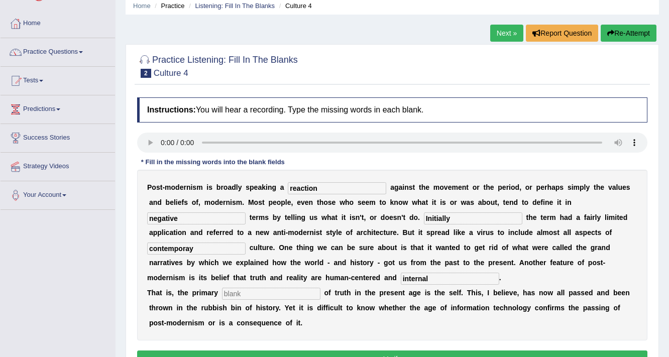
click at [267, 292] on input "text" at bounding box center [271, 294] width 98 height 12
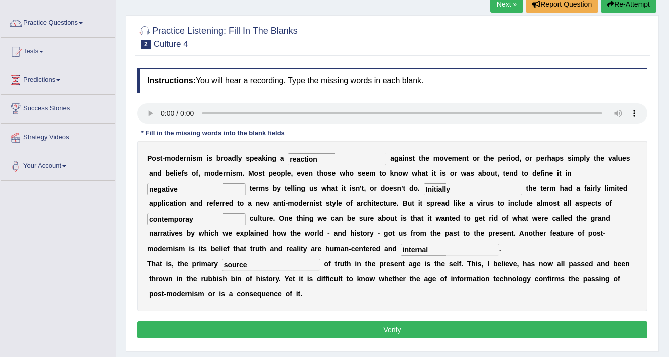
scroll to position [80, 0]
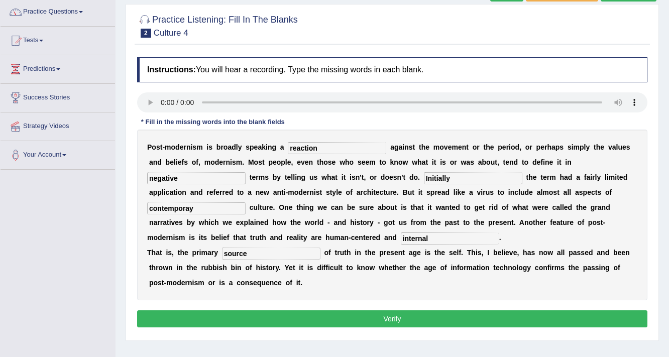
type input "source"
click at [306, 317] on button "Verify" at bounding box center [392, 319] width 511 height 17
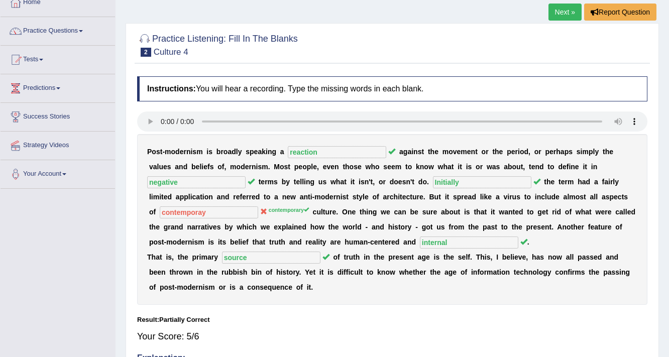
scroll to position [40, 0]
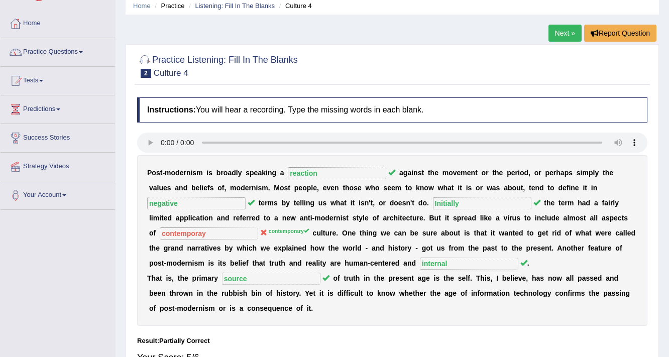
click at [553, 34] on link "Next »" at bounding box center [565, 33] width 33 height 17
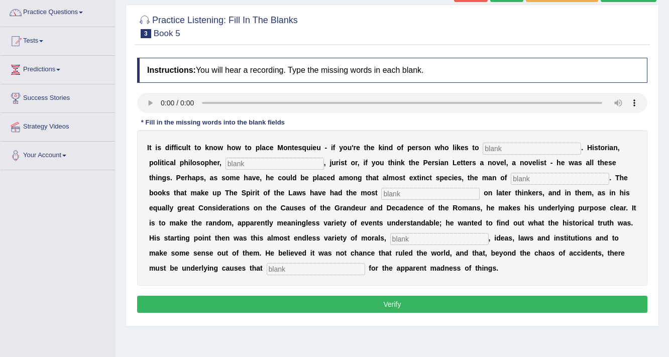
scroll to position [80, 0]
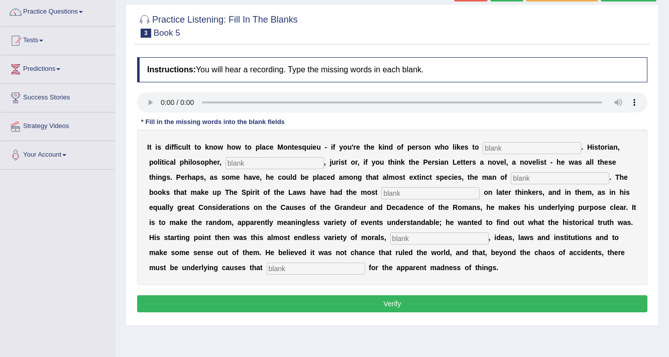
click at [513, 151] on input "text" at bounding box center [532, 148] width 98 height 12
type input "categorize"
click at [252, 161] on input "text" at bounding box center [275, 163] width 98 height 12
type input "sociologist"
click at [534, 177] on input "text" at bounding box center [560, 178] width 98 height 12
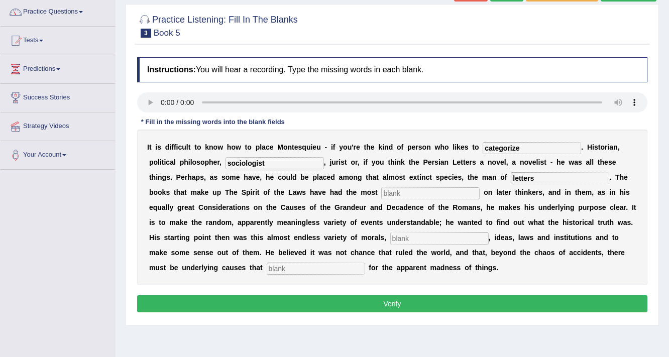
type input "letters"
click at [393, 190] on input "text" at bounding box center [430, 193] width 98 height 12
type input "influence"
click at [396, 239] on input "text" at bounding box center [439, 239] width 98 height 12
type input "customs"
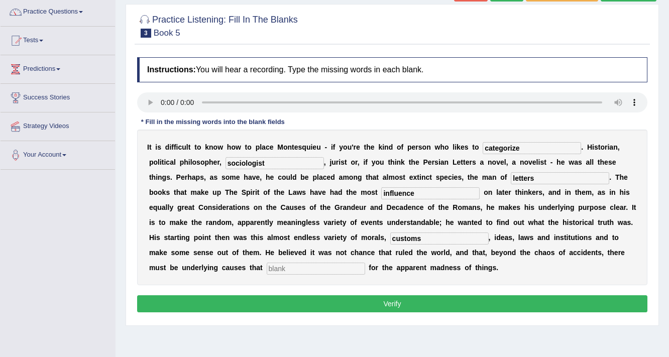
click at [277, 271] on input "text" at bounding box center [316, 269] width 98 height 12
type input "count"
click at [299, 302] on button "Verify" at bounding box center [392, 303] width 511 height 17
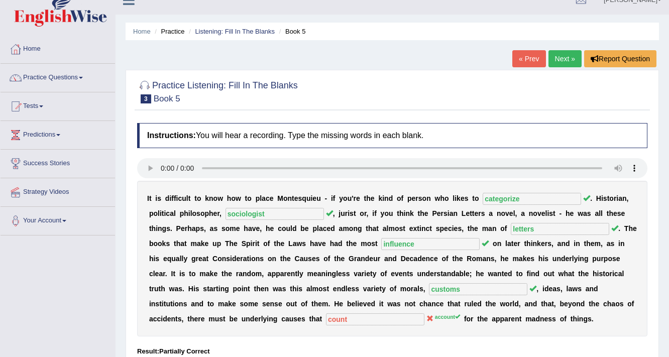
scroll to position [0, 0]
